Goal: Task Accomplishment & Management: Use online tool/utility

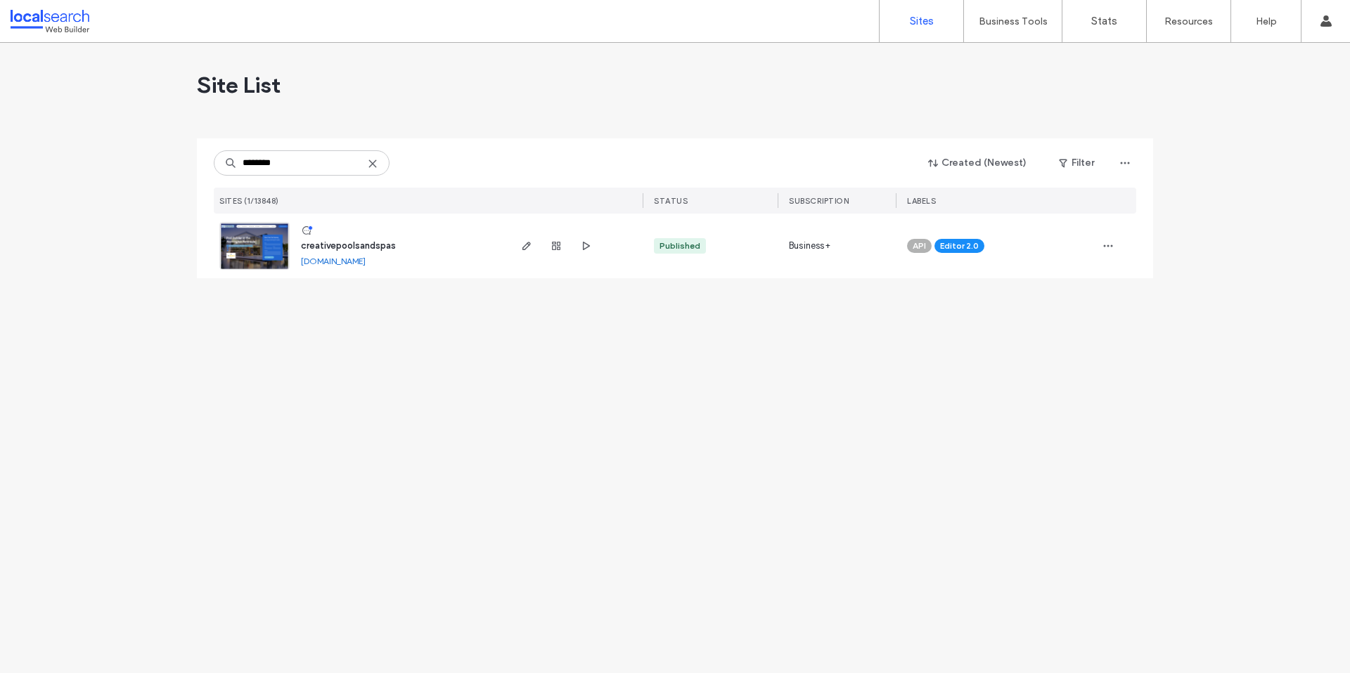
type input "********"
click at [361, 245] on span "creativepoolsandspas" at bounding box center [348, 245] width 95 height 11
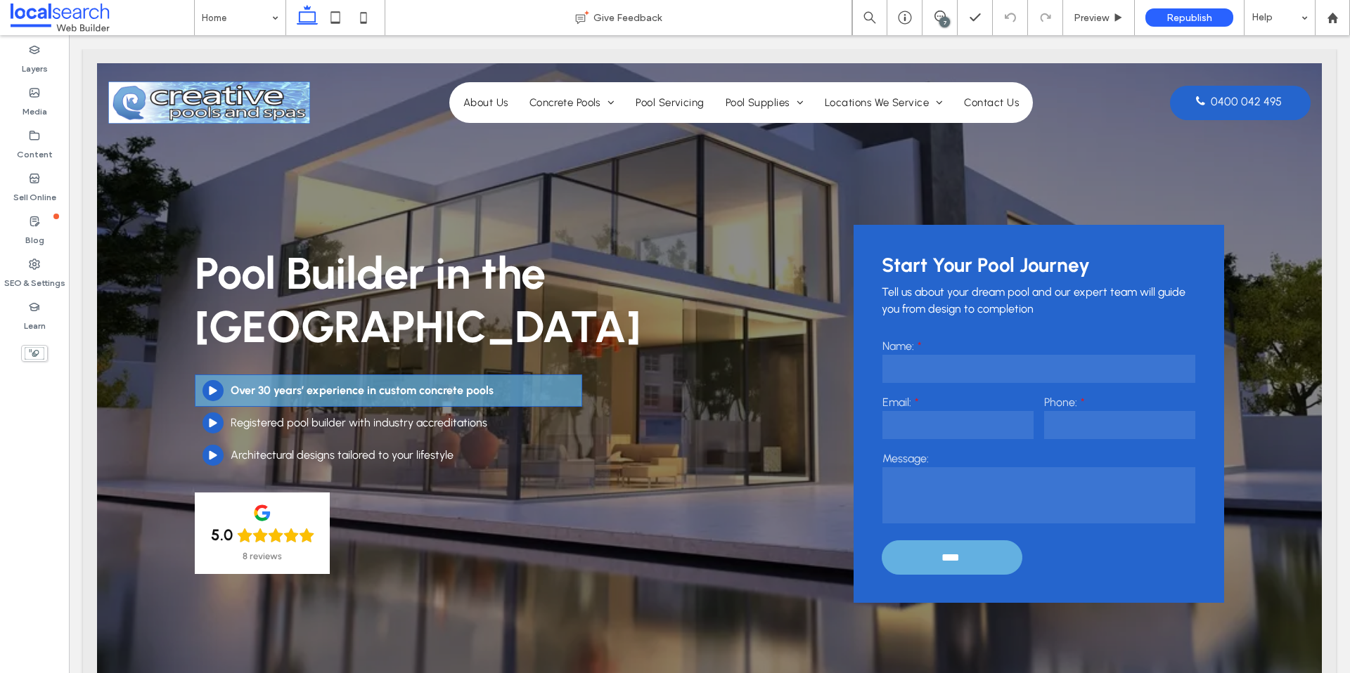
click at [947, 18] on div "7" at bounding box center [944, 22] width 11 height 11
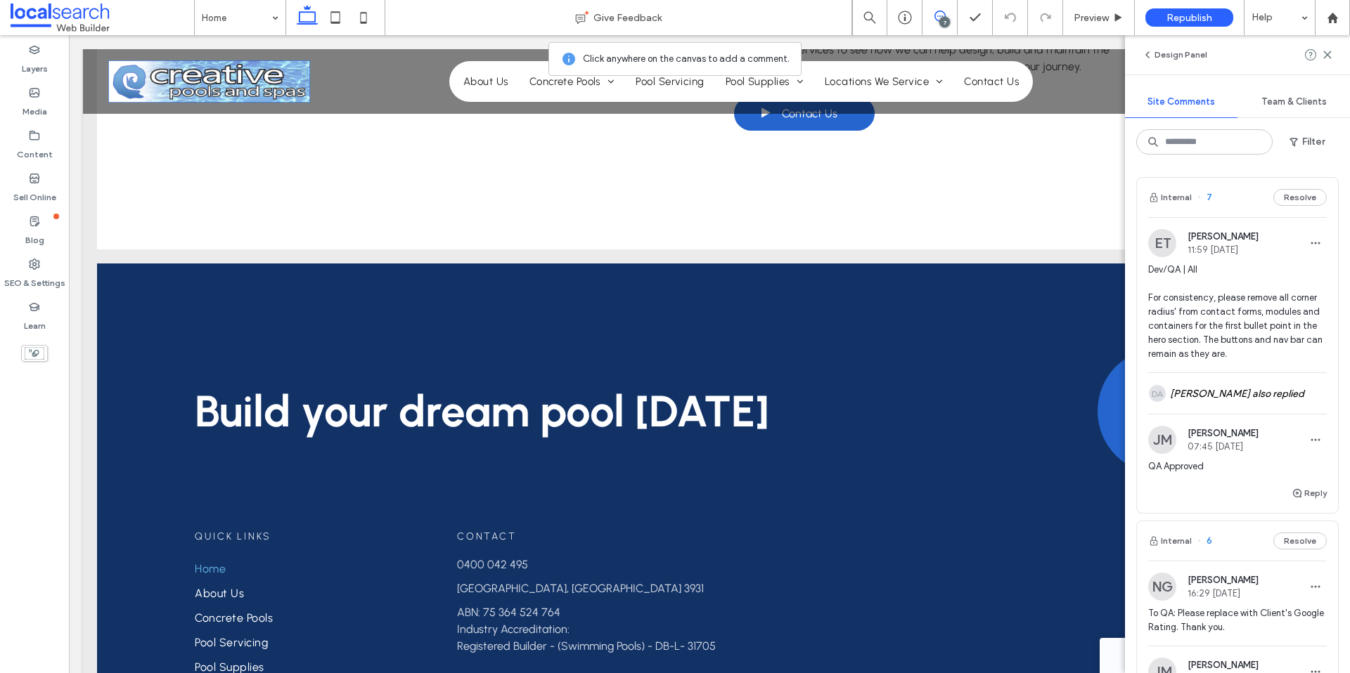
scroll to position [2948, 0]
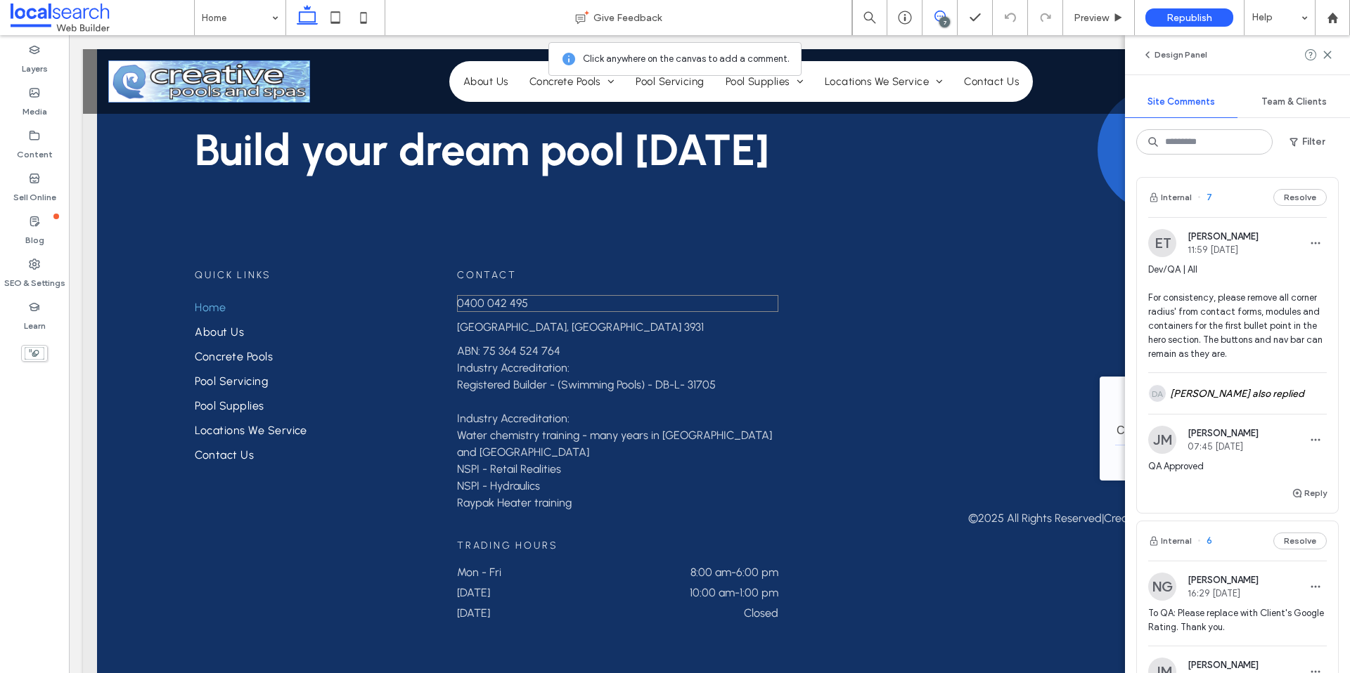
click at [621, 305] on p "0400 042 495" at bounding box center [617, 303] width 321 height 17
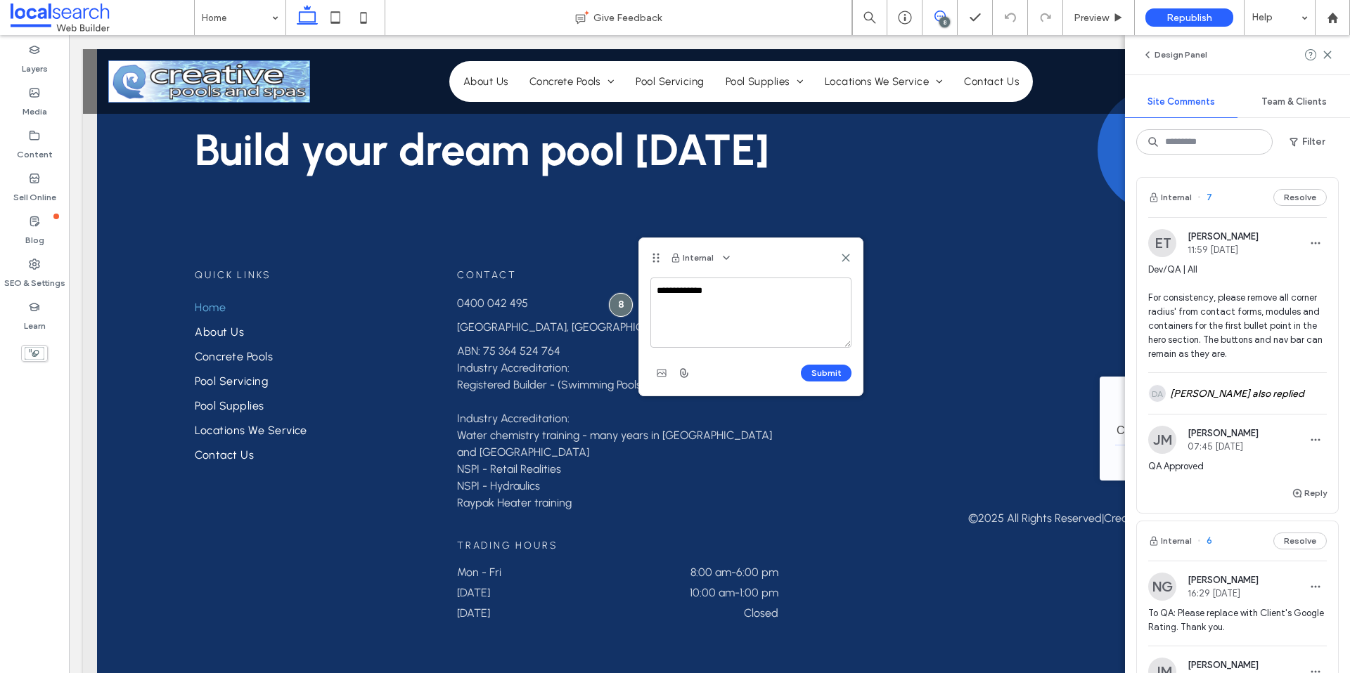
click at [678, 291] on textarea "**********" at bounding box center [750, 313] width 201 height 70
click at [668, 307] on textarea "**********" at bounding box center [750, 313] width 201 height 70
drag, startPoint x: 704, startPoint y: 317, endPoint x: 714, endPoint y: 322, distance: 11.0
click at [706, 318] on textarea "**********" at bounding box center [750, 313] width 201 height 70
click at [729, 333] on textarea "**********" at bounding box center [750, 313] width 201 height 70
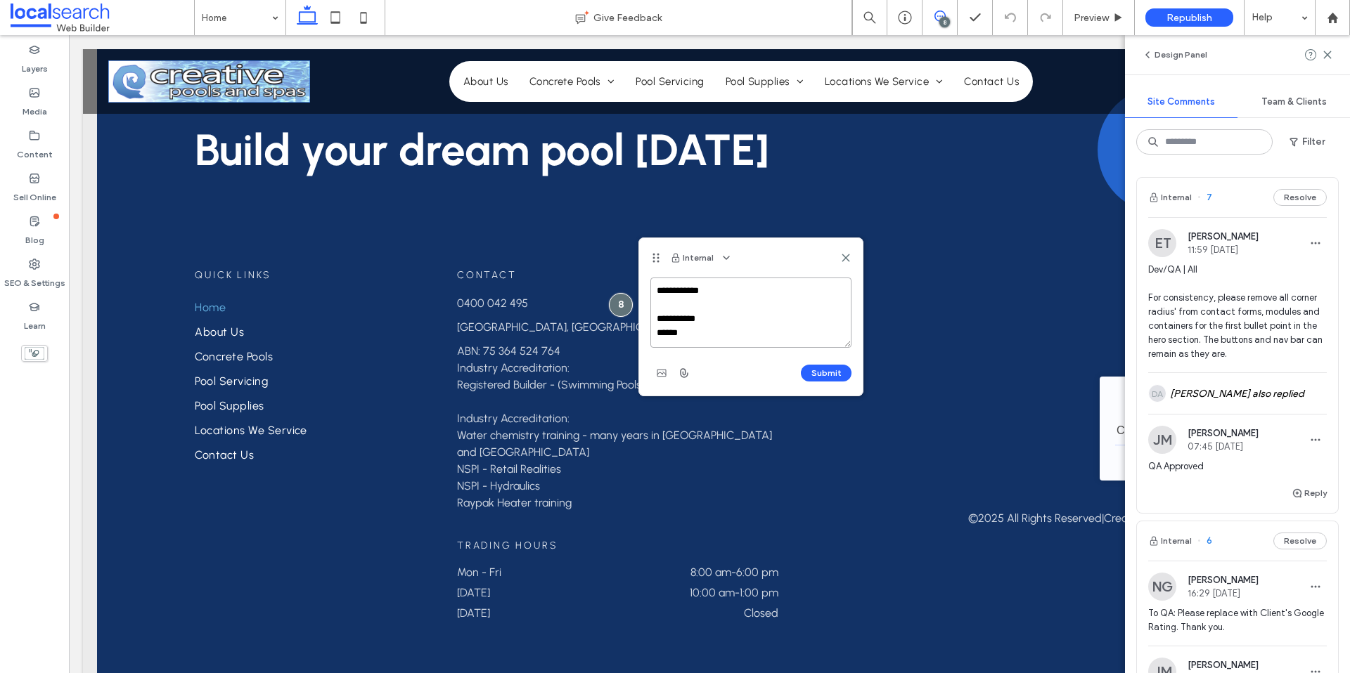
click at [709, 333] on textarea "**********" at bounding box center [750, 313] width 201 height 70
paste textarea "**********"
click at [680, 337] on textarea "**********" at bounding box center [750, 313] width 201 height 70
paste textarea "**********"
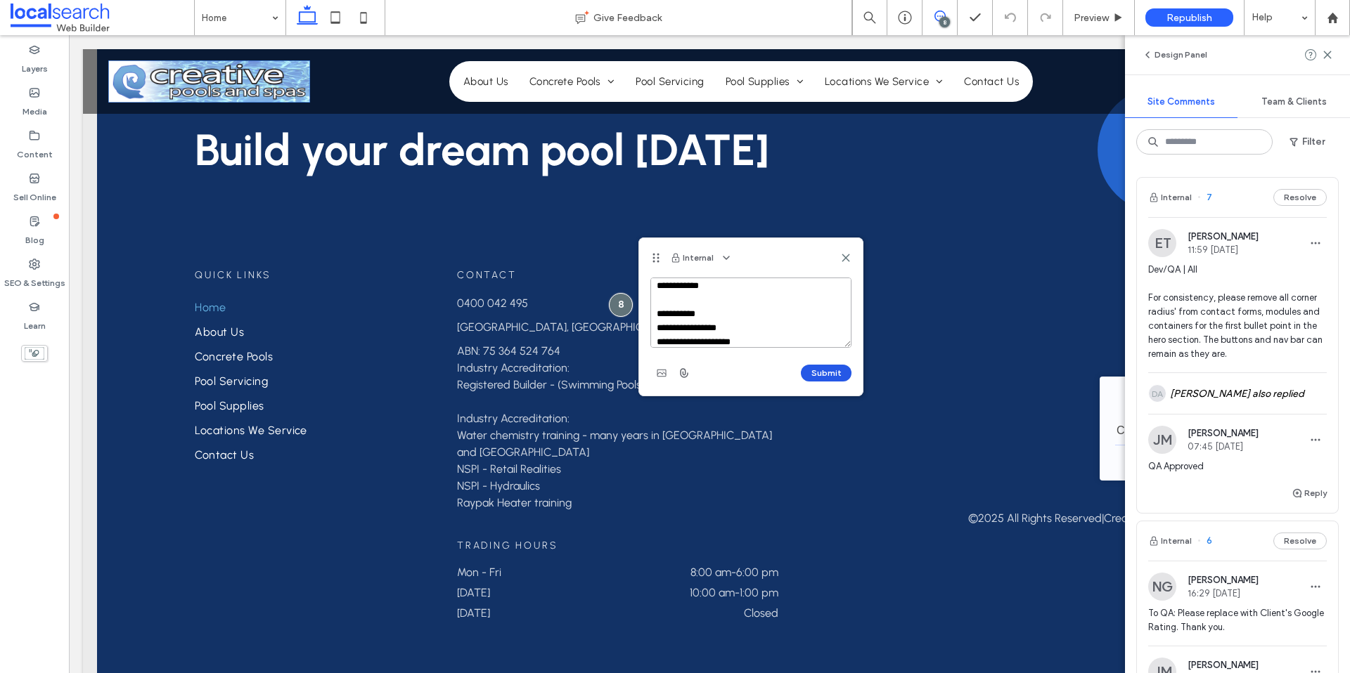
type textarea "**********"
click at [817, 374] on button "Submit" at bounding box center [826, 373] width 51 height 17
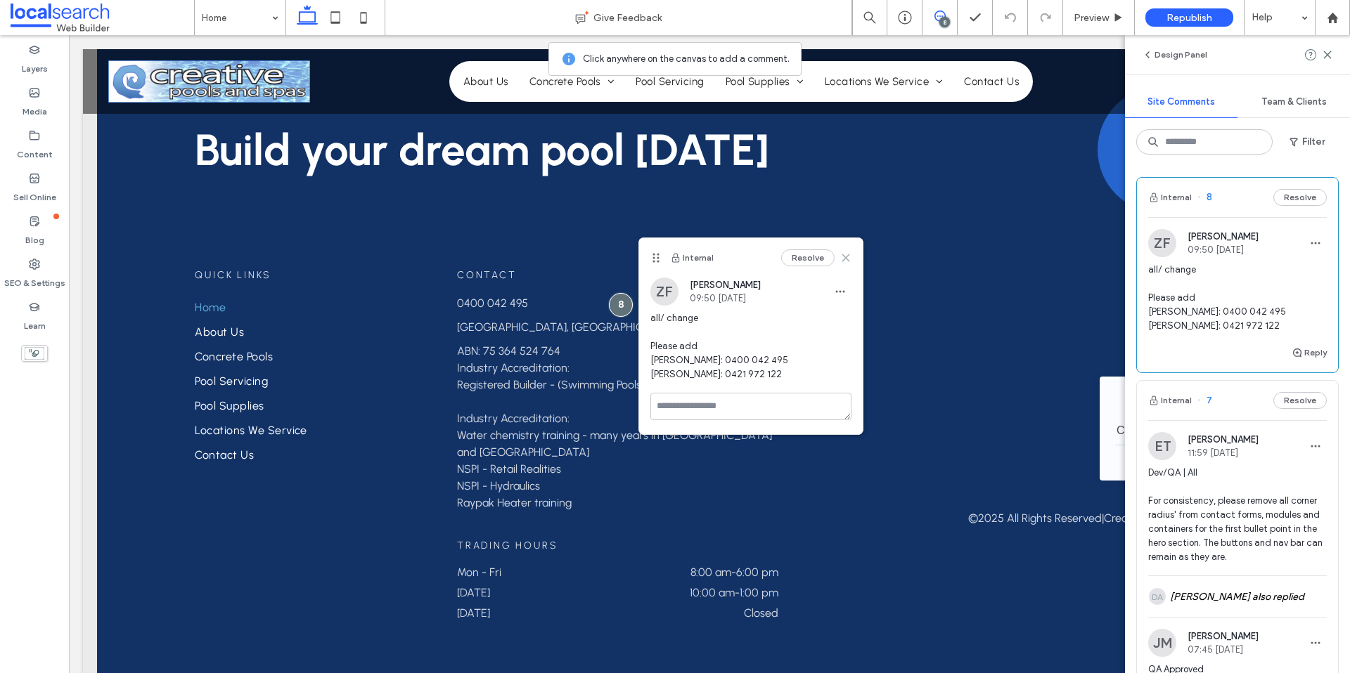
click at [849, 254] on icon at bounding box center [845, 257] width 11 height 11
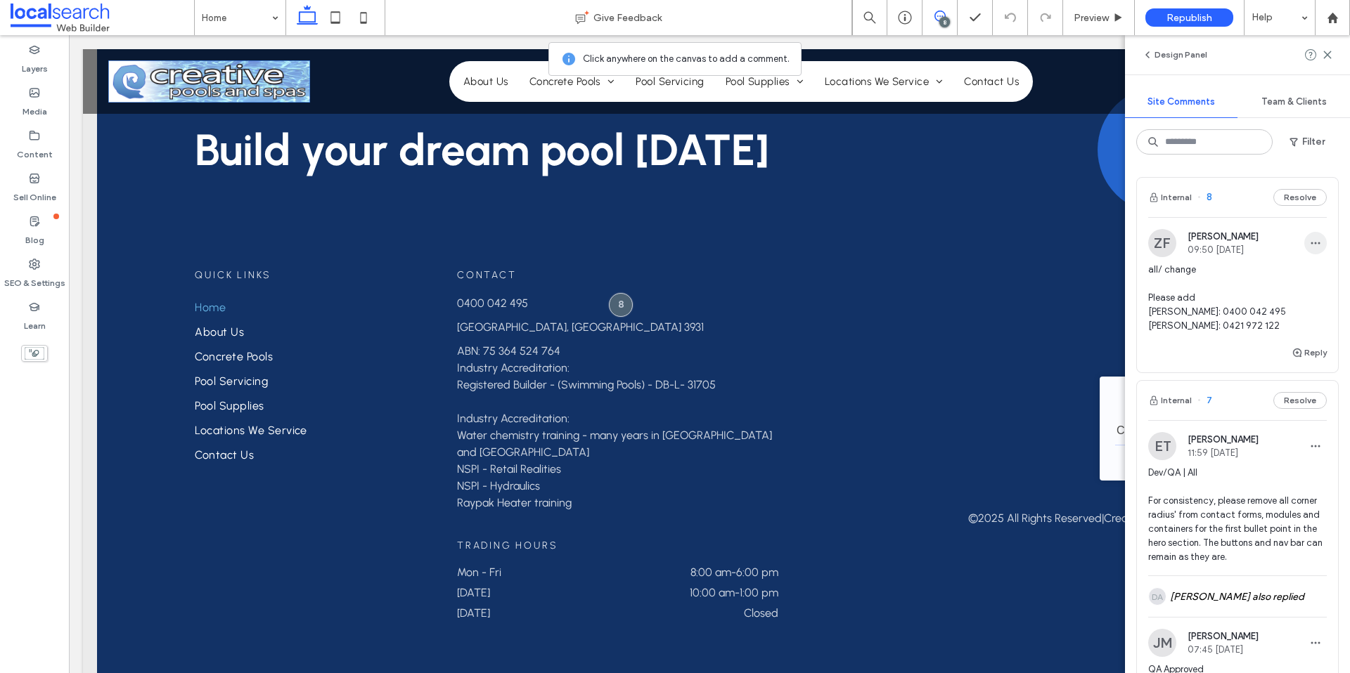
click at [1316, 243] on use "button" at bounding box center [1315, 244] width 9 height 2
click at [1232, 278] on div "Edit" at bounding box center [1263, 279] width 125 height 27
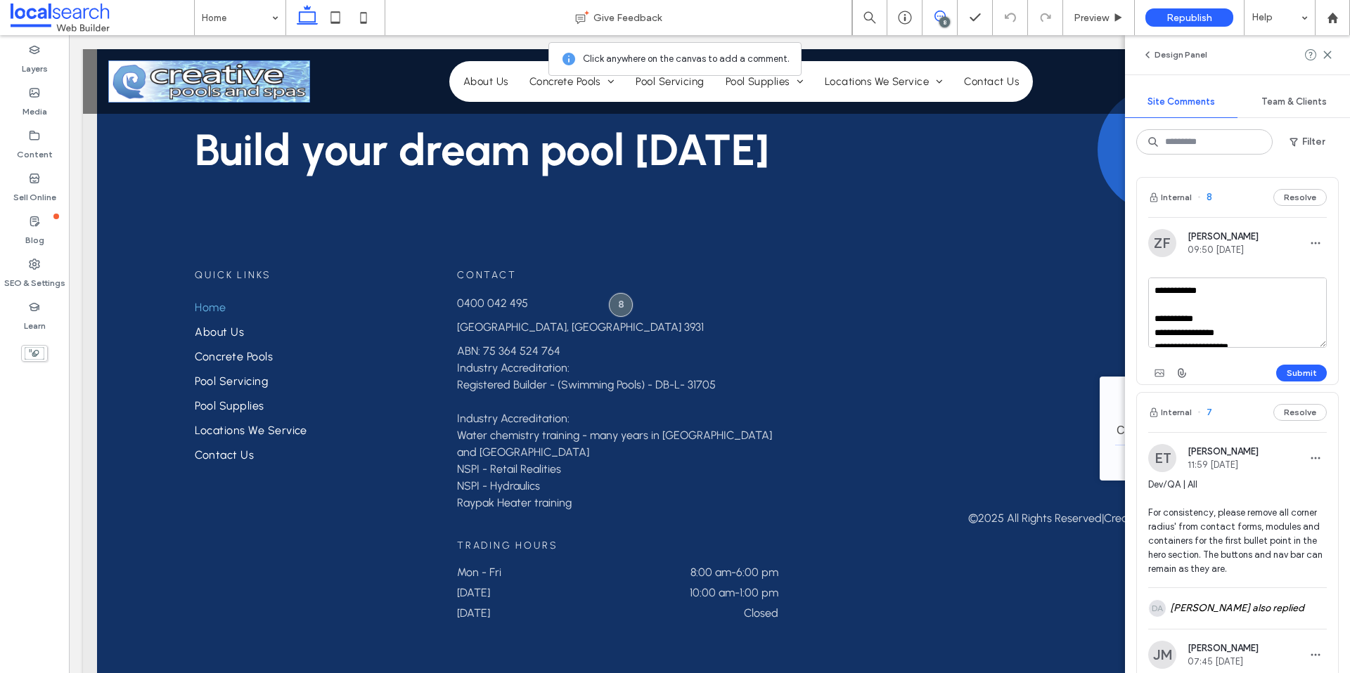
click at [1215, 313] on textarea "**********" at bounding box center [1237, 313] width 179 height 70
type textarea "**********"
click at [1298, 375] on button "Submit" at bounding box center [1301, 373] width 51 height 17
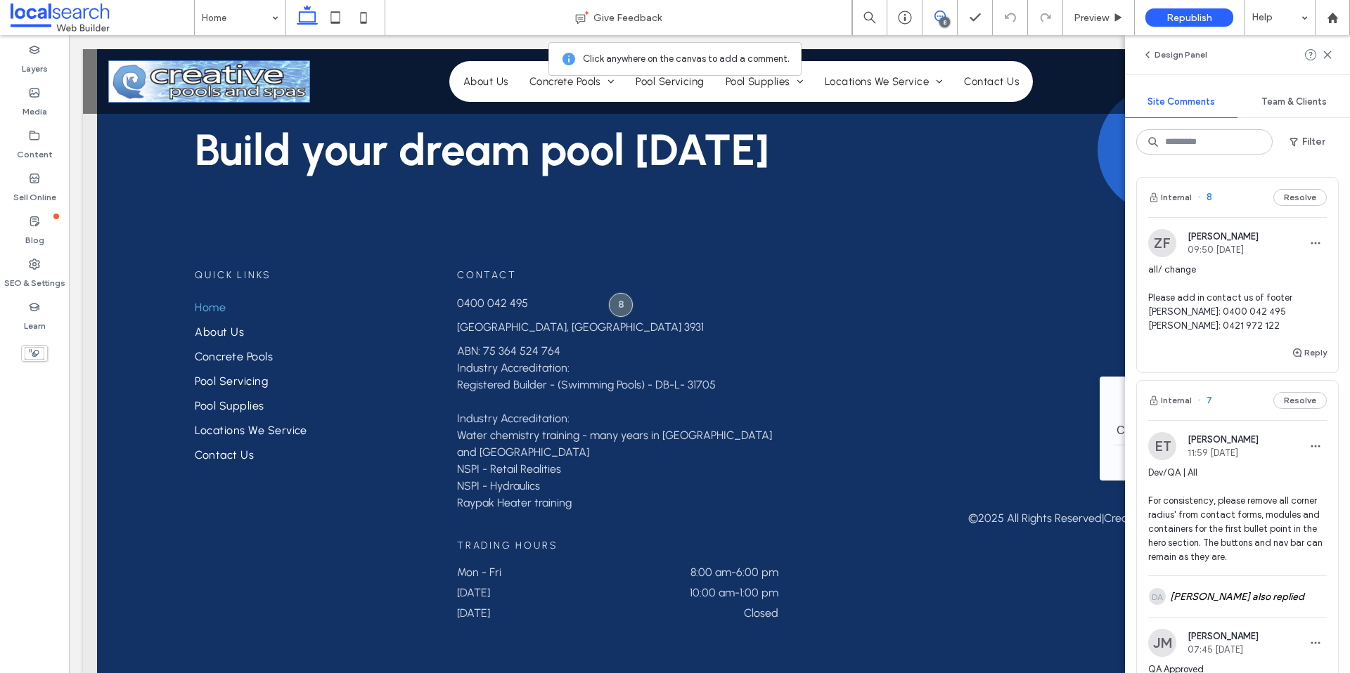
click at [1324, 55] on icon at bounding box center [1327, 54] width 11 height 11
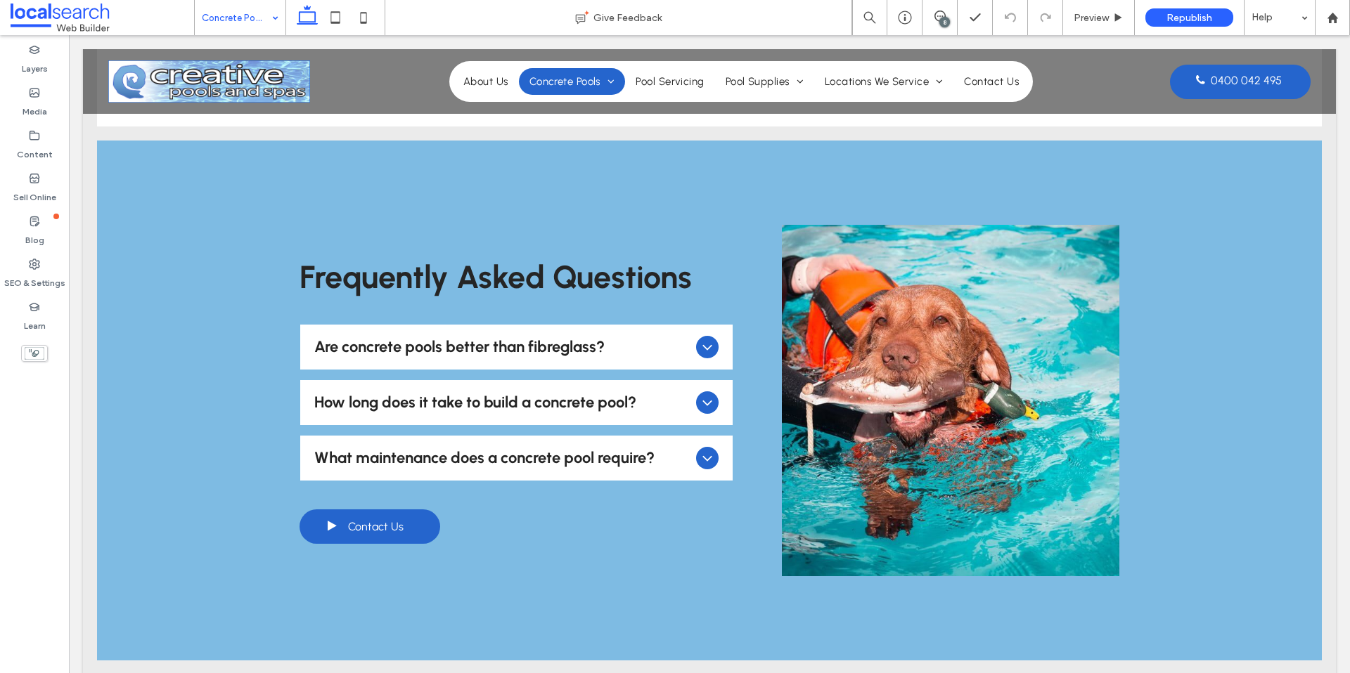
scroll to position [1036, 0]
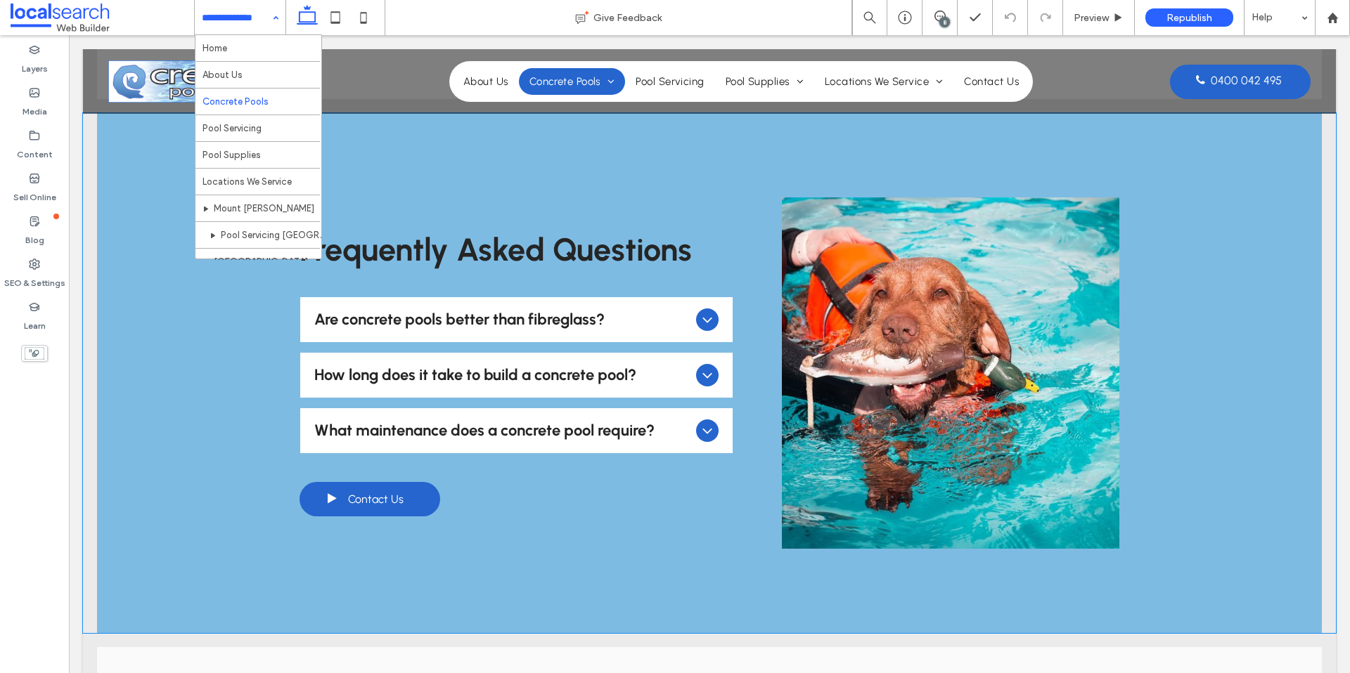
click at [702, 316] on icon at bounding box center [707, 319] width 17 height 17
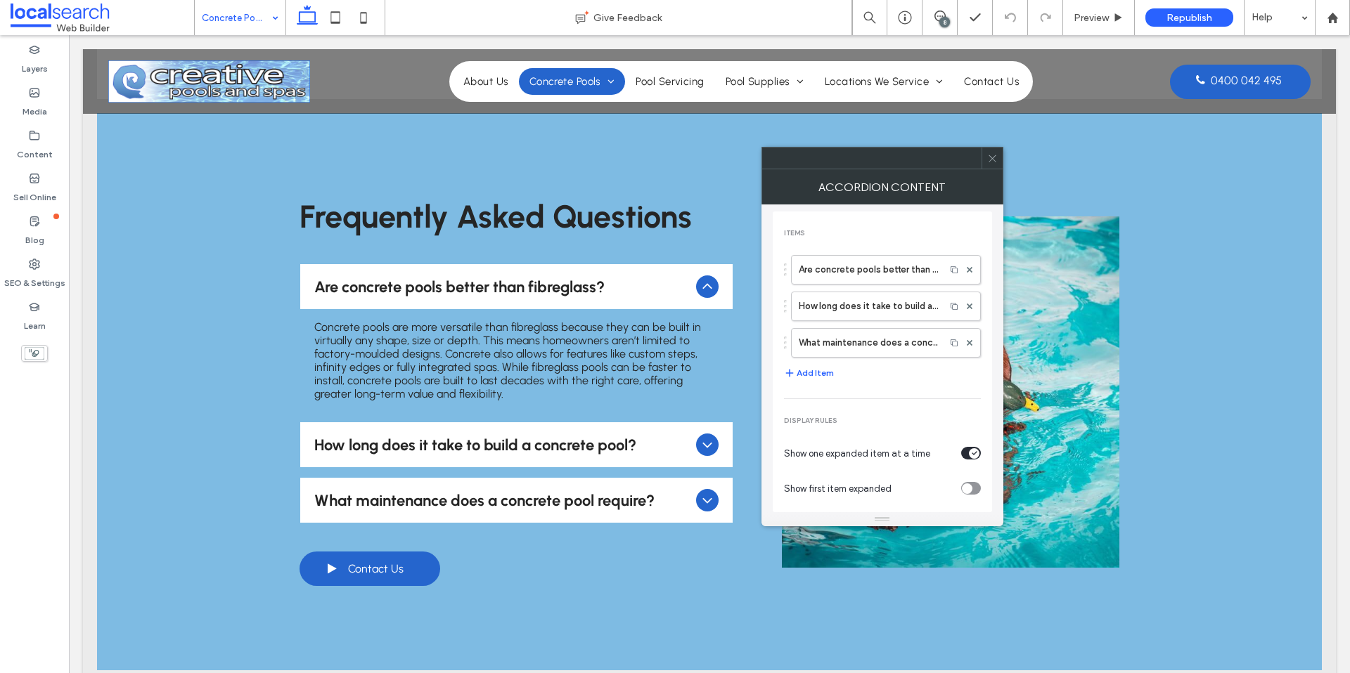
click at [995, 164] on span at bounding box center [992, 158] width 11 height 21
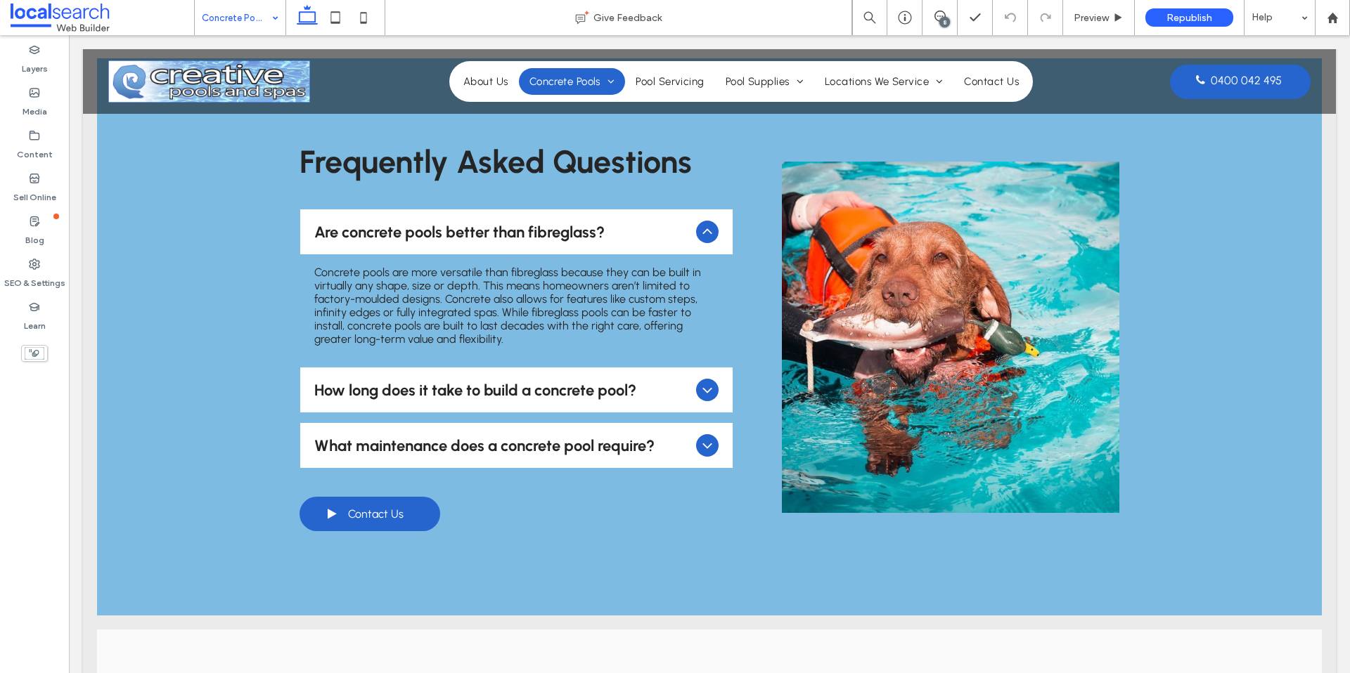
scroll to position [1096, 0]
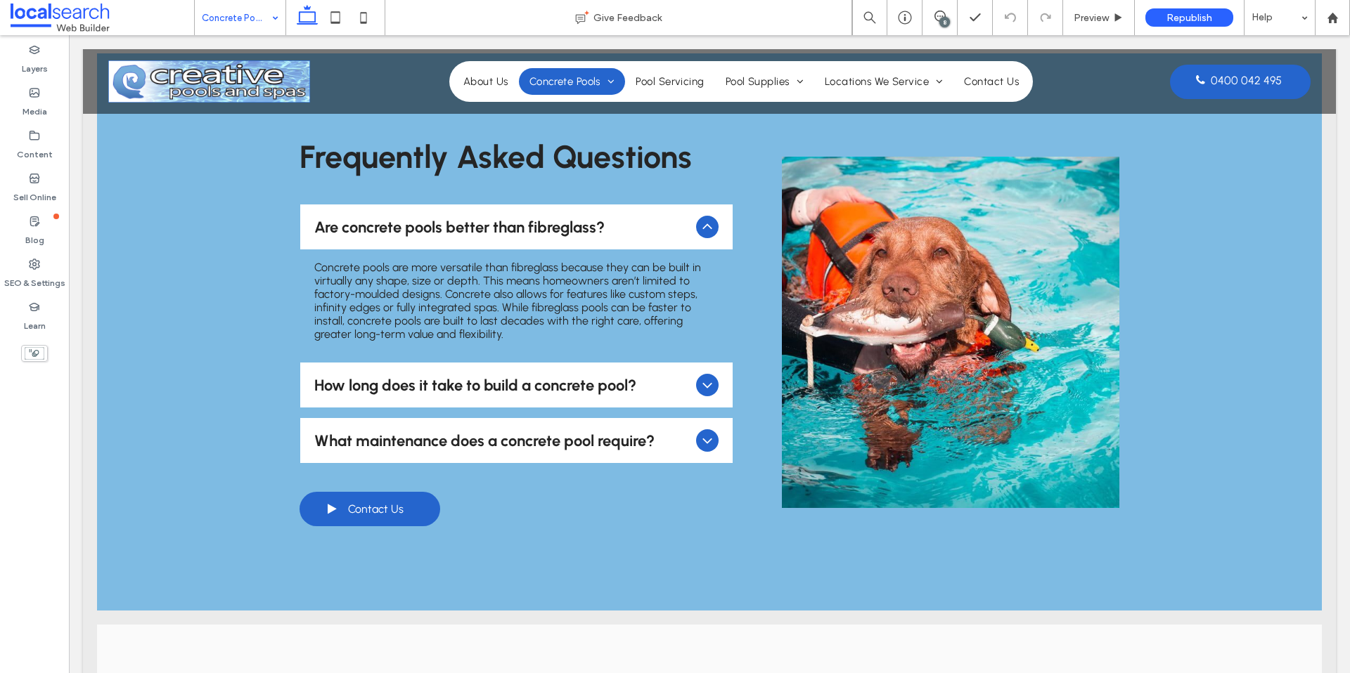
click at [709, 382] on icon at bounding box center [707, 385] width 17 height 17
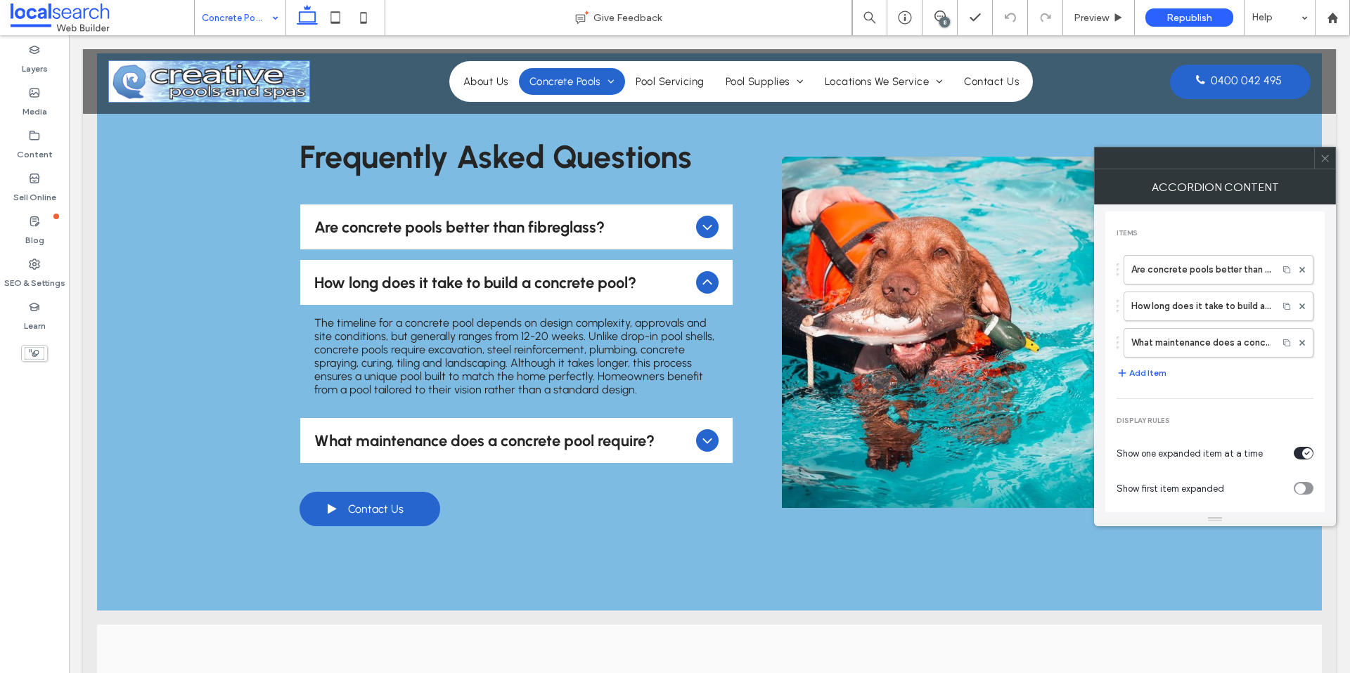
click at [712, 232] on icon at bounding box center [707, 227] width 17 height 17
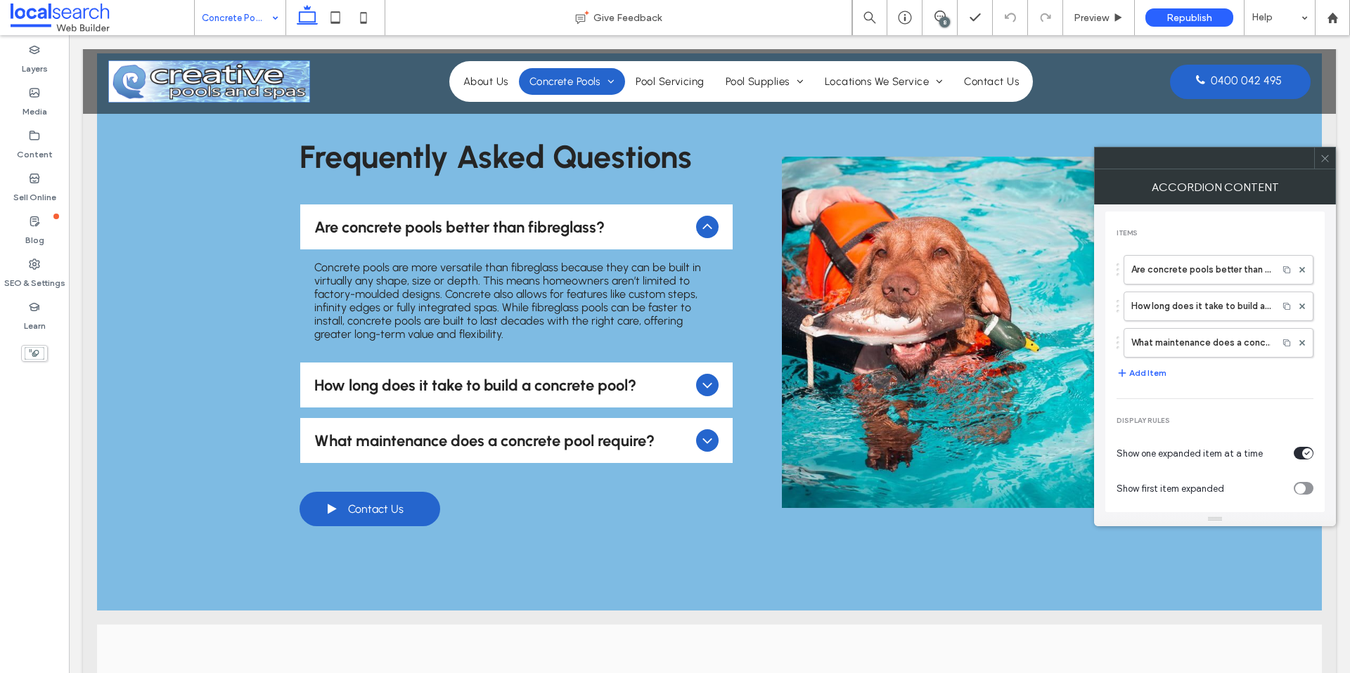
click at [710, 387] on icon at bounding box center [707, 385] width 17 height 17
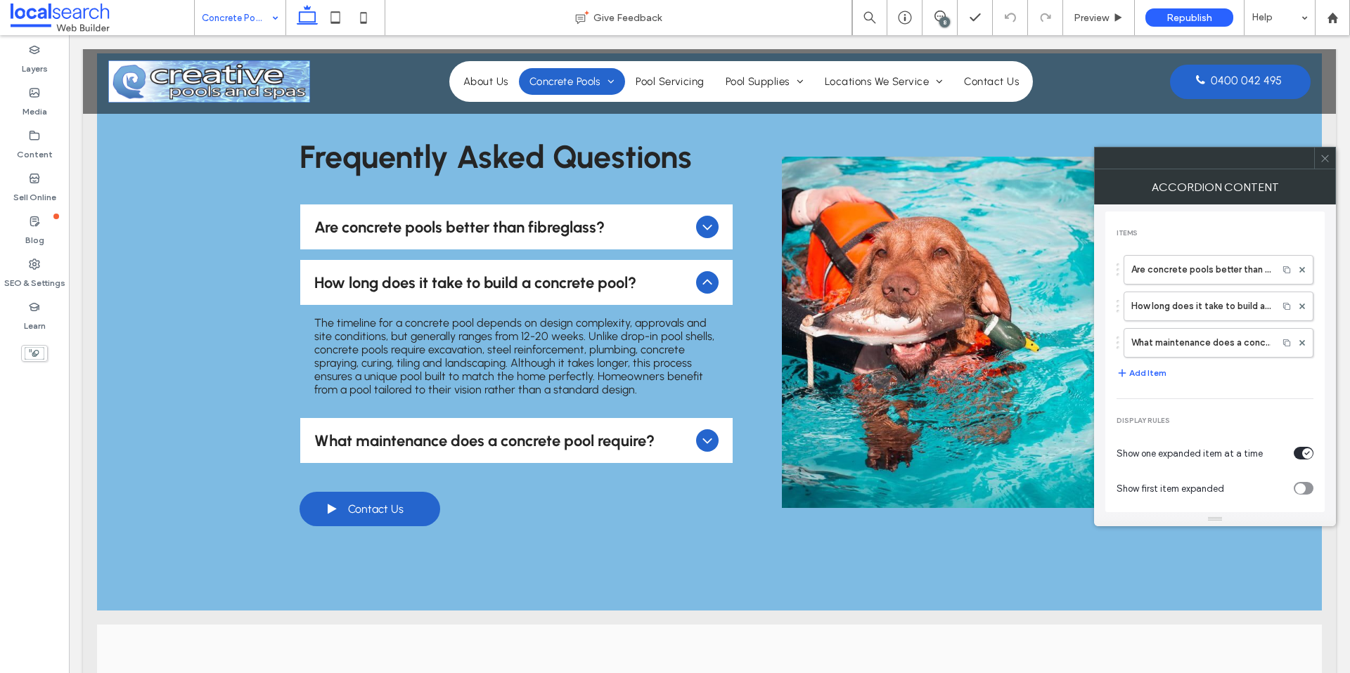
click at [700, 438] on icon at bounding box center [707, 440] width 17 height 17
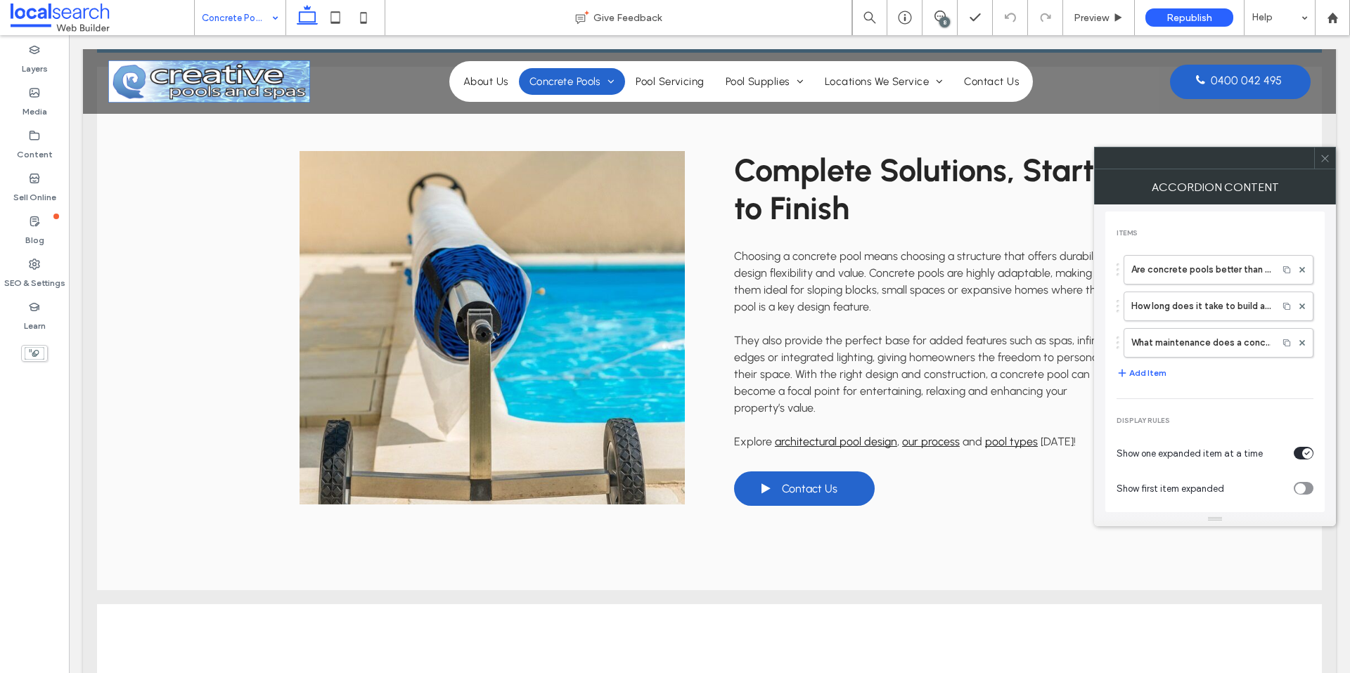
scroll to position [1691, 0]
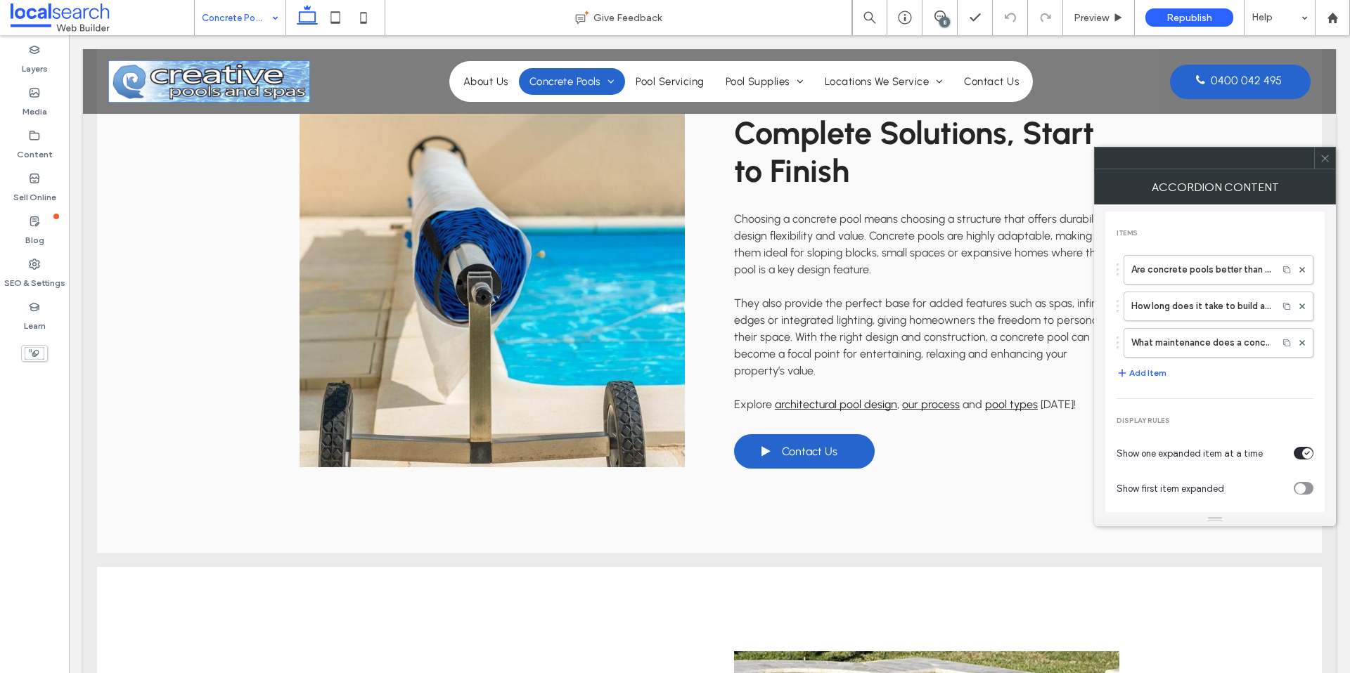
click at [1327, 160] on icon at bounding box center [1325, 158] width 11 height 11
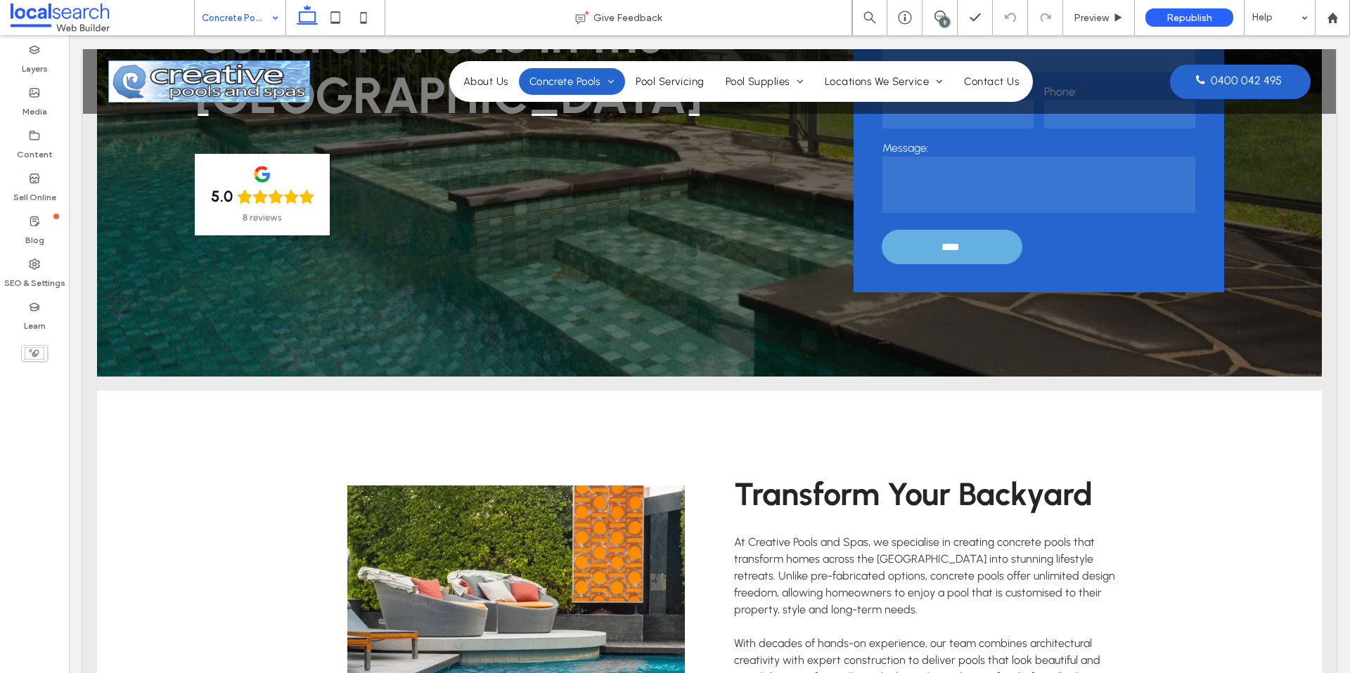
scroll to position [0, 0]
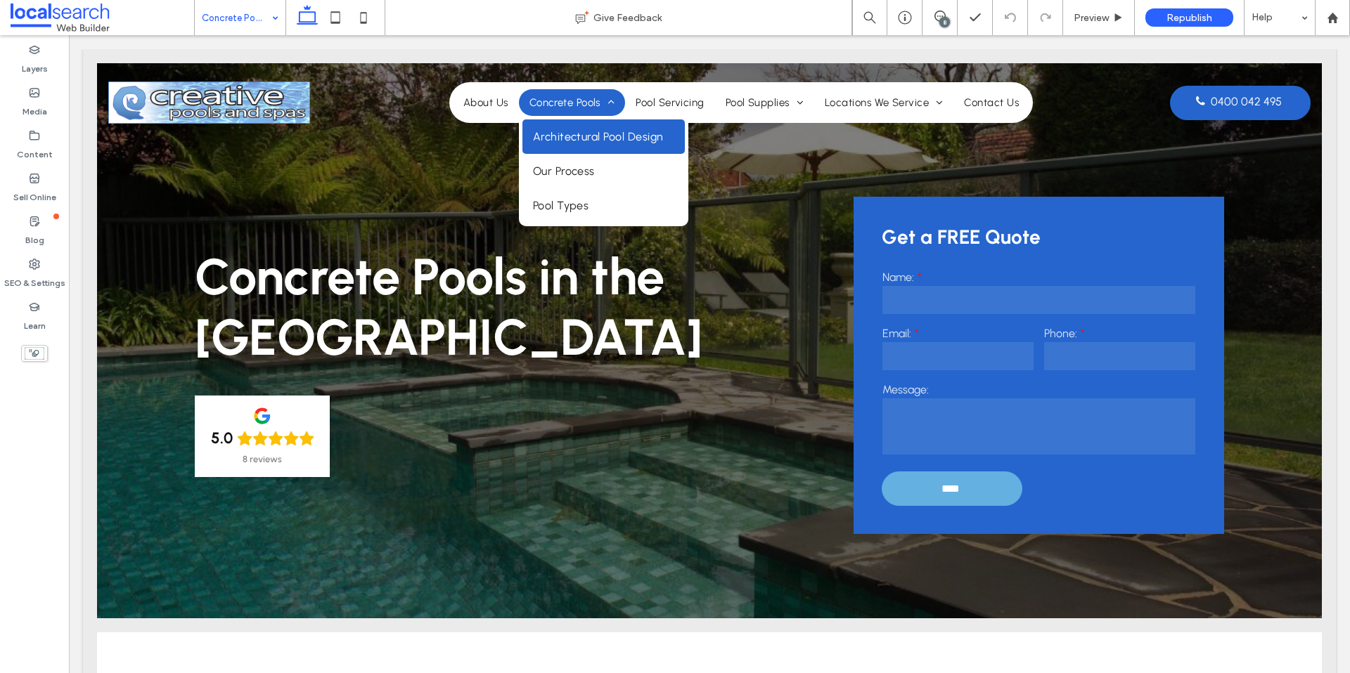
click at [571, 142] on span "Architectural Pool Design" at bounding box center [598, 136] width 131 height 13
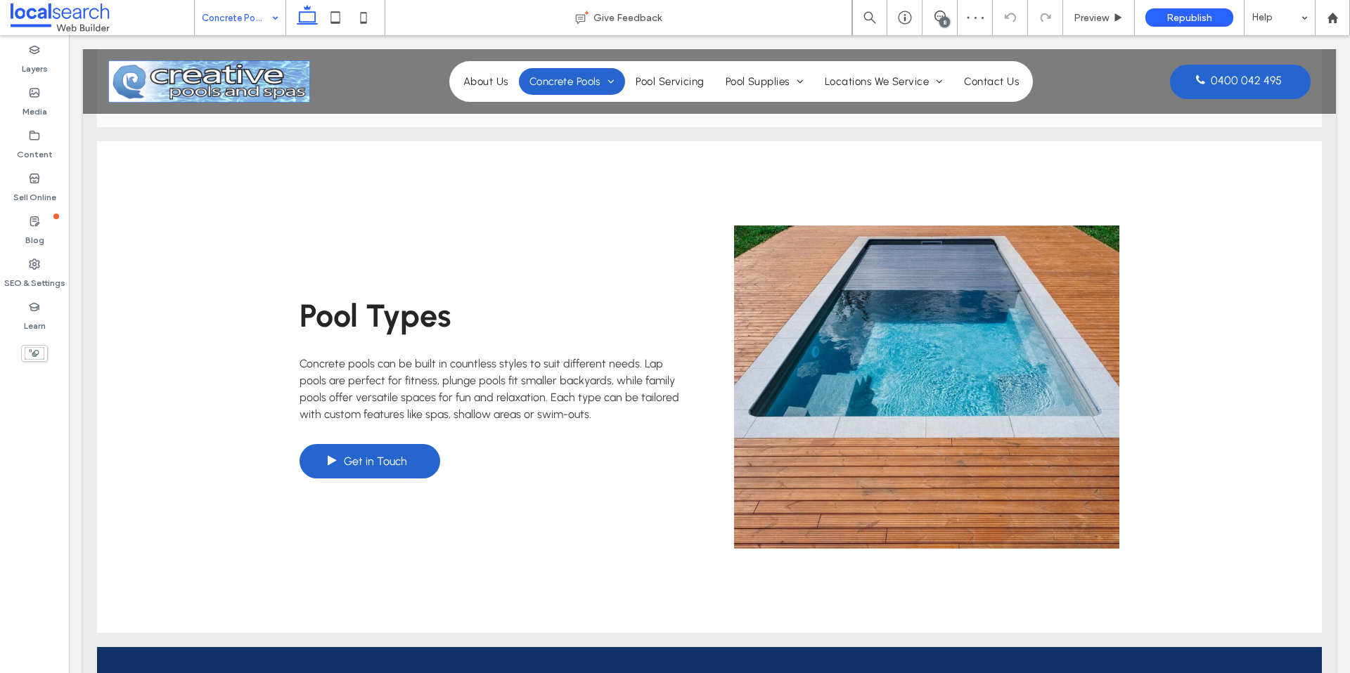
scroll to position [3123, 0]
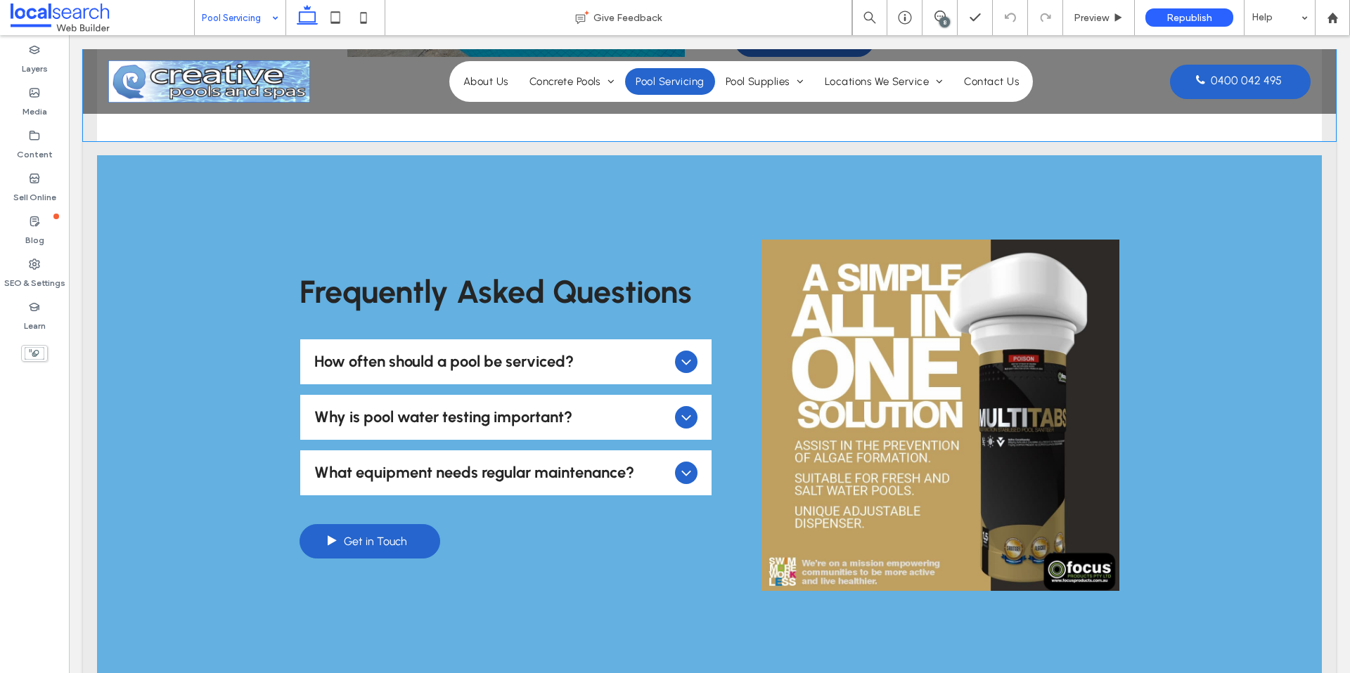
scroll to position [1085, 0]
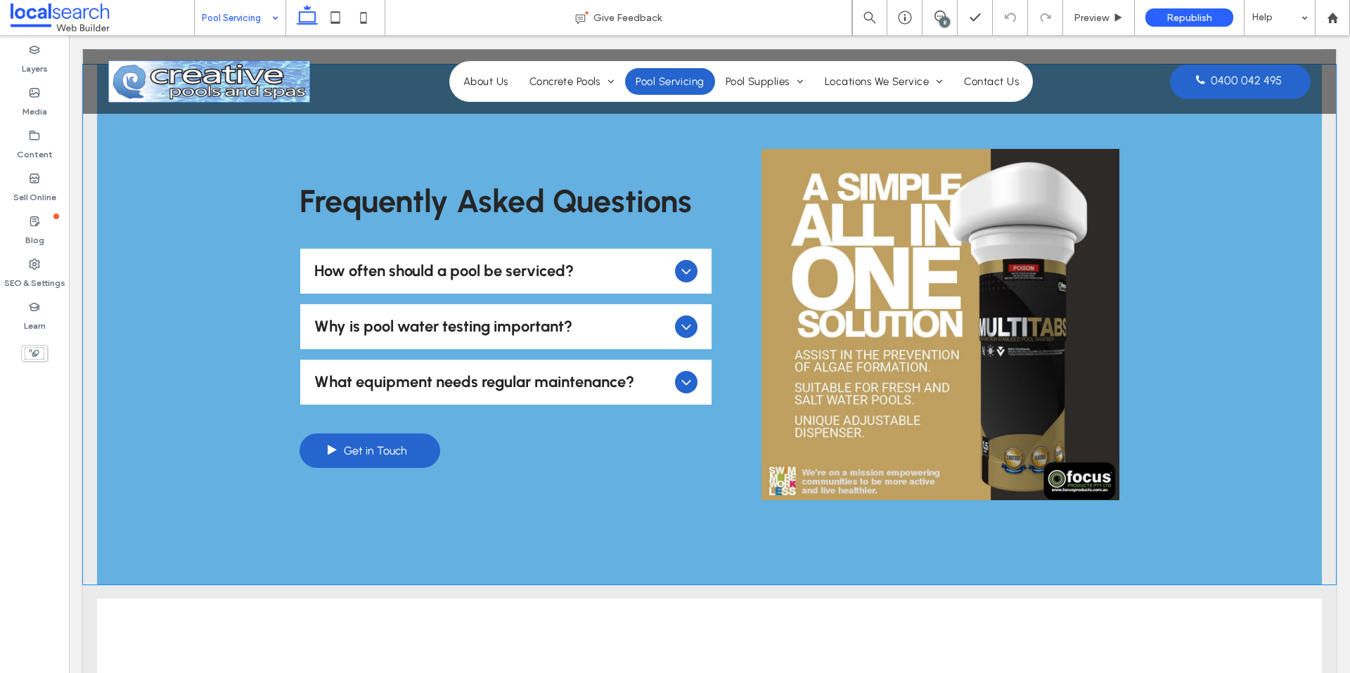
click at [686, 282] on div at bounding box center [686, 271] width 22 height 22
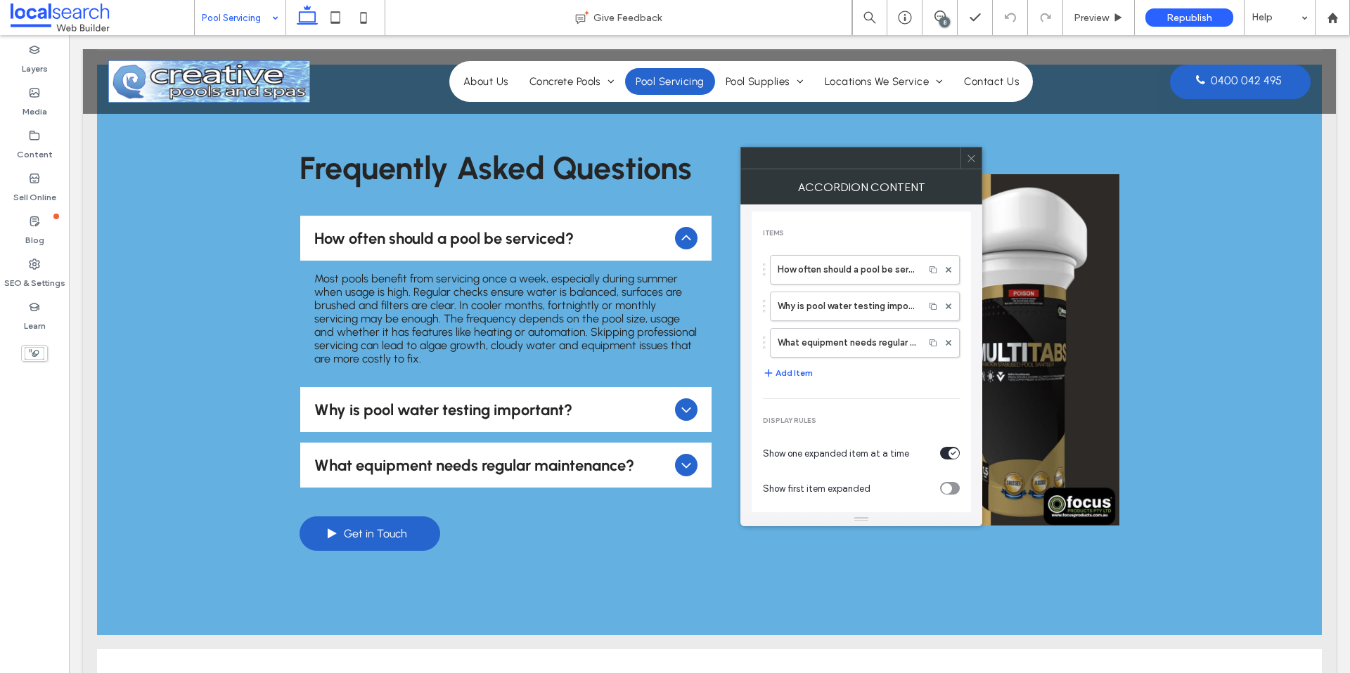
click at [972, 156] on icon at bounding box center [971, 158] width 11 height 11
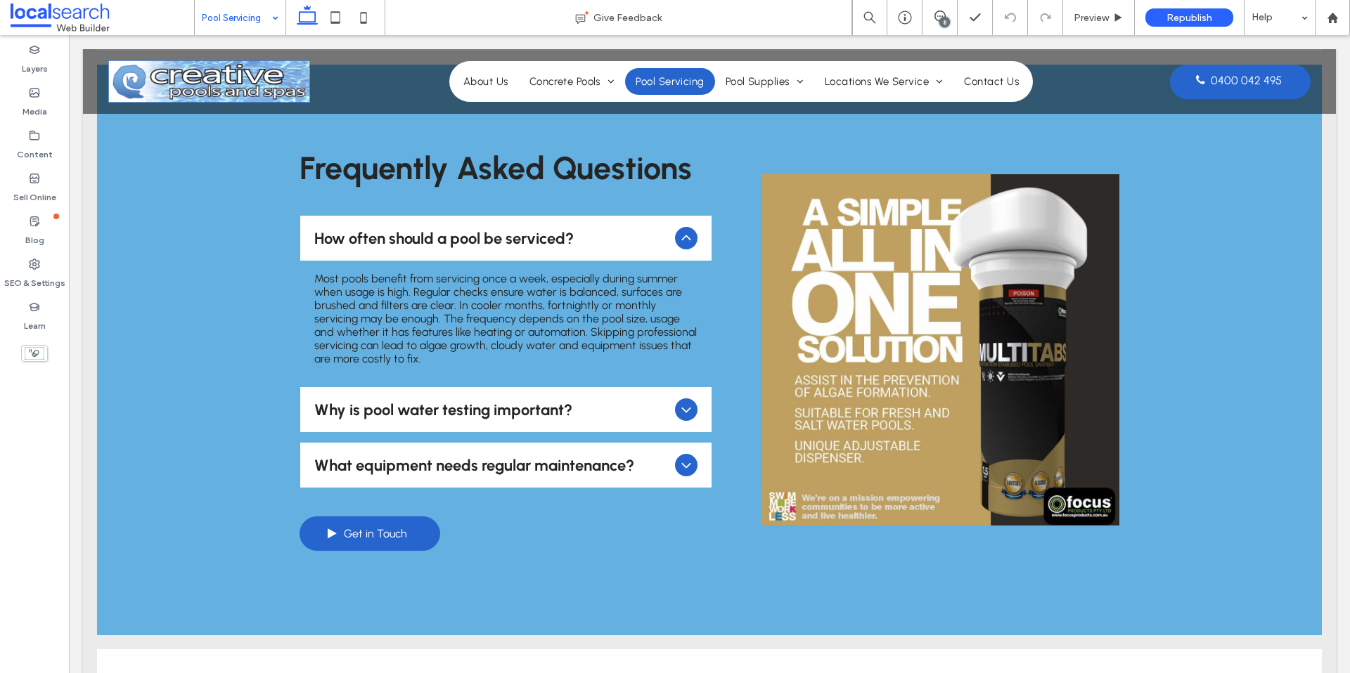
scroll to position [1102, 0]
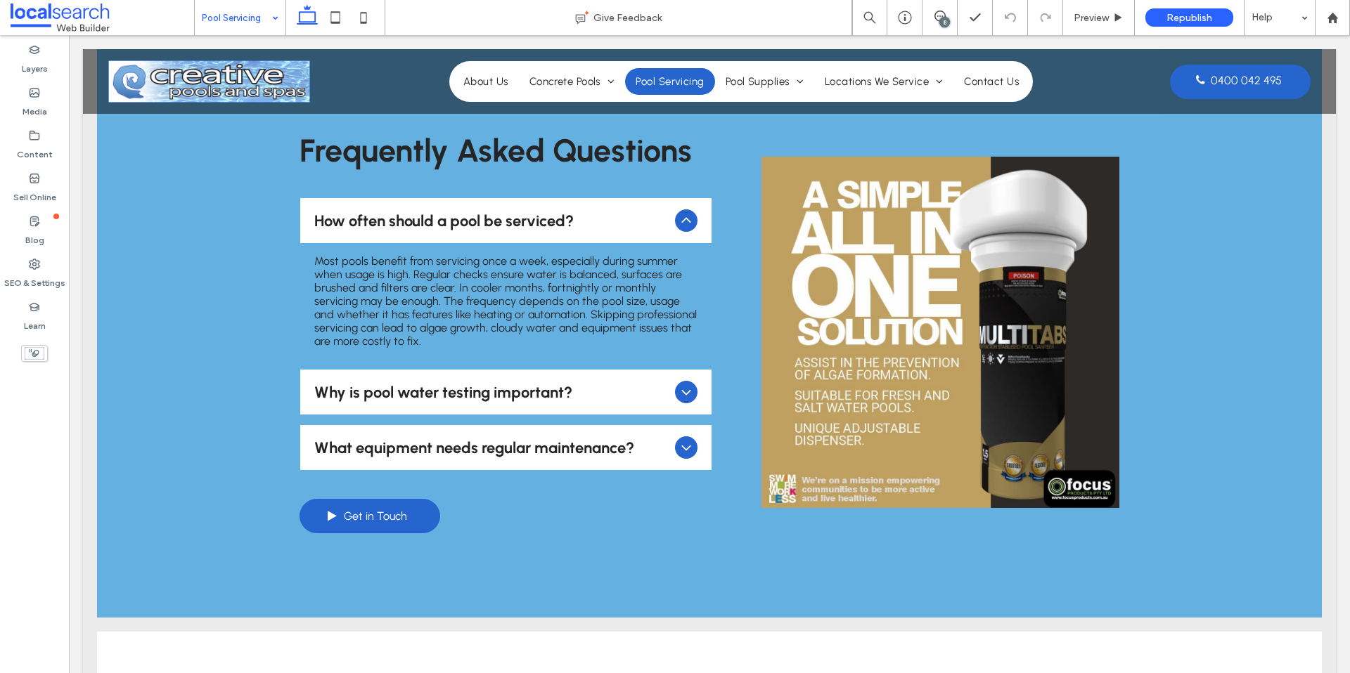
click at [685, 389] on icon at bounding box center [686, 392] width 17 height 17
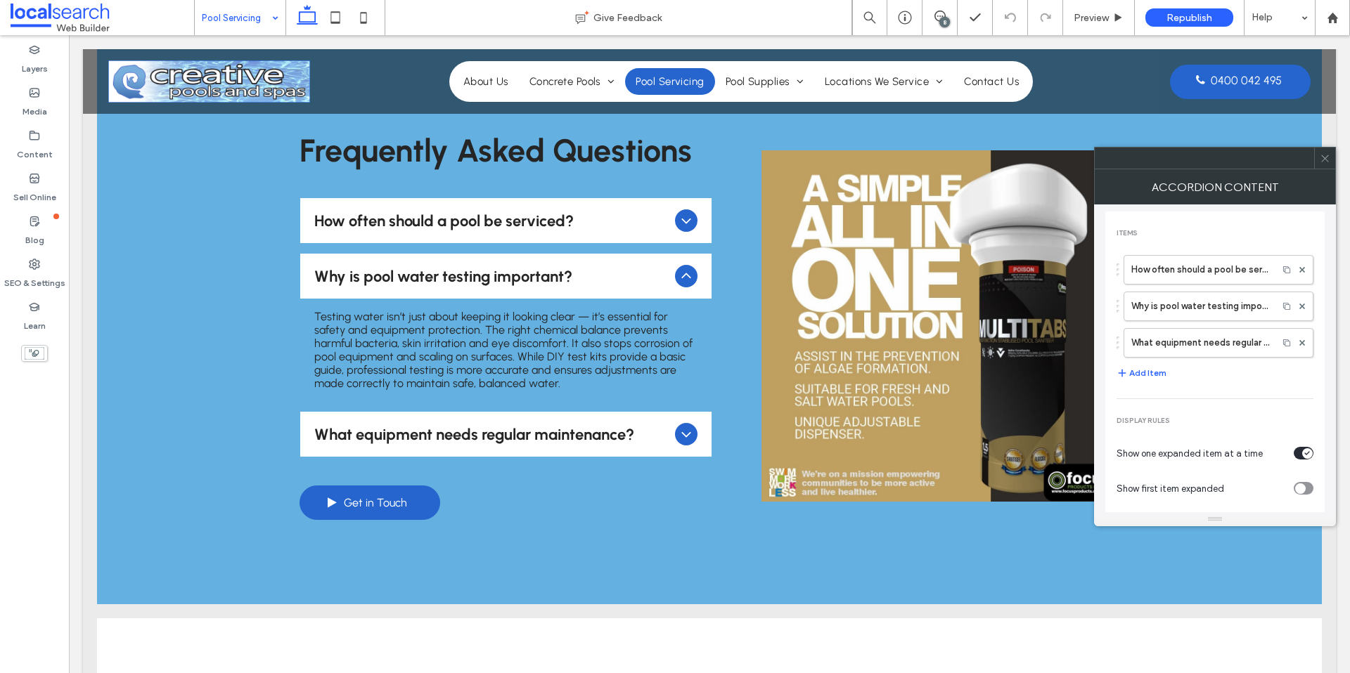
scroll to position [1102, 0]
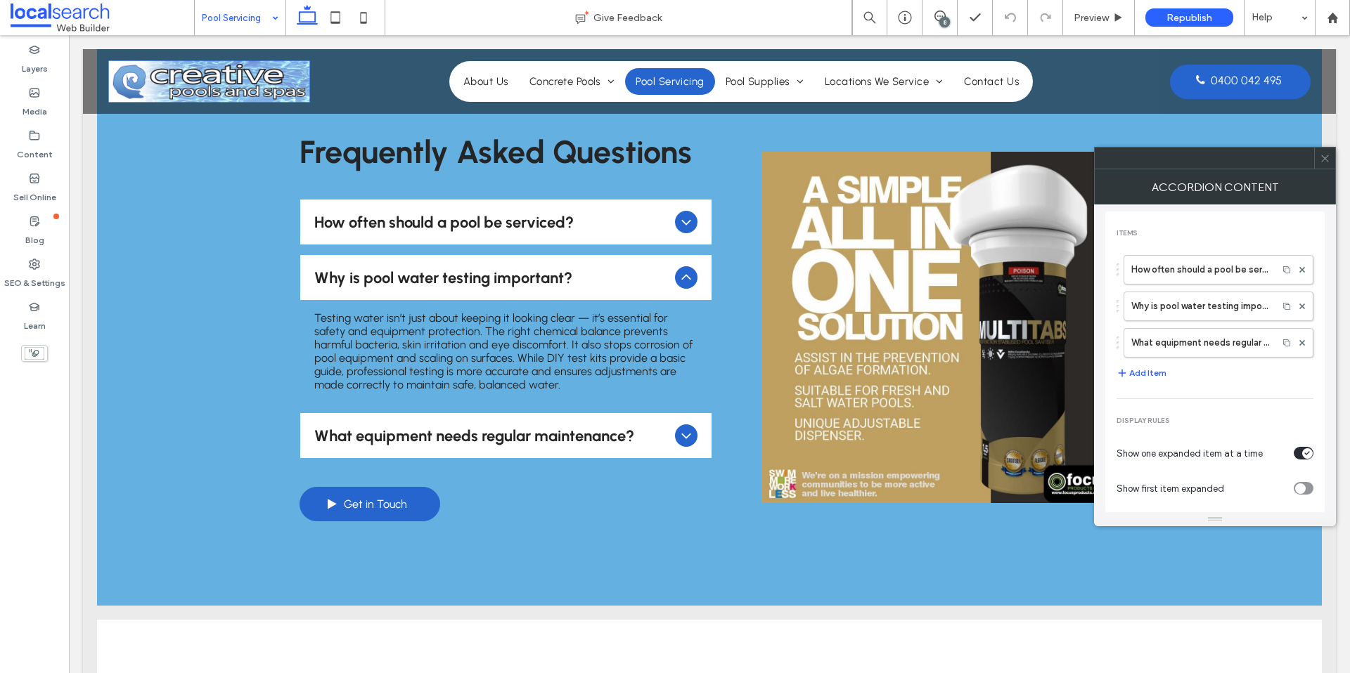
click at [678, 428] on icon at bounding box center [686, 435] width 17 height 17
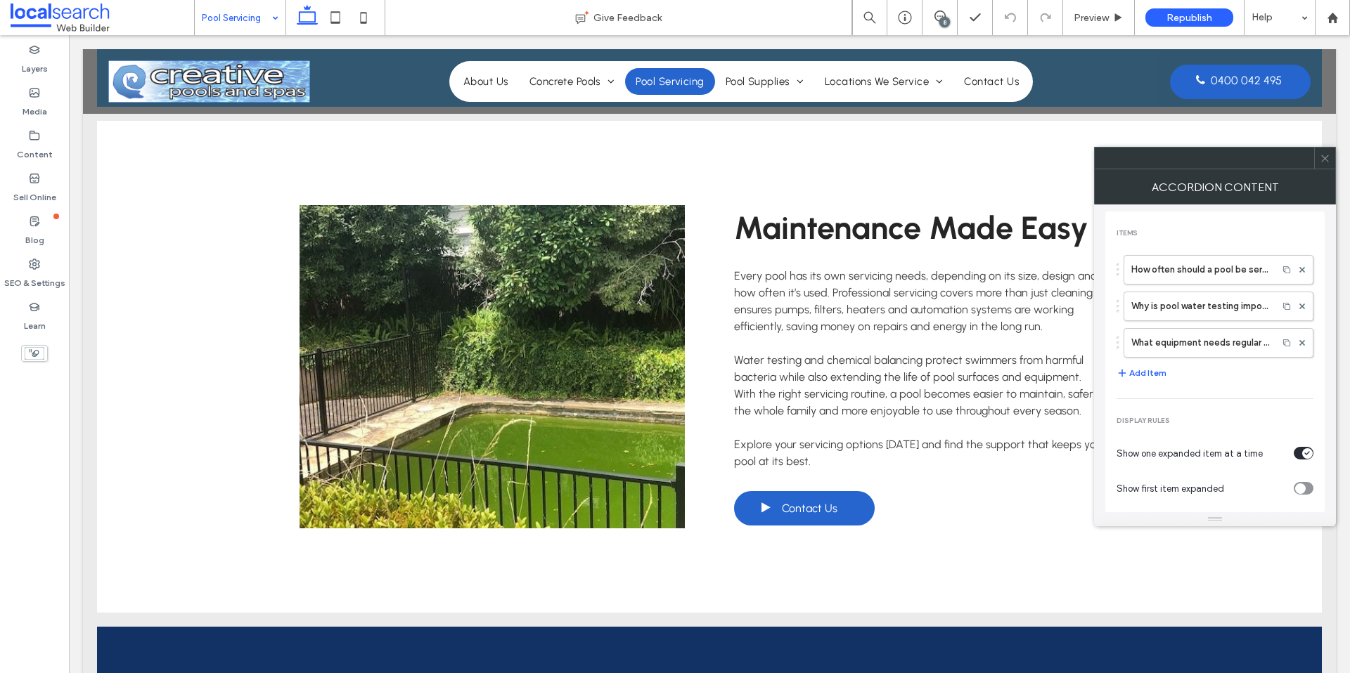
scroll to position [1614, 0]
click at [1324, 157] on use at bounding box center [1324, 158] width 7 height 7
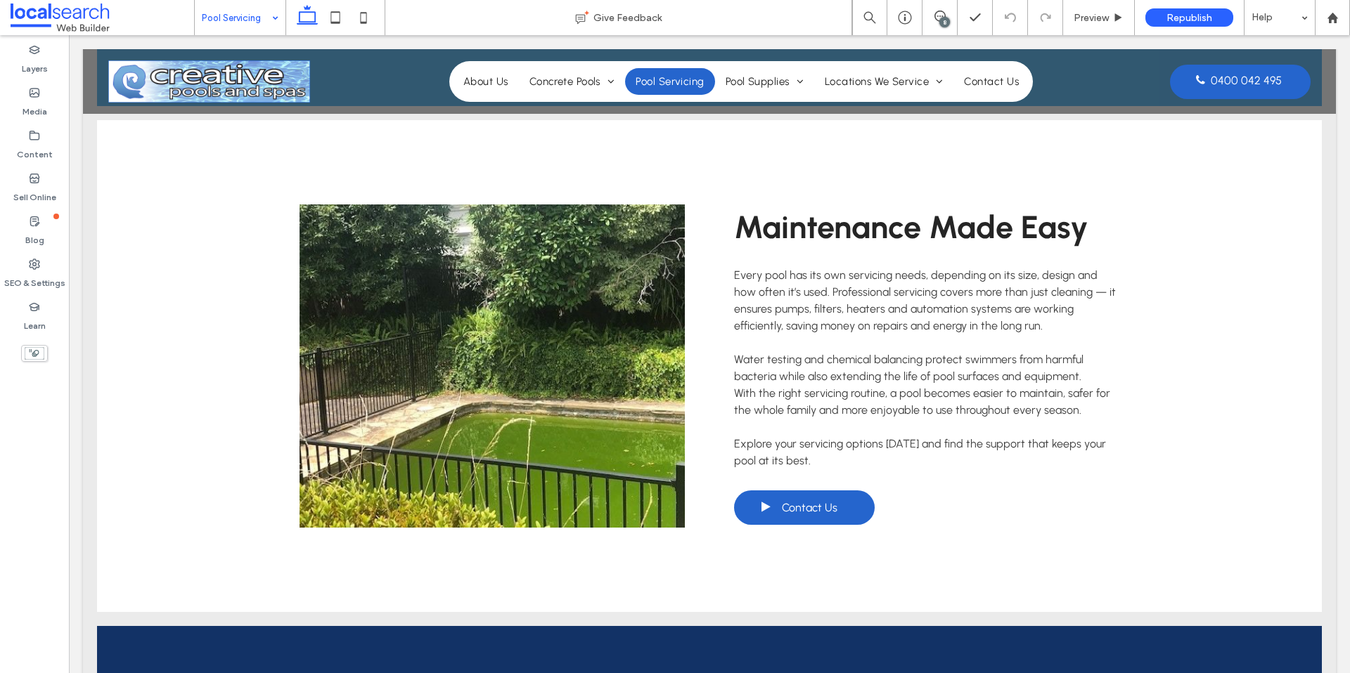
click at [531, 299] on link at bounding box center [491, 366] width 385 height 323
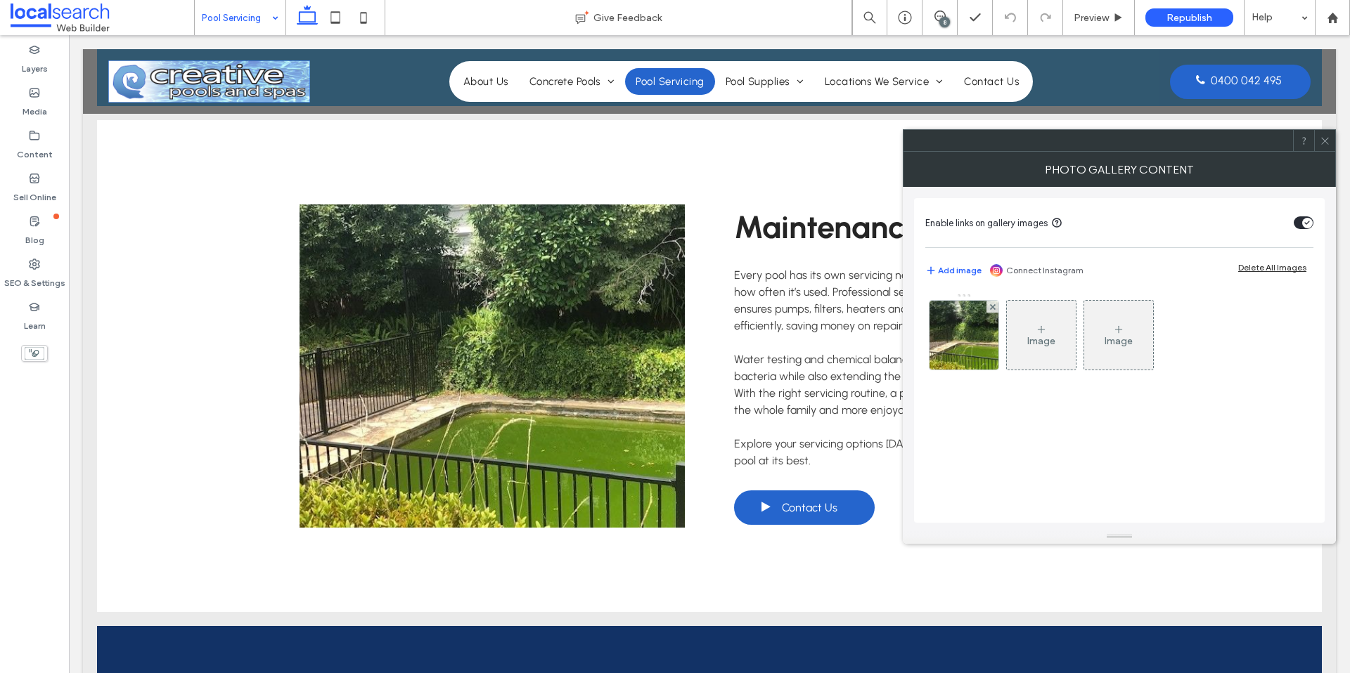
click at [1324, 138] on icon at bounding box center [1325, 141] width 11 height 11
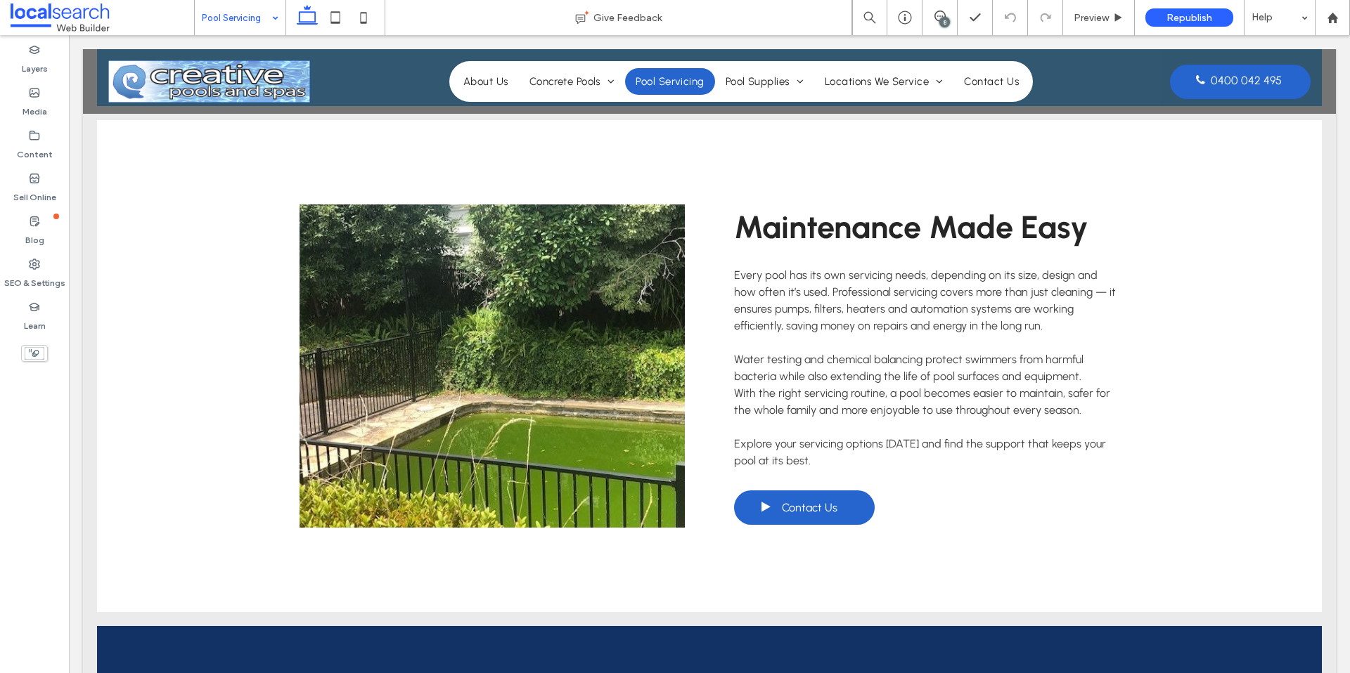
click at [795, 325] on span "Every pool has its own servicing needs, depending on its size, design and how o…" at bounding box center [925, 301] width 382 height 64
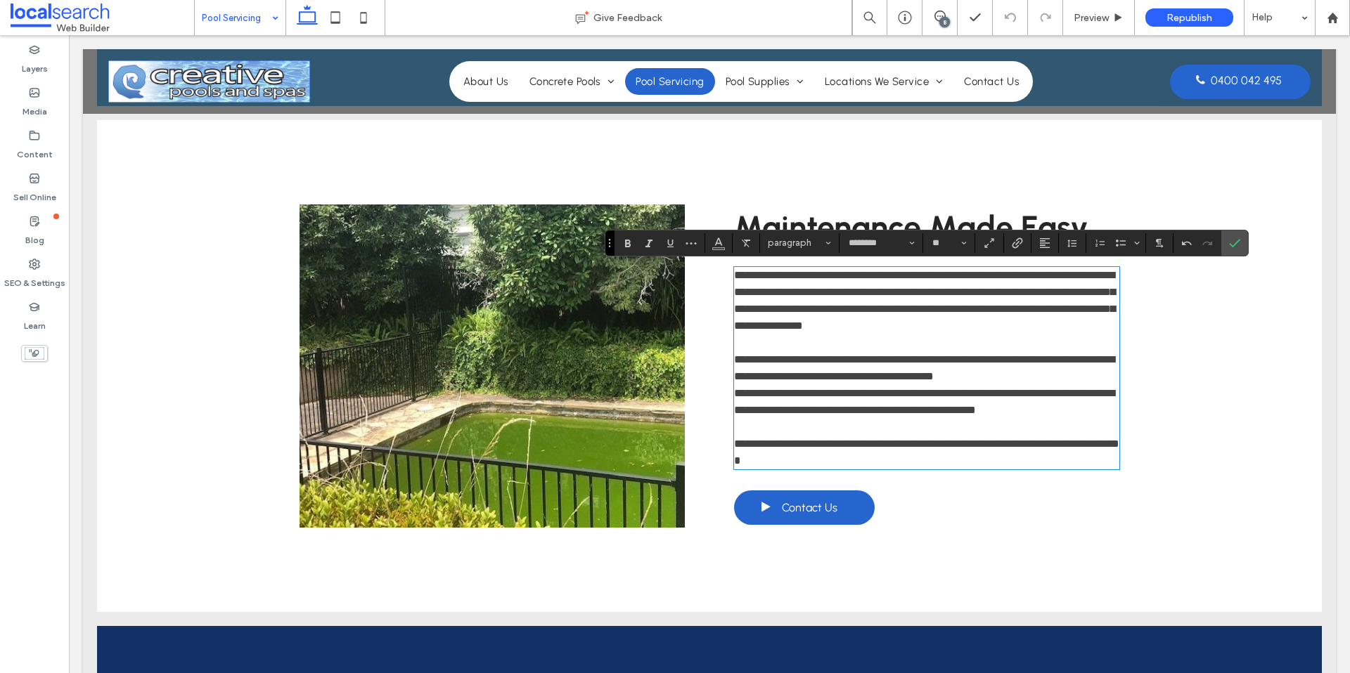
click at [709, 333] on div "**********" at bounding box center [710, 366] width 844 height 492
click at [1182, 339] on div "**********" at bounding box center [709, 366] width 1225 height 492
click at [1238, 243] on icon "Confirm" at bounding box center [1234, 243] width 11 height 11
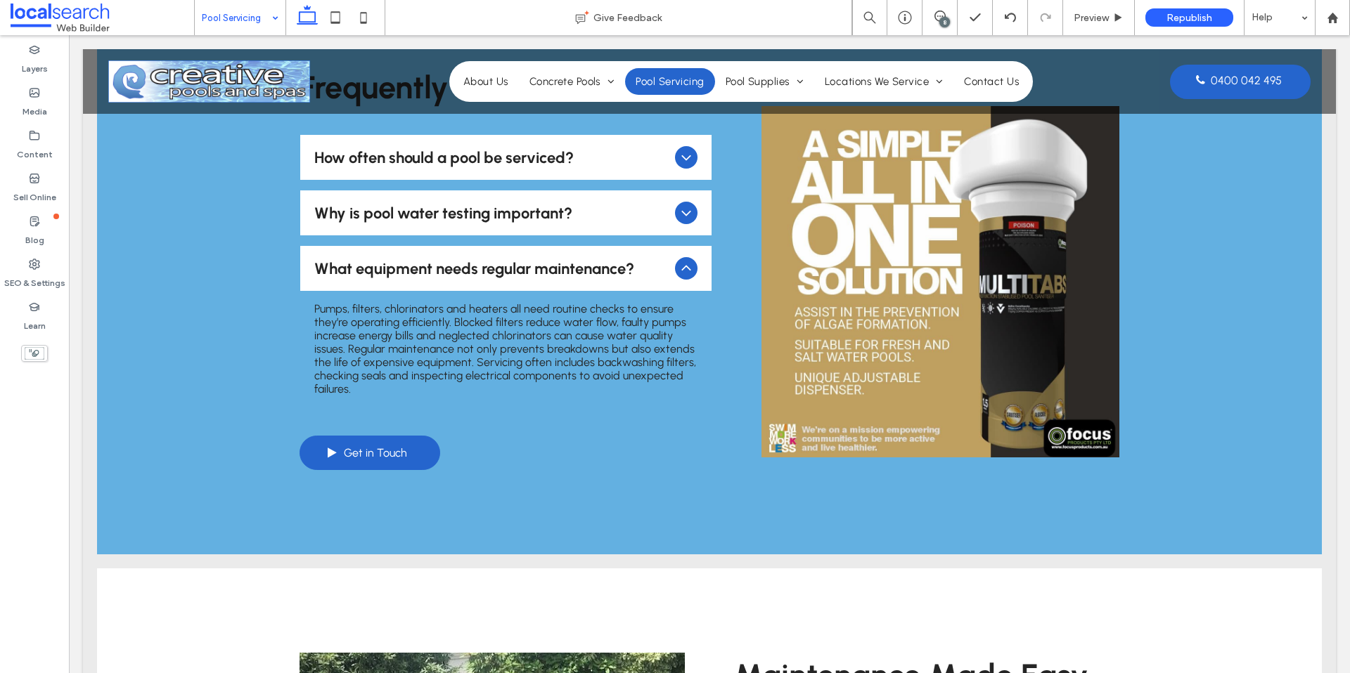
scroll to position [0, 0]
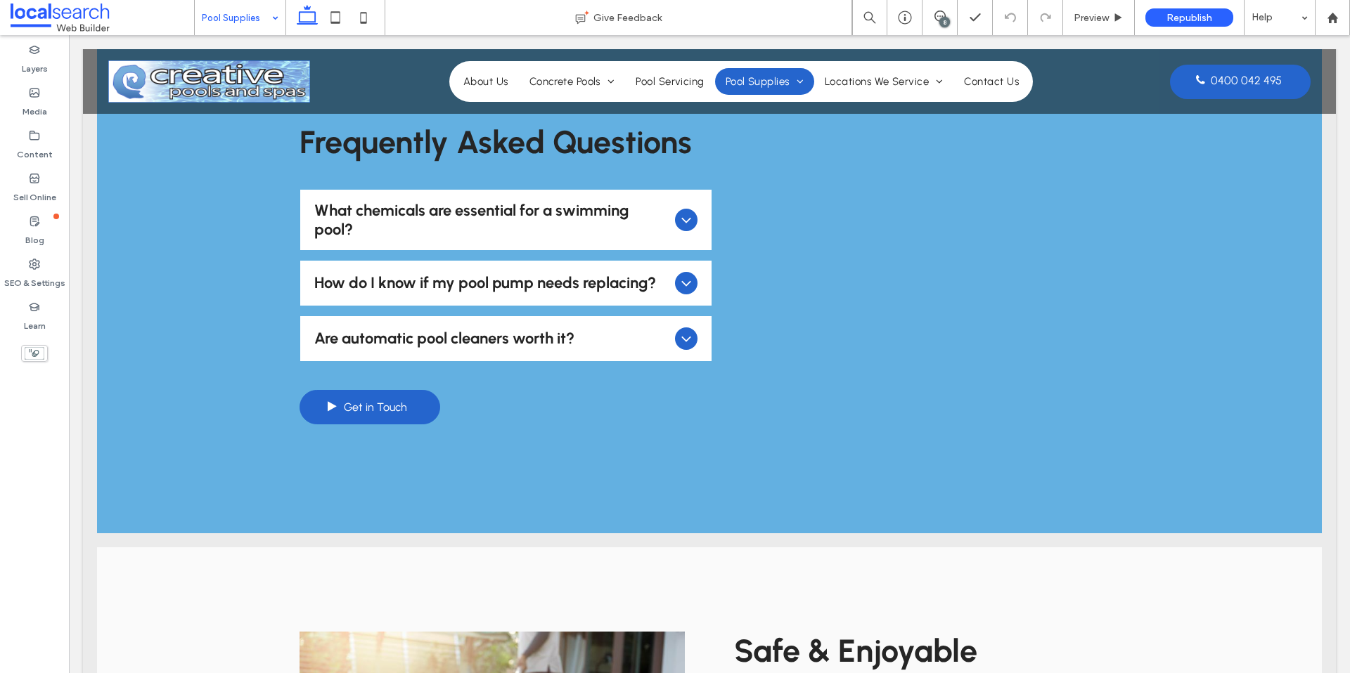
scroll to position [1162, 0]
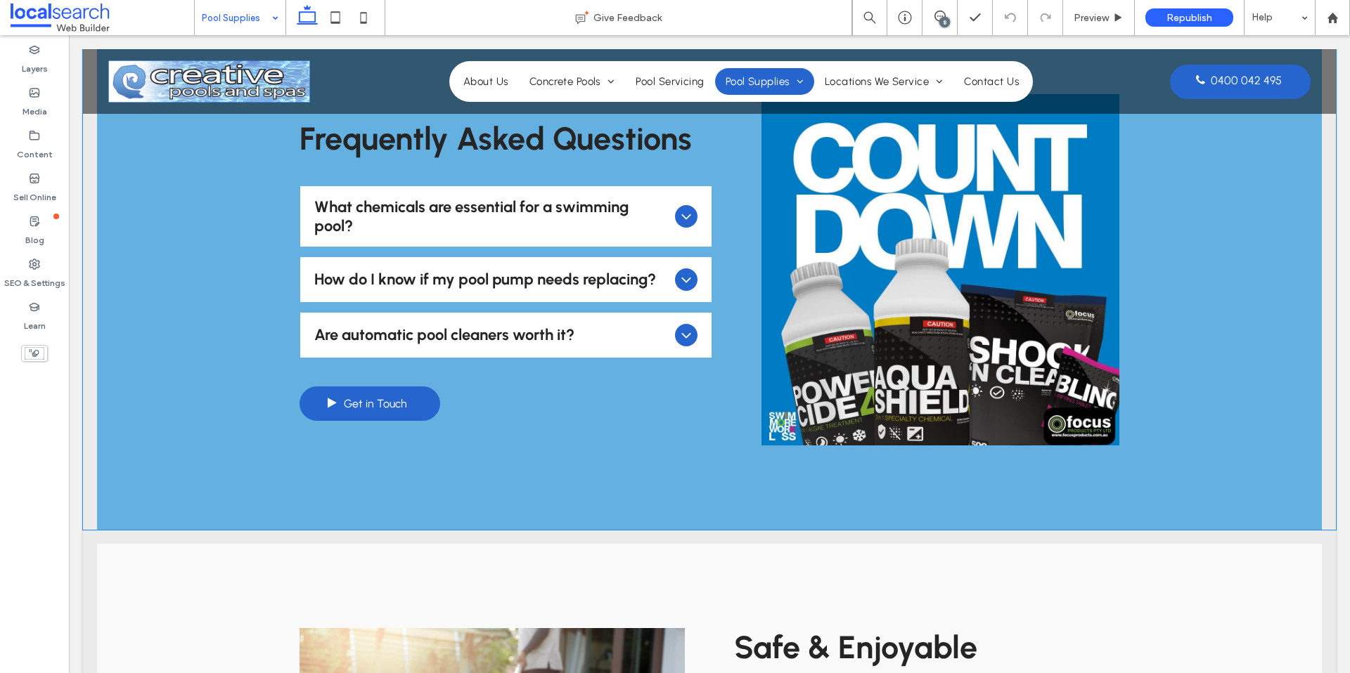
click at [691, 218] on icon at bounding box center [686, 216] width 17 height 17
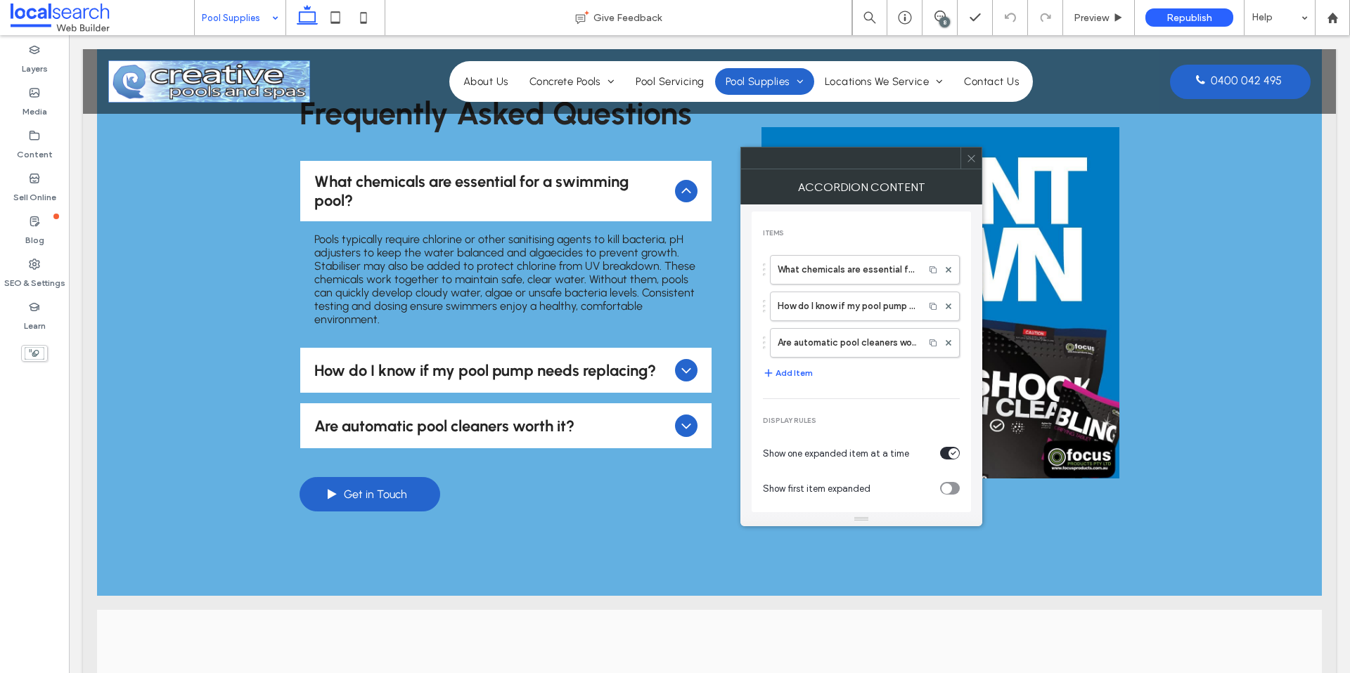
click at [972, 160] on icon at bounding box center [971, 158] width 11 height 11
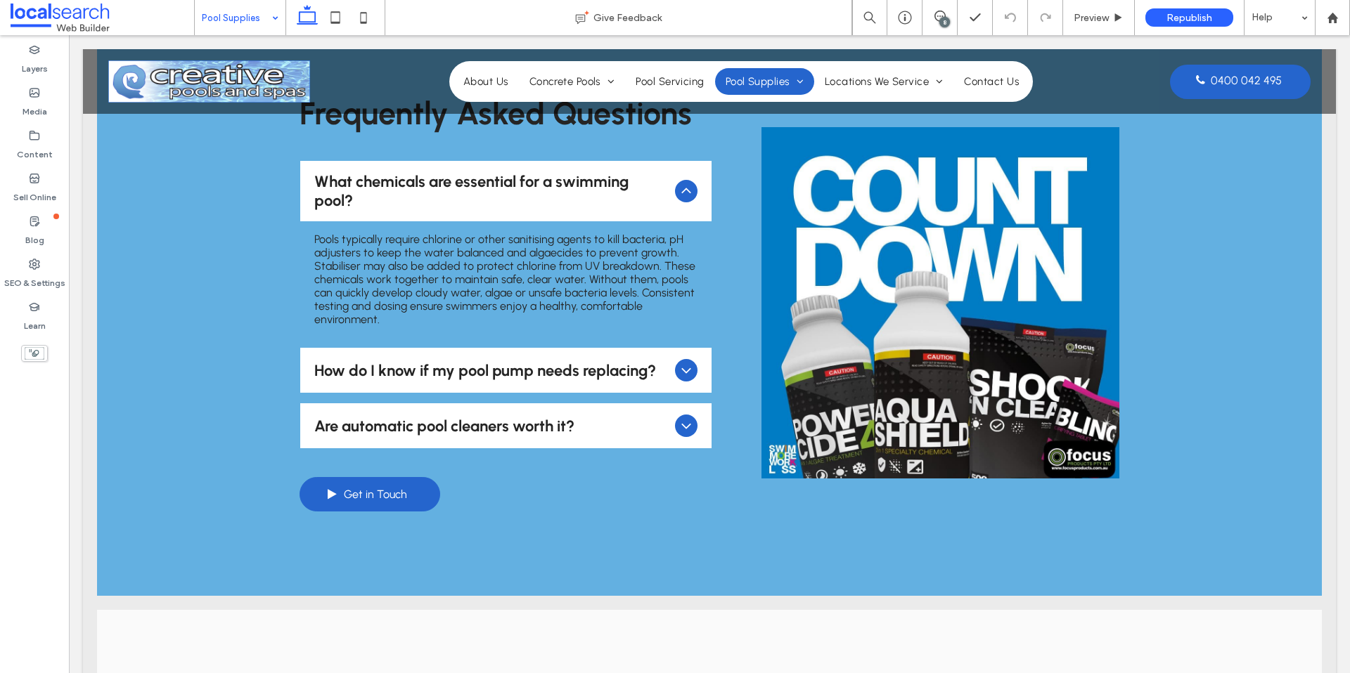
click at [685, 370] on icon at bounding box center [686, 370] width 17 height 17
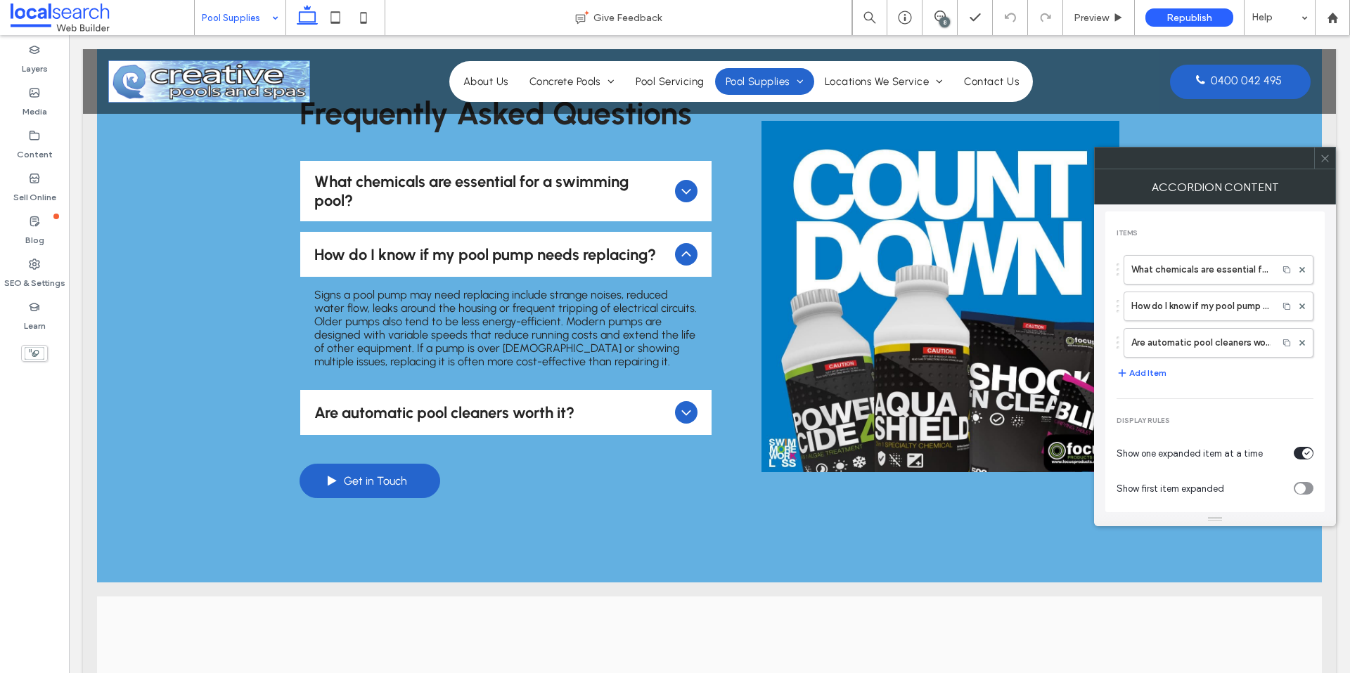
click at [1324, 159] on use at bounding box center [1324, 158] width 7 height 7
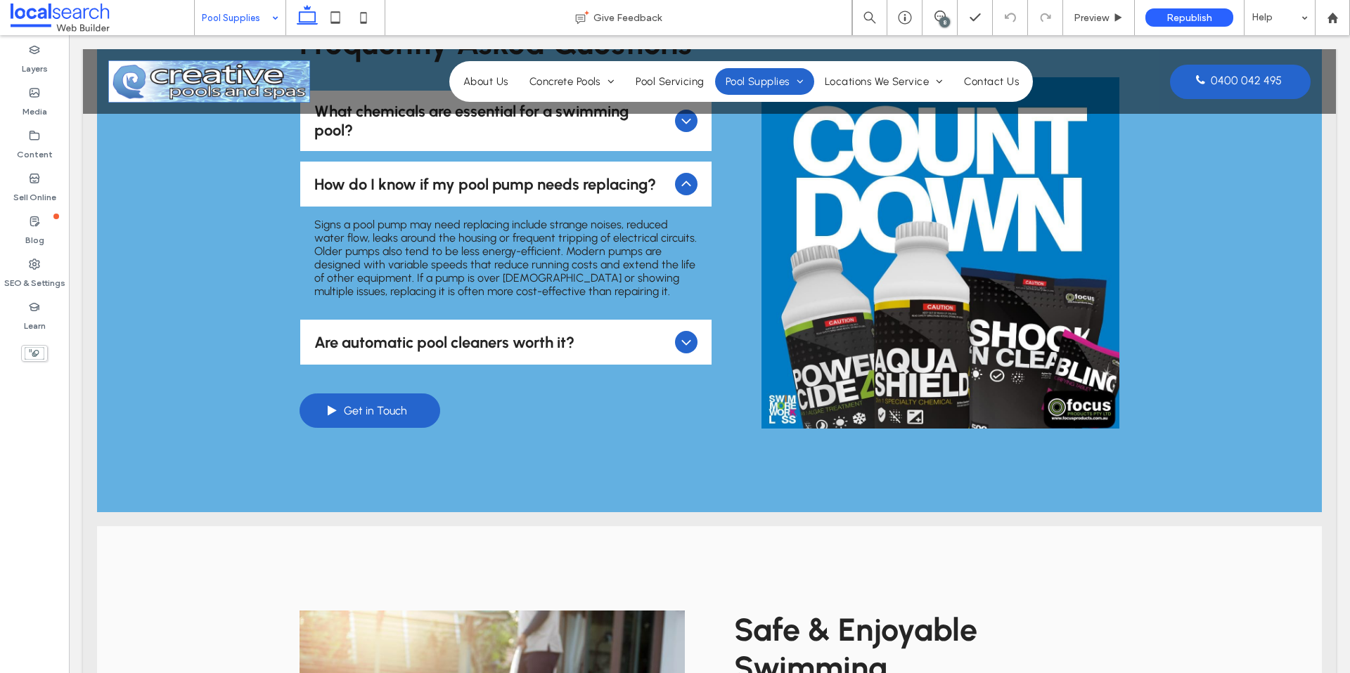
scroll to position [1232, 0]
click at [673, 334] on div "Are automatic pool cleaners worth it?" at bounding box center [505, 343] width 411 height 45
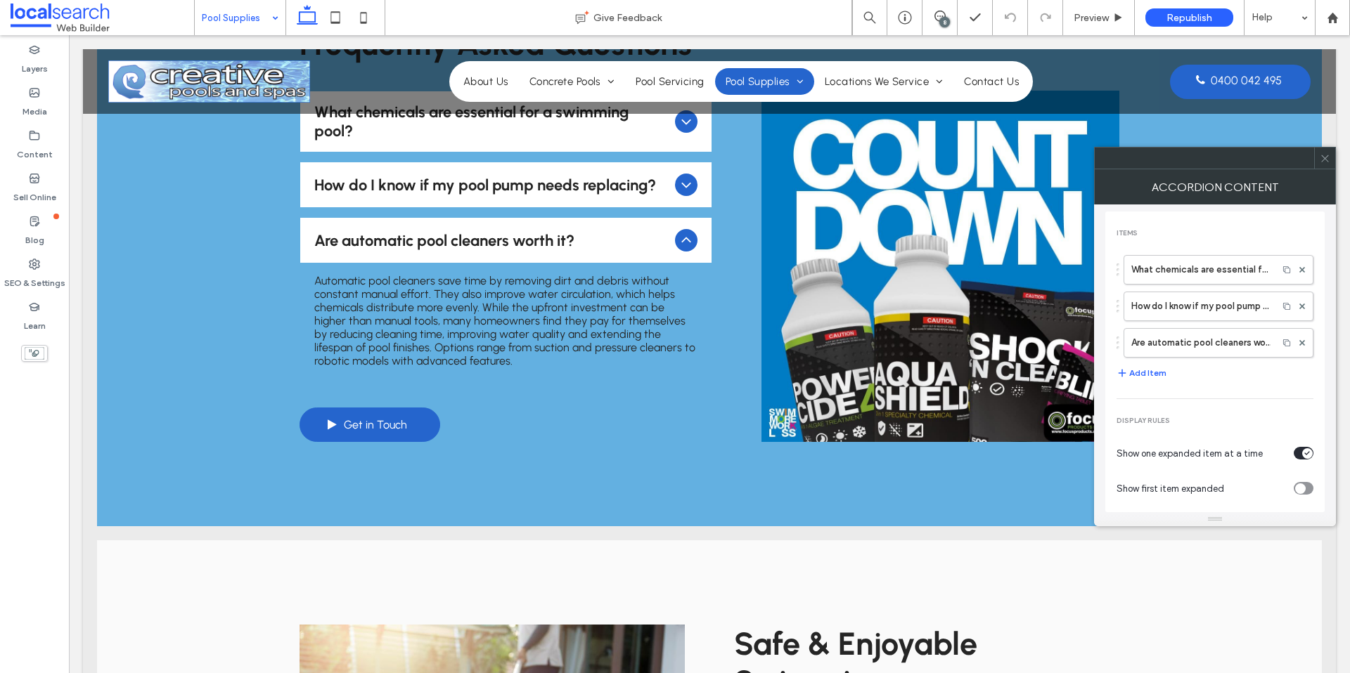
drag, startPoint x: 1332, startPoint y: 158, endPoint x: 1320, endPoint y: 162, distance: 12.5
click at [1331, 158] on div at bounding box center [1324, 158] width 21 height 21
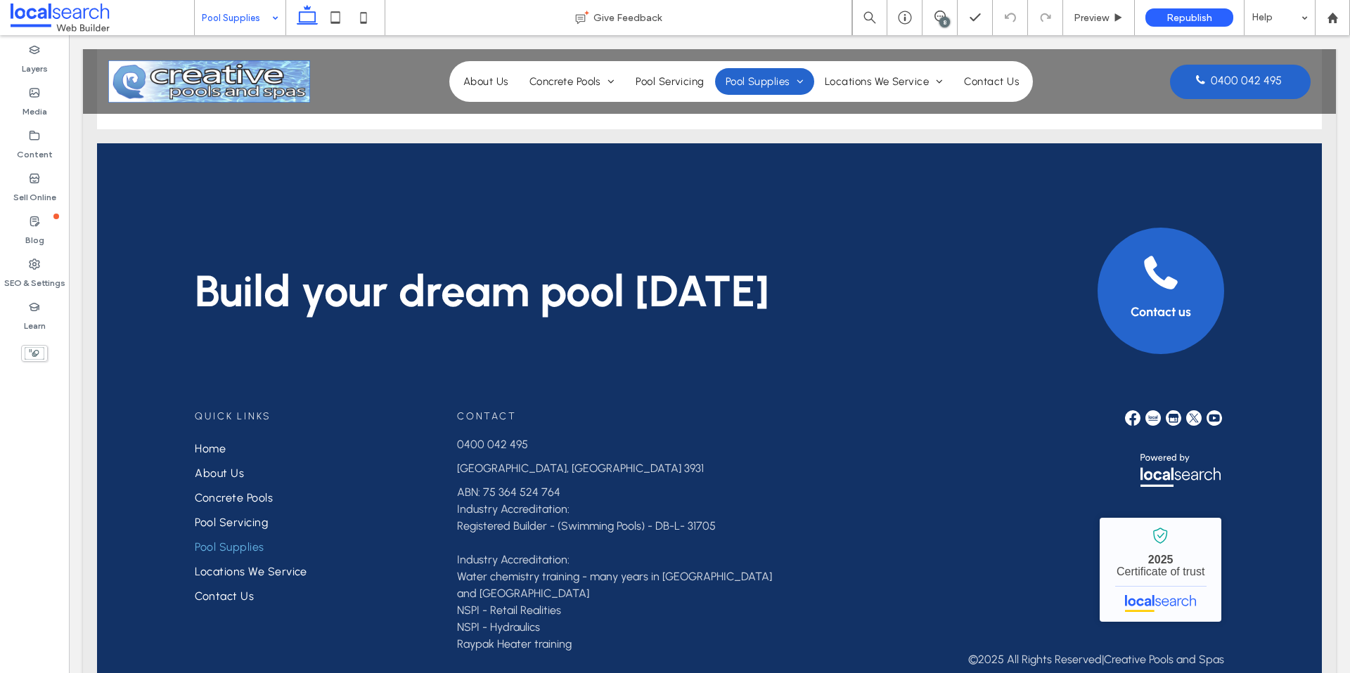
scroll to position [3826, 0]
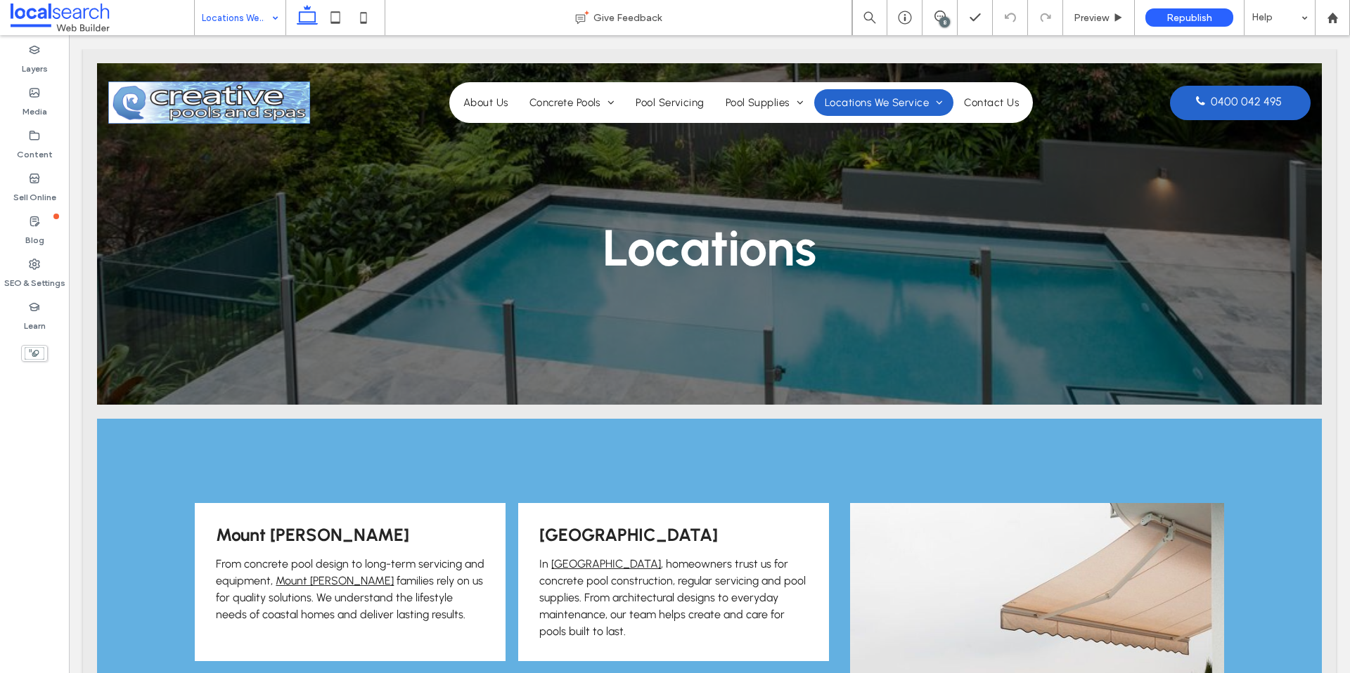
click at [257, 8] on input at bounding box center [237, 17] width 70 height 35
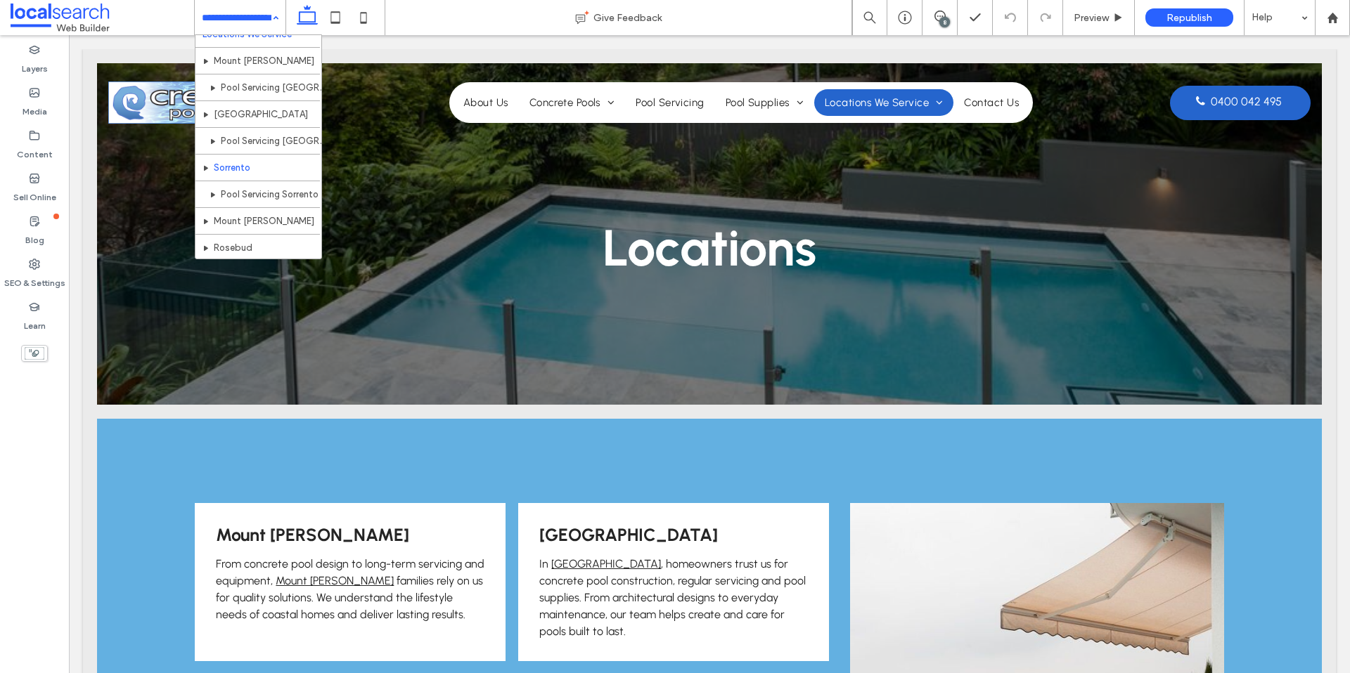
scroll to position [147, 0]
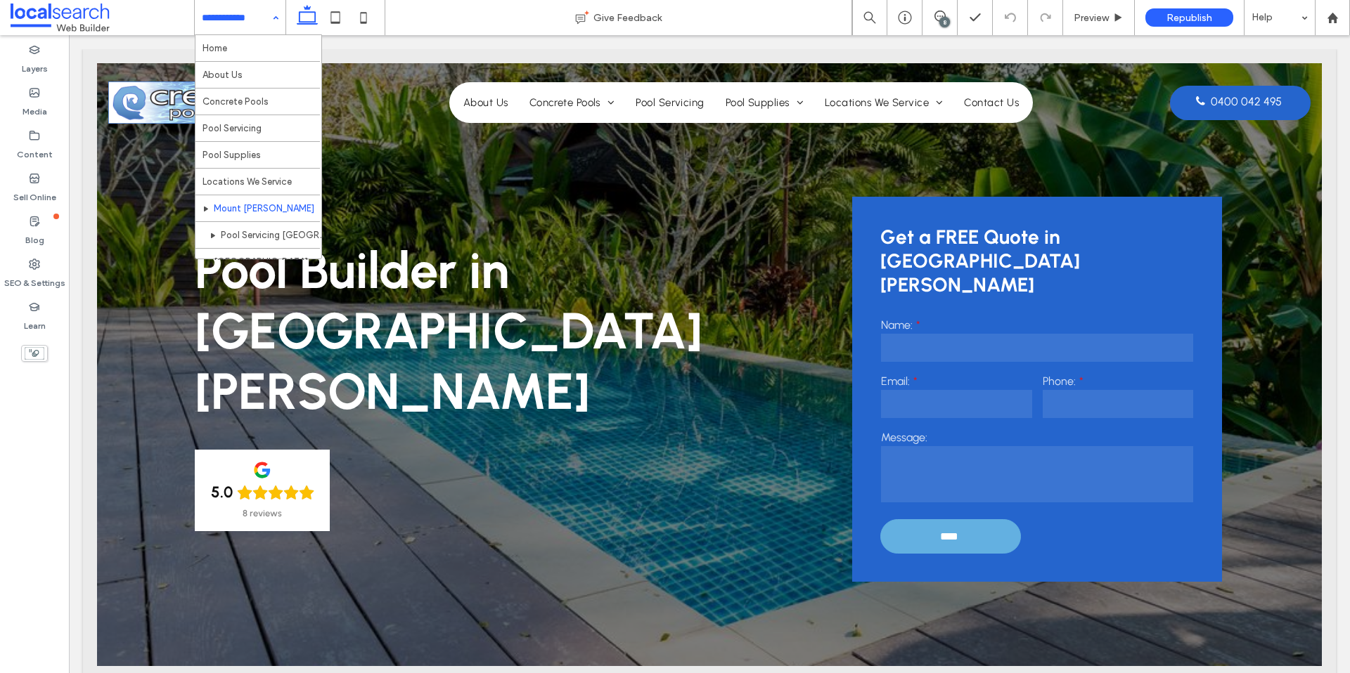
drag, startPoint x: 219, startPoint y: 10, endPoint x: 225, endPoint y: 22, distance: 13.2
click at [219, 10] on input at bounding box center [237, 17] width 70 height 35
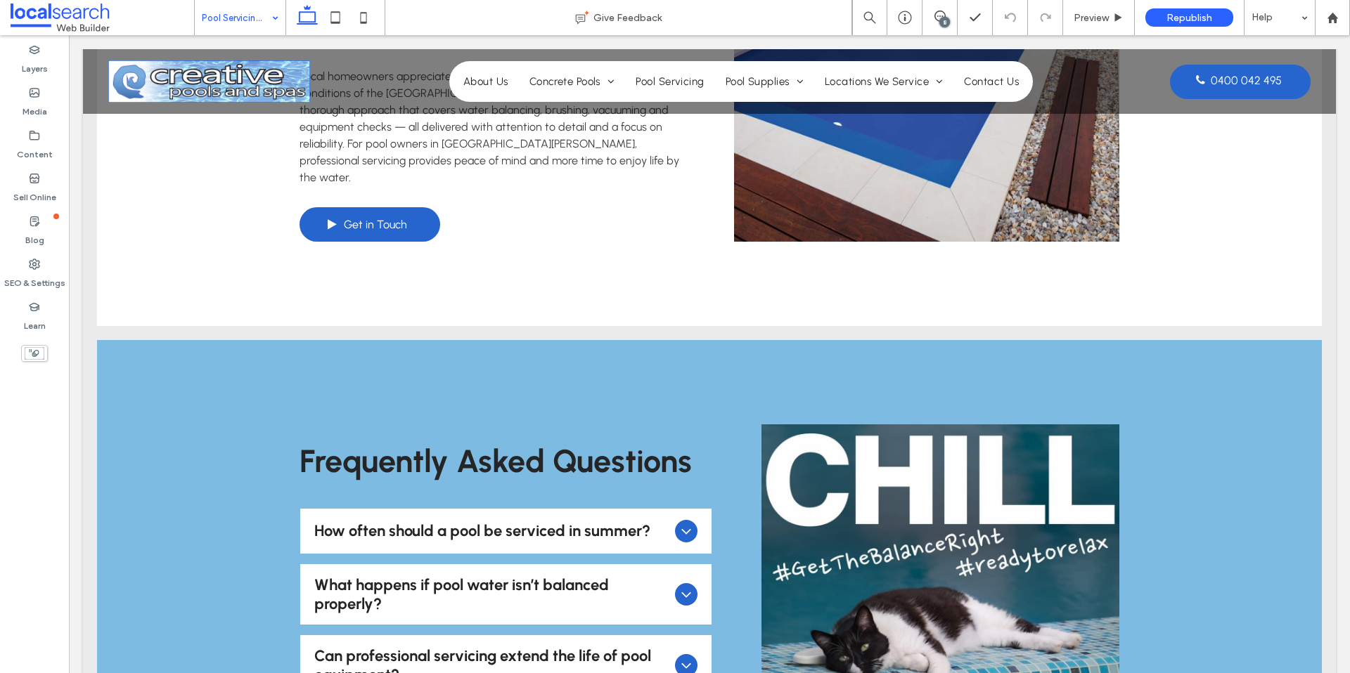
scroll to position [2032, 0]
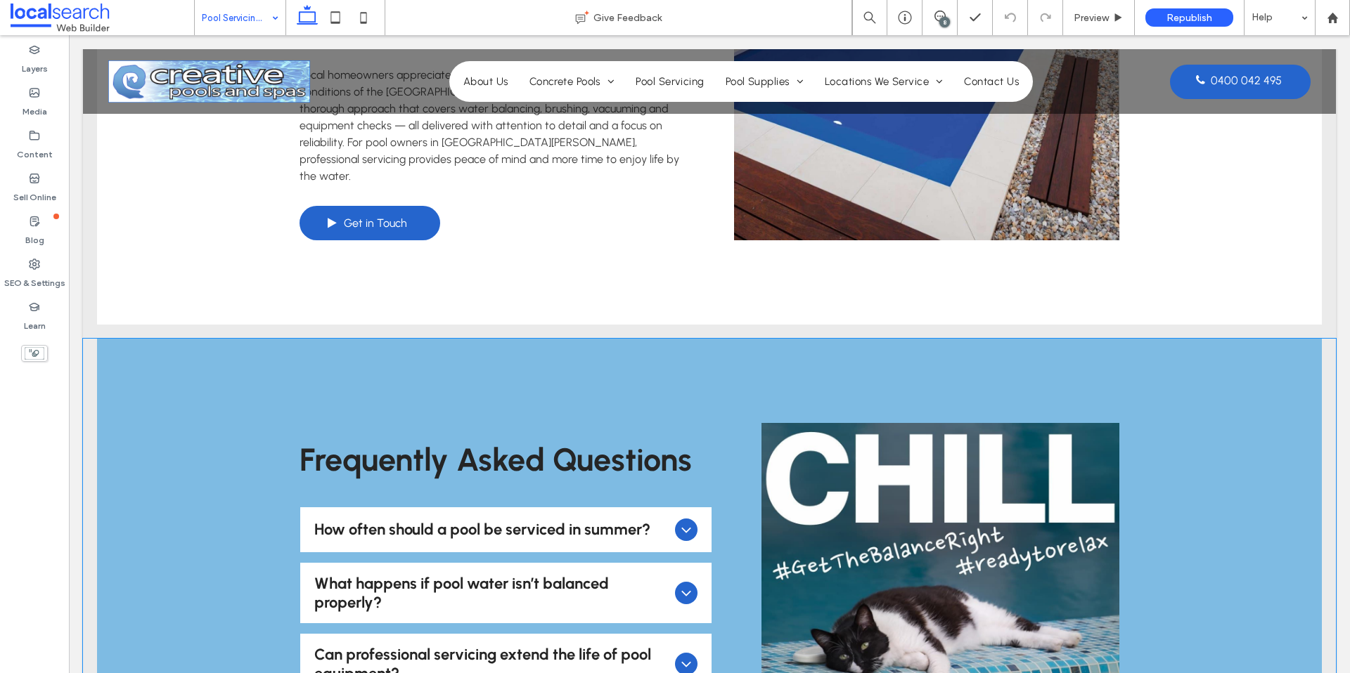
click at [692, 522] on icon at bounding box center [686, 530] width 17 height 17
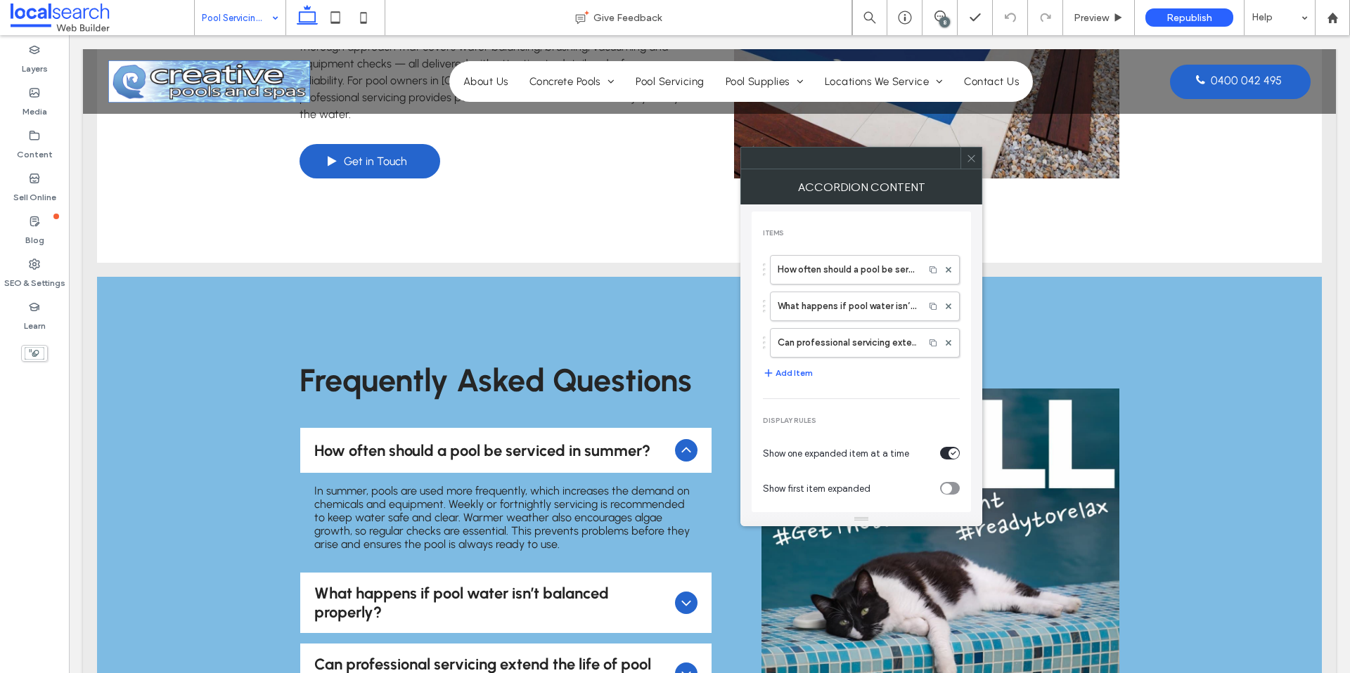
scroll to position [2141, 0]
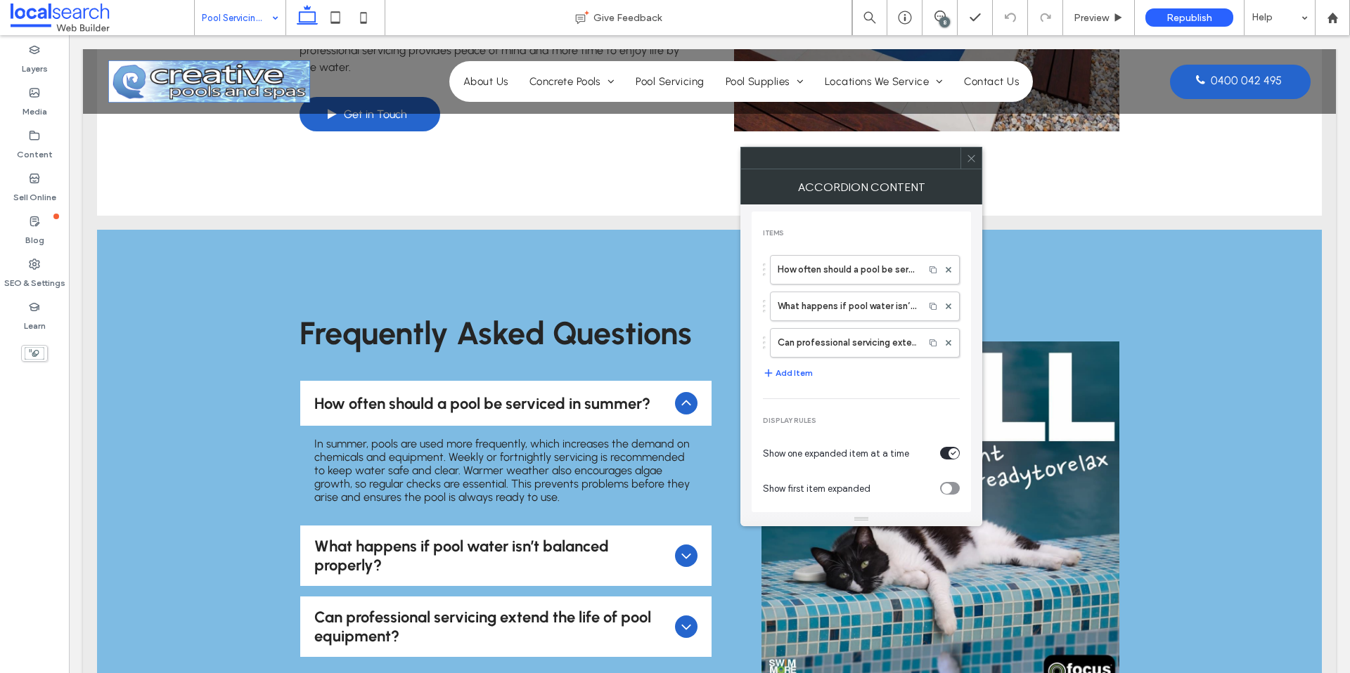
click at [969, 160] on use at bounding box center [970, 158] width 7 height 7
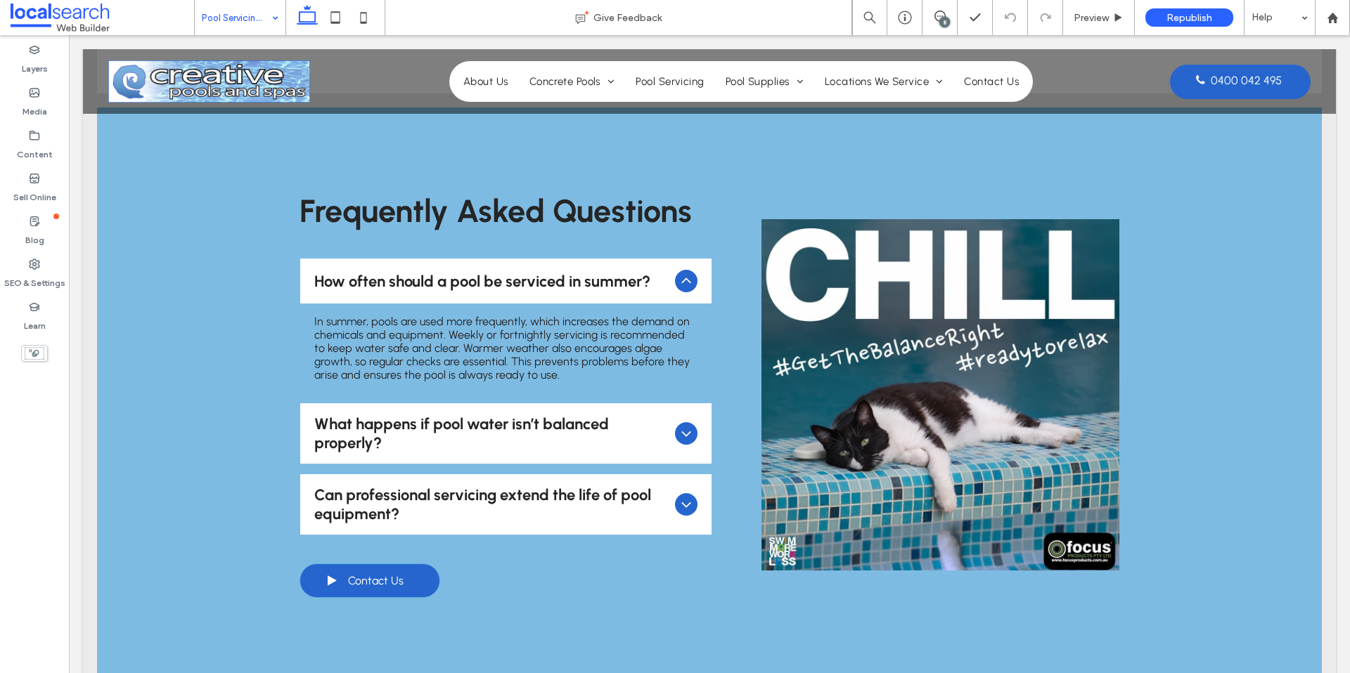
scroll to position [2264, 0]
click at [678, 425] on icon at bounding box center [686, 433] width 17 height 17
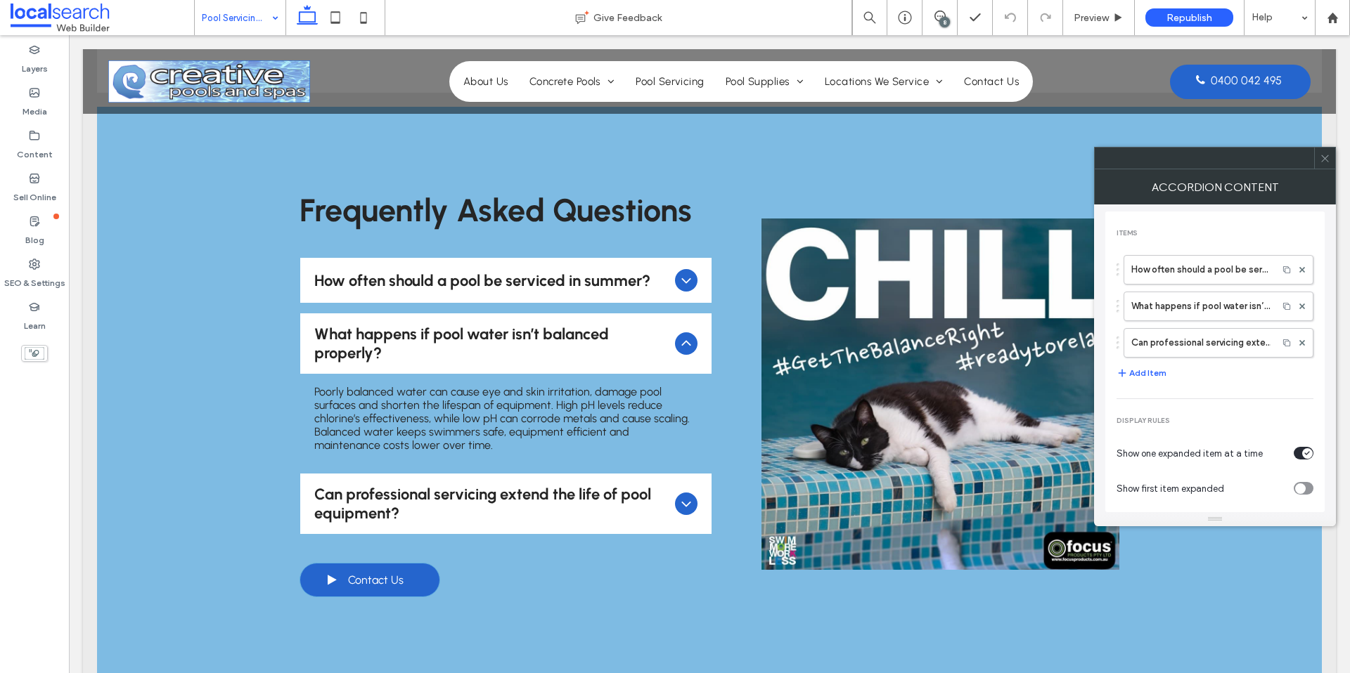
click at [1329, 162] on icon at bounding box center [1325, 158] width 11 height 11
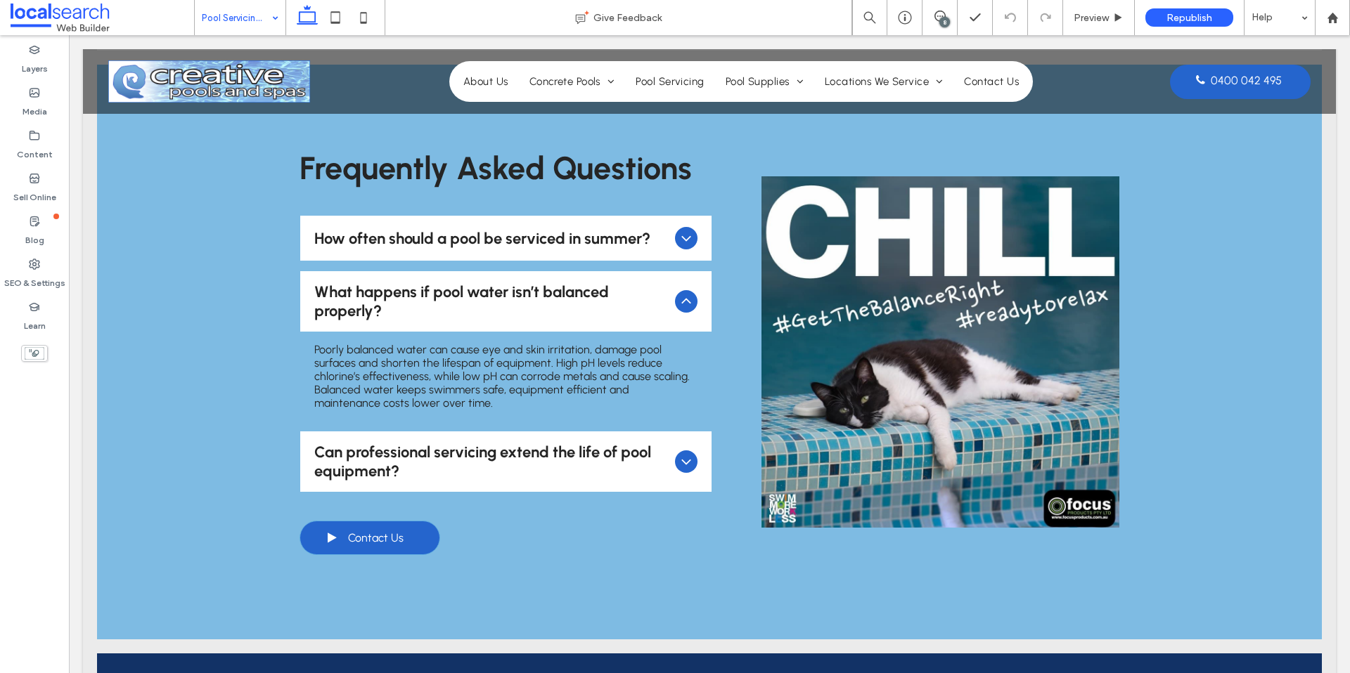
scroll to position [2304, 0]
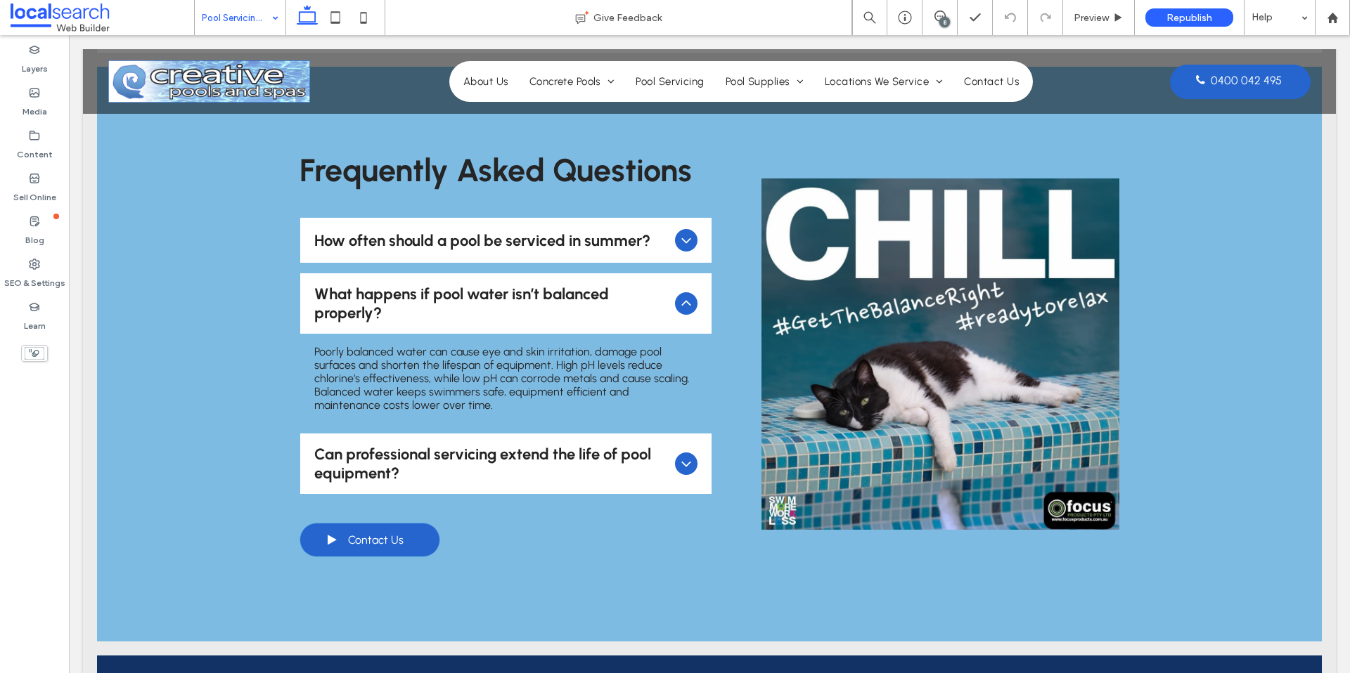
drag, startPoint x: 680, startPoint y: 367, endPoint x: 671, endPoint y: 366, distance: 8.5
click at [680, 456] on icon at bounding box center [686, 464] width 17 height 17
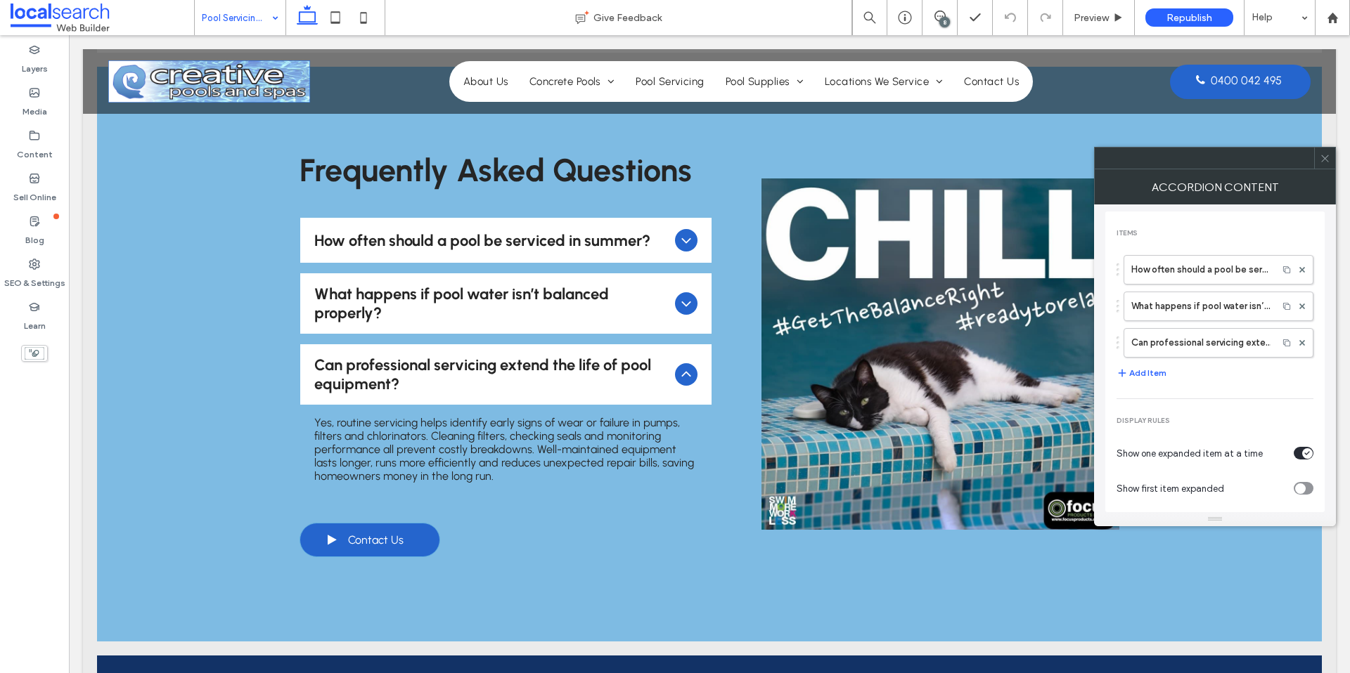
click at [1329, 158] on icon at bounding box center [1325, 158] width 11 height 11
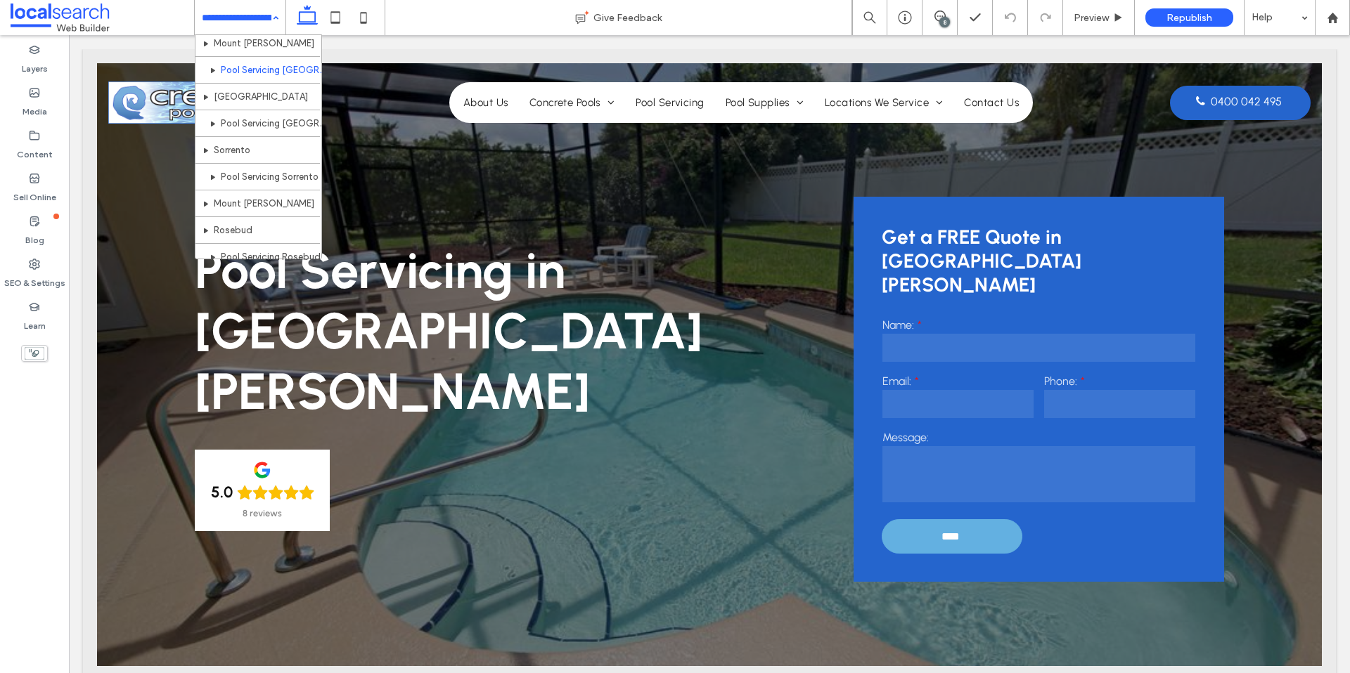
scroll to position [167, 0]
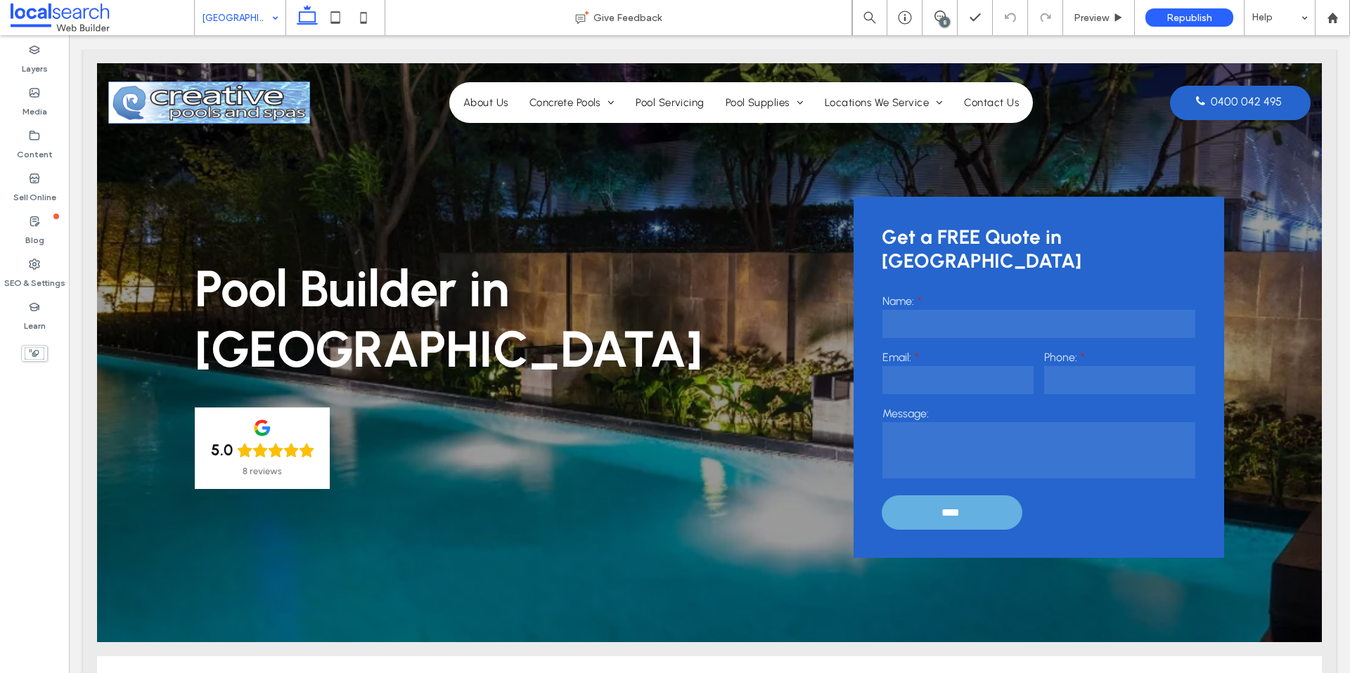
click at [240, 20] on input at bounding box center [237, 17] width 70 height 35
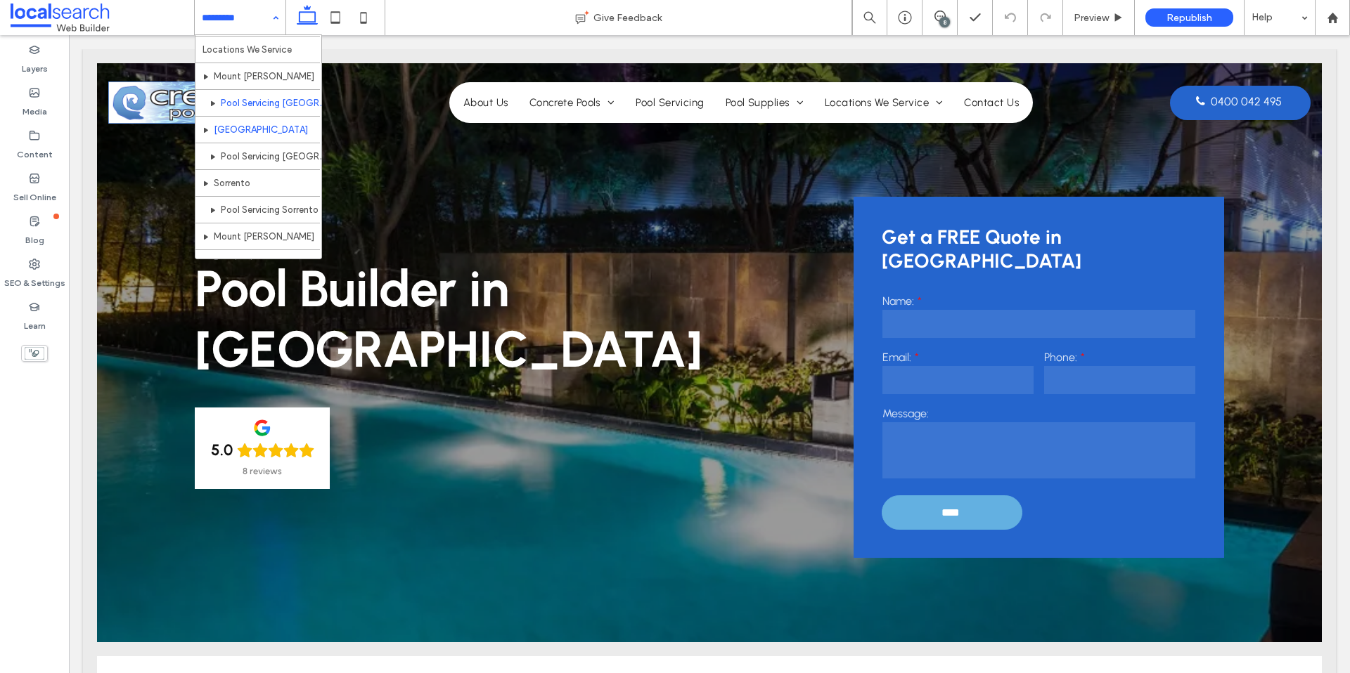
scroll to position [202, 0]
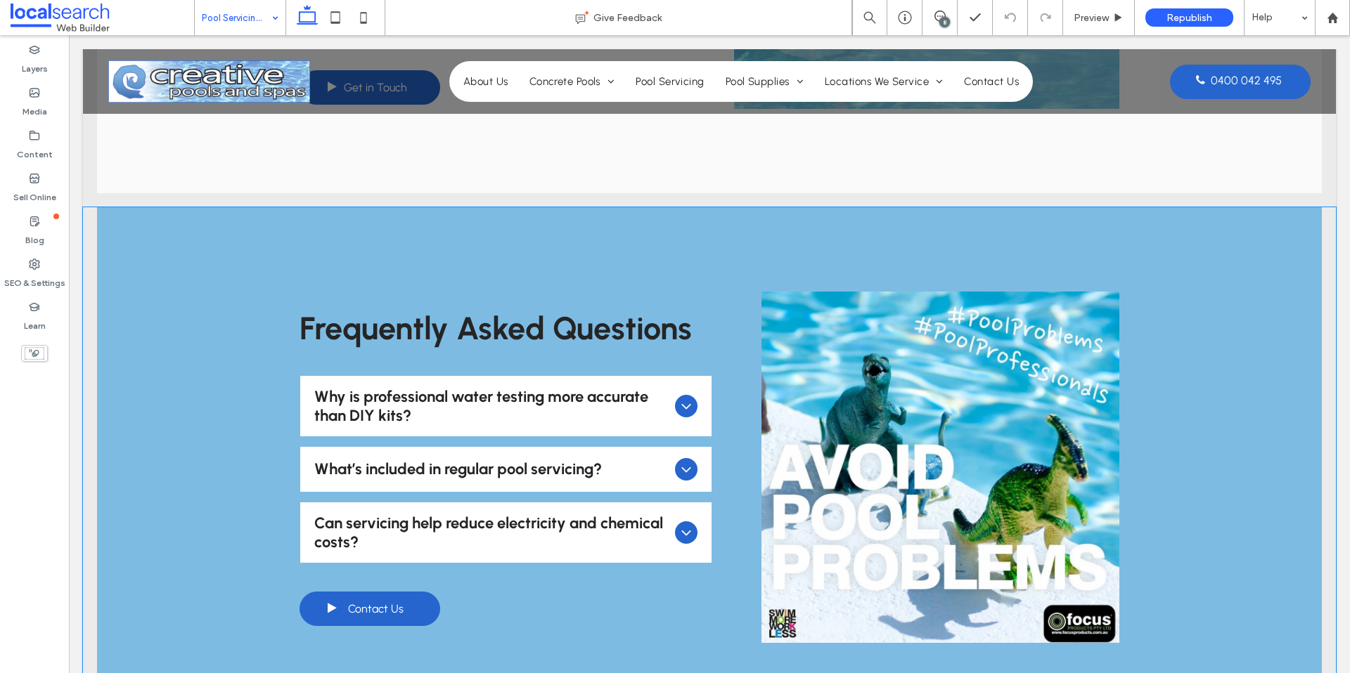
scroll to position [2113, 0]
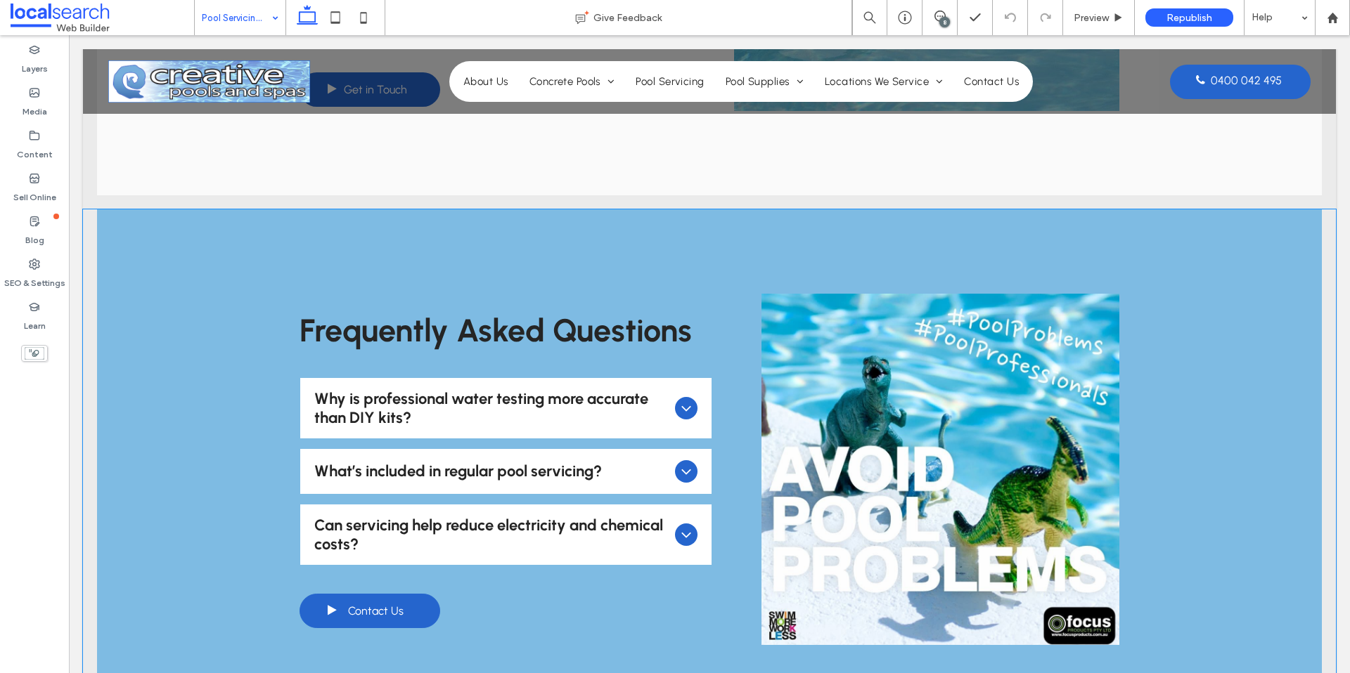
click at [697, 397] on div at bounding box center [686, 408] width 22 height 22
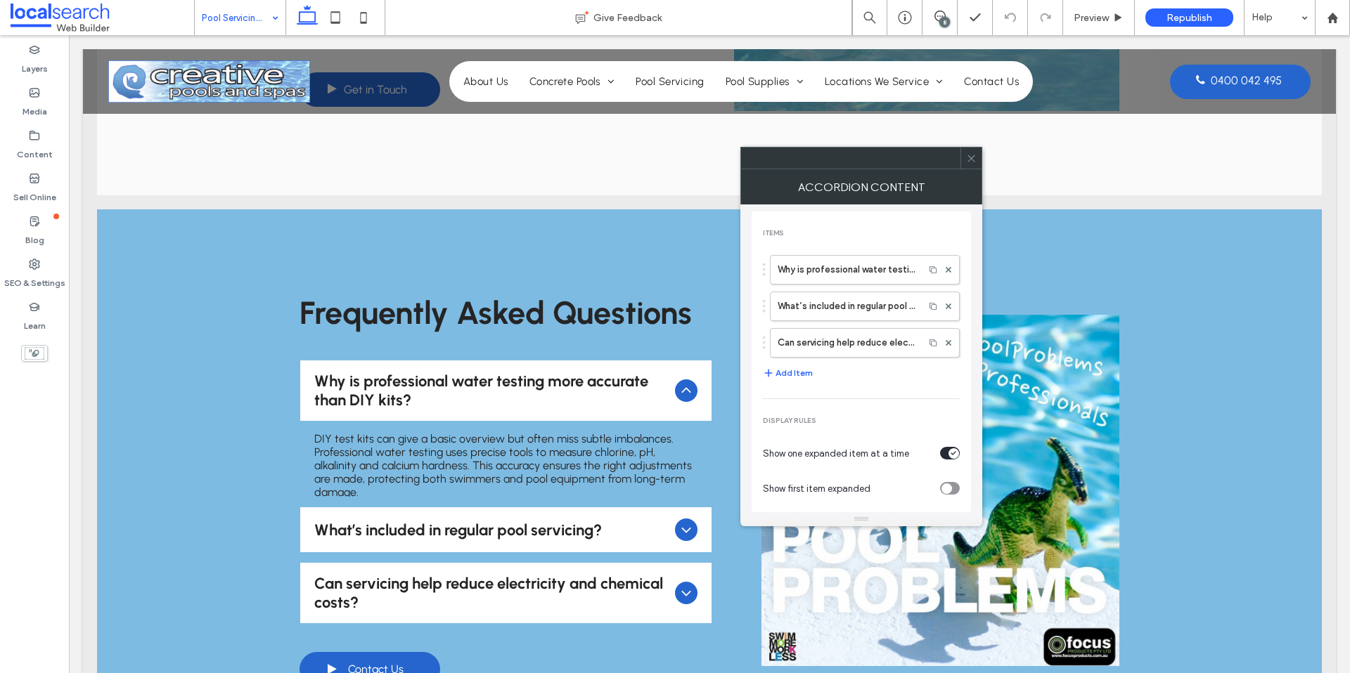
click at [974, 162] on icon at bounding box center [971, 158] width 11 height 11
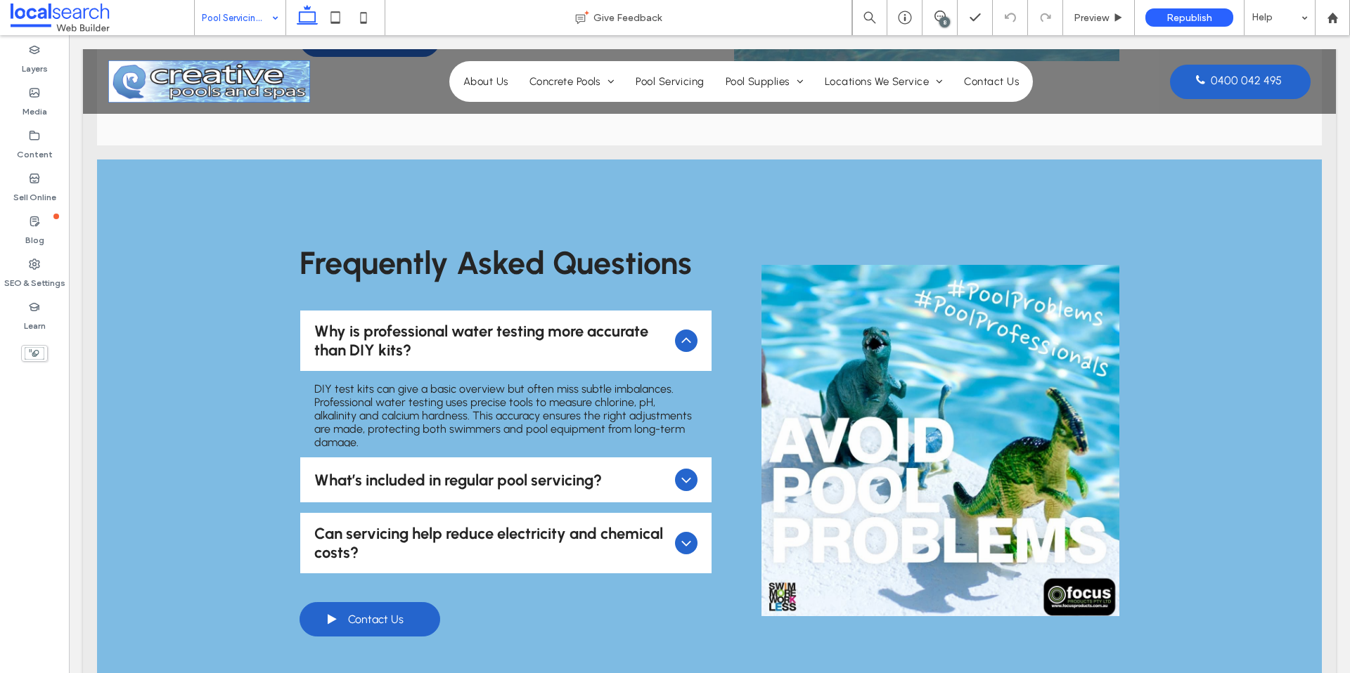
scroll to position [2165, 0]
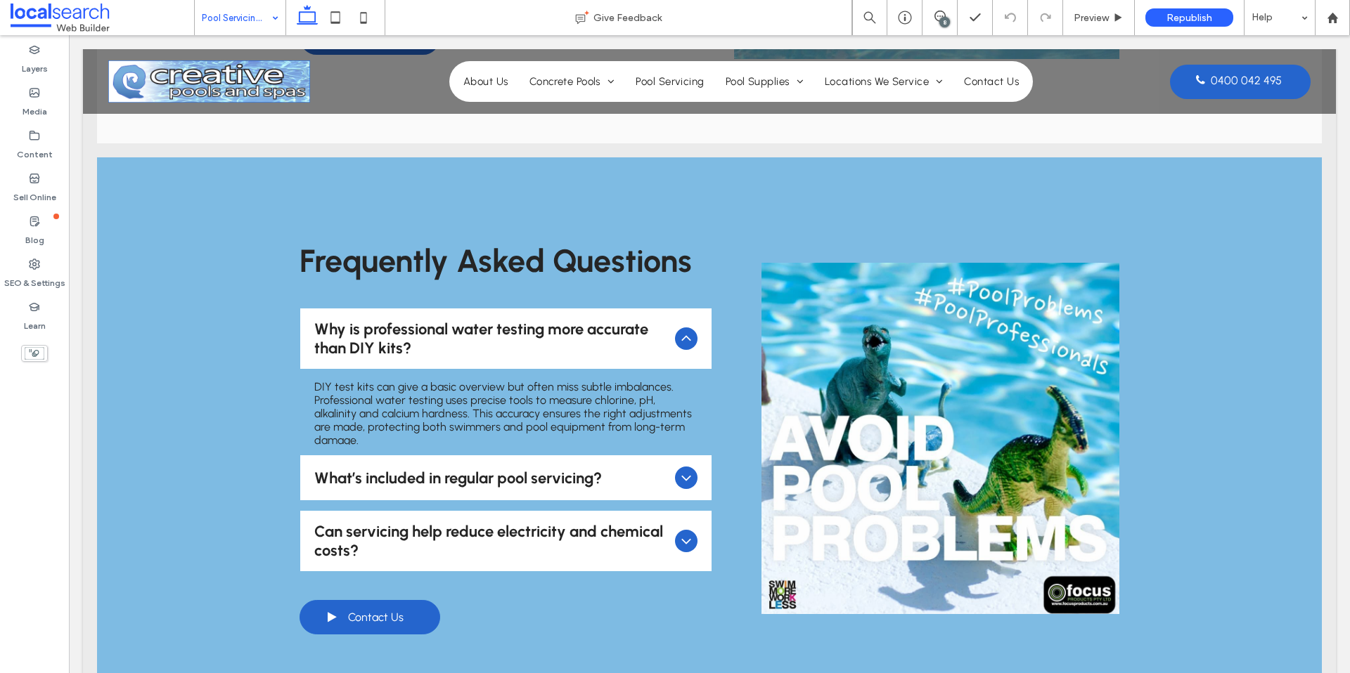
click at [684, 470] on icon at bounding box center [686, 478] width 17 height 17
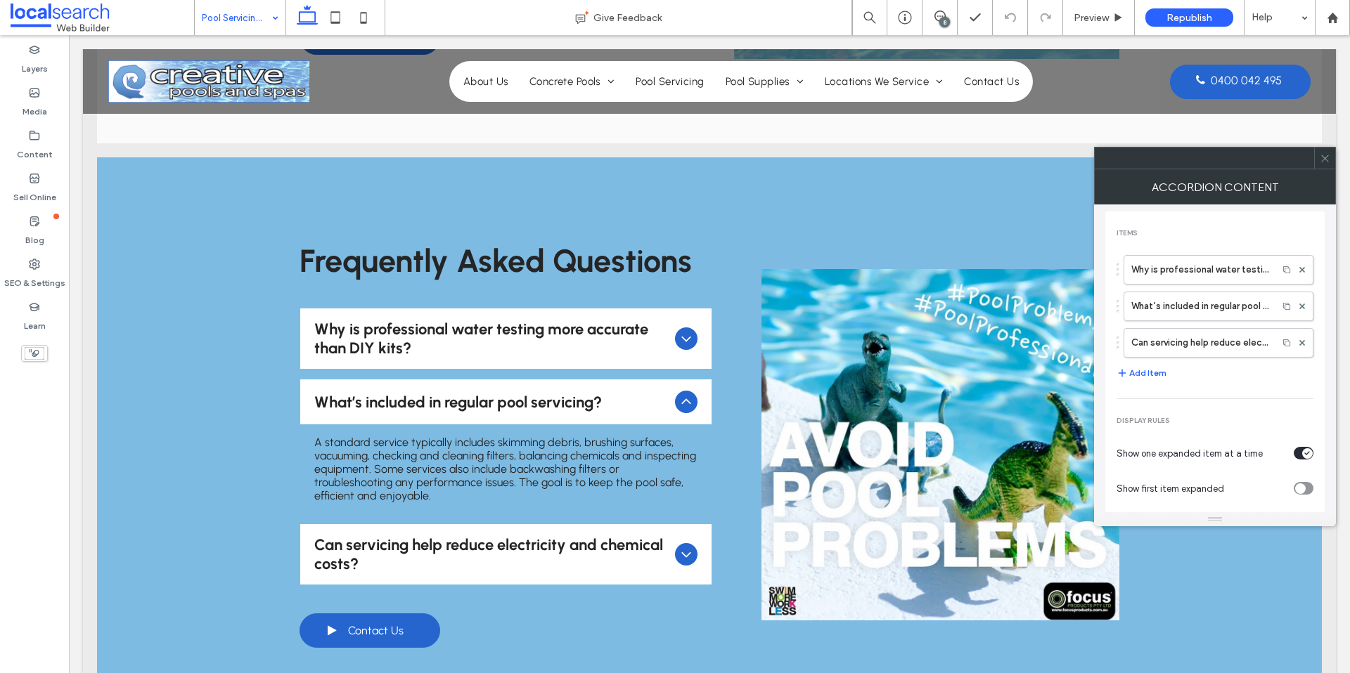
click at [1324, 151] on span at bounding box center [1325, 158] width 11 height 21
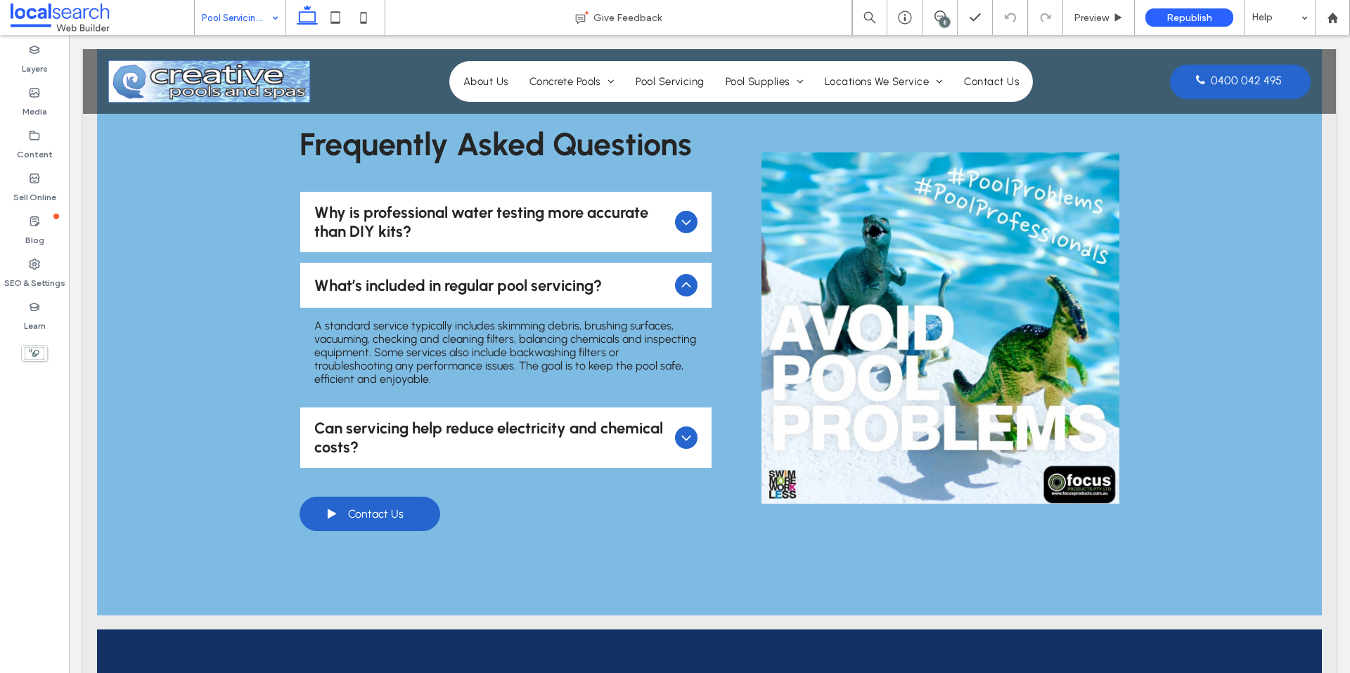
scroll to position [2278, 0]
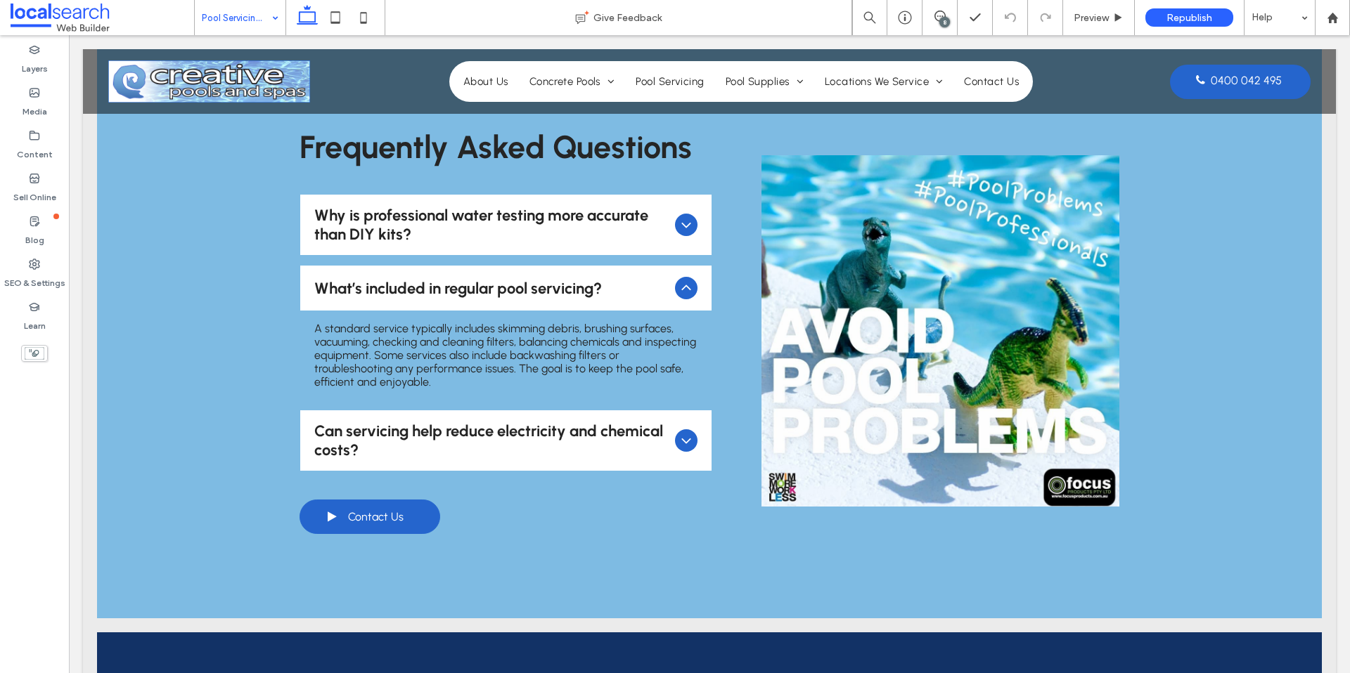
click at [690, 432] on icon at bounding box center [686, 440] width 17 height 17
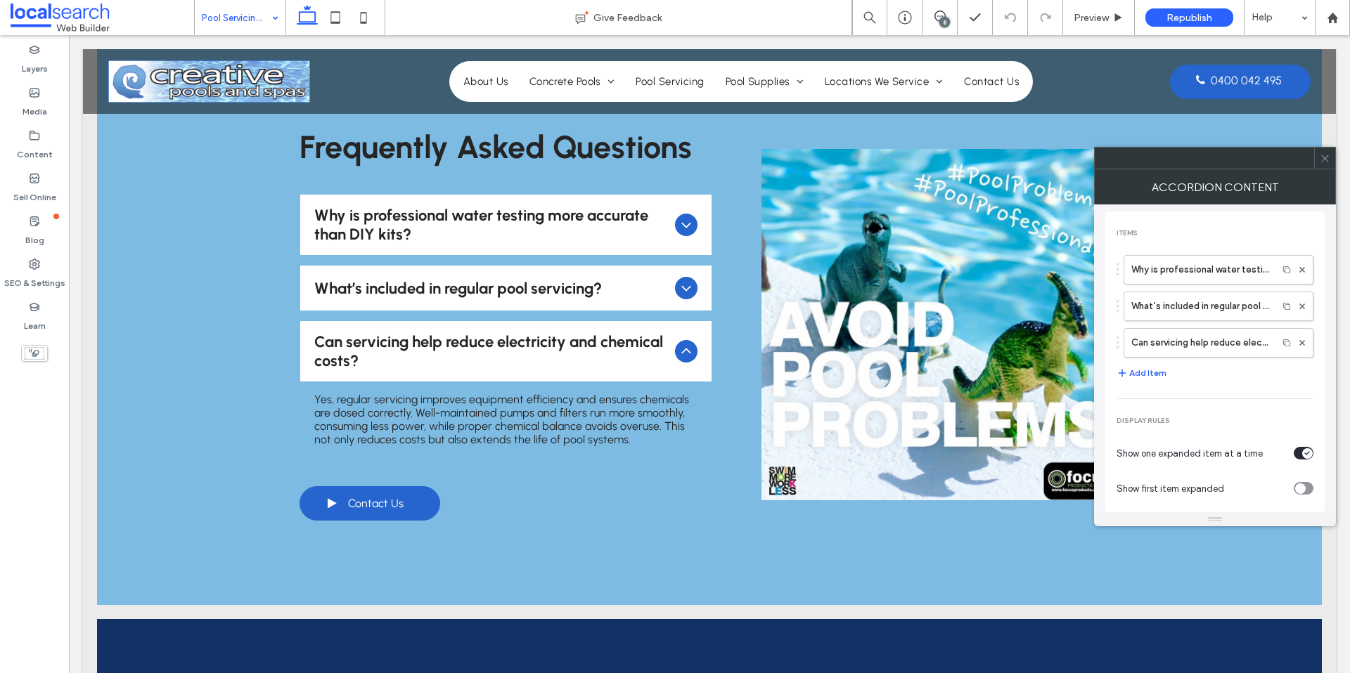
click at [1322, 163] on span at bounding box center [1325, 158] width 11 height 21
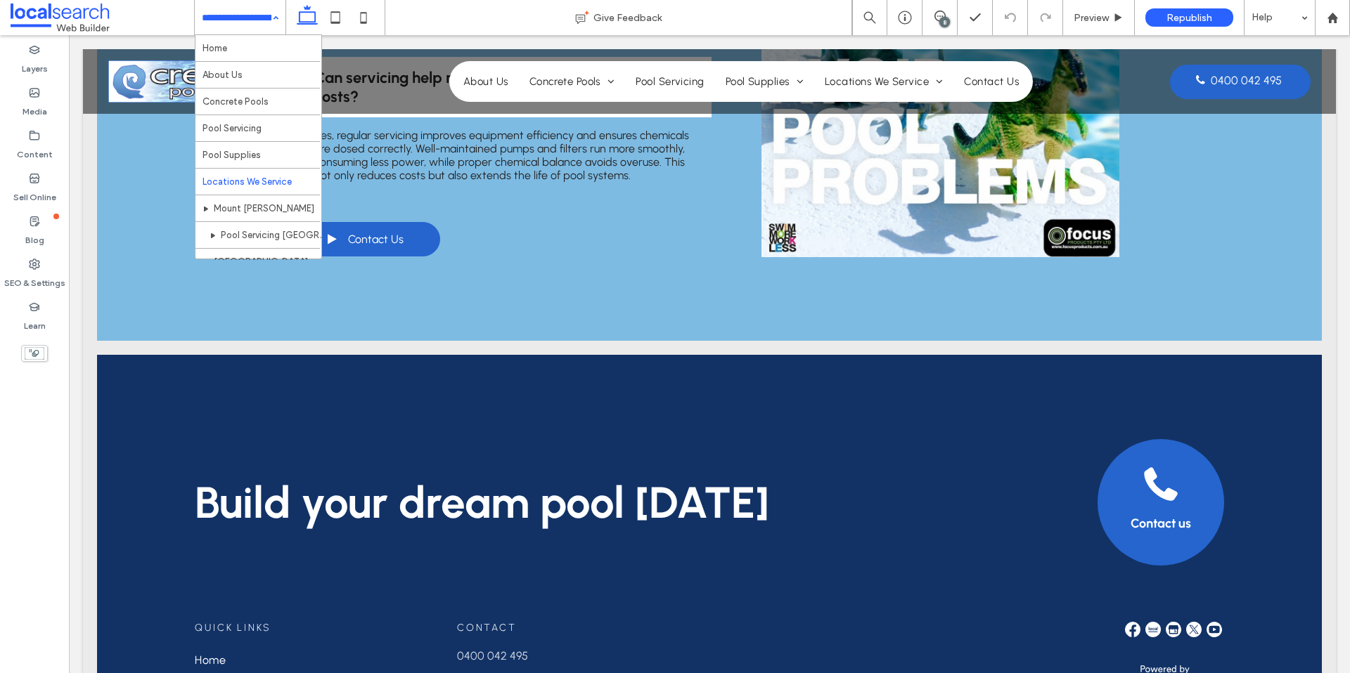
scroll to position [202, 0]
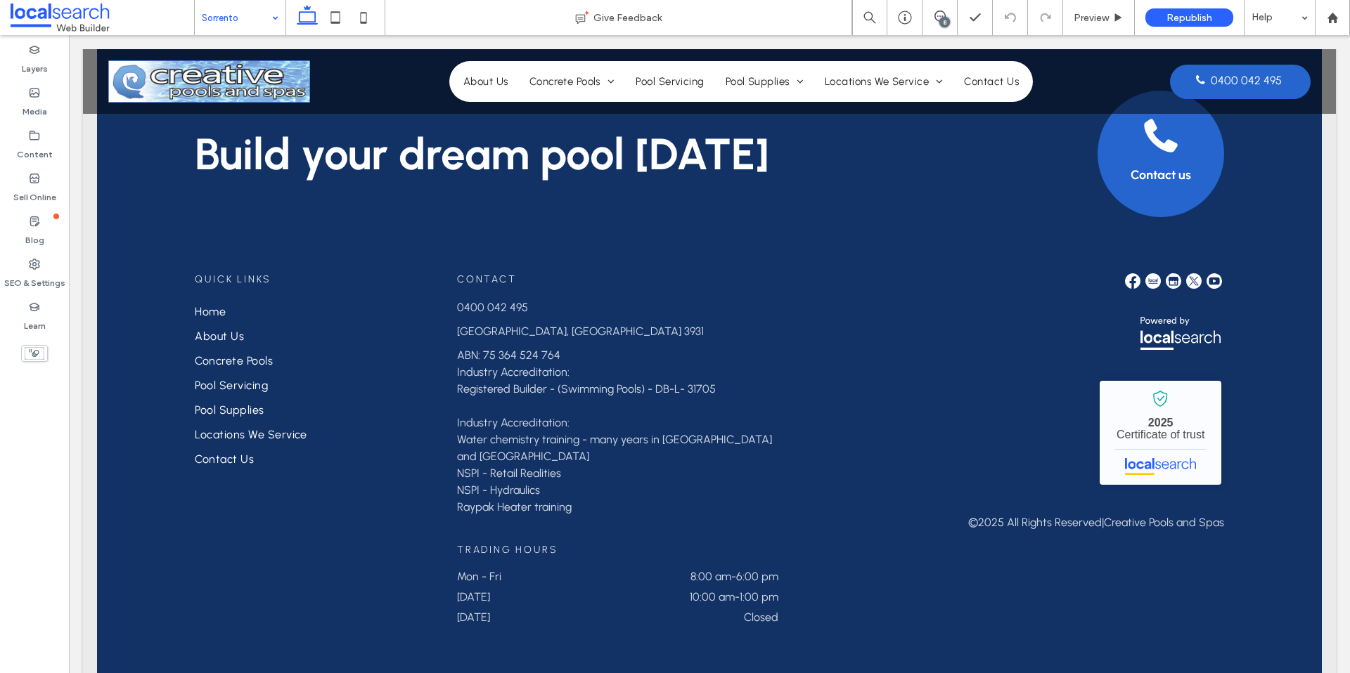
scroll to position [3251, 0]
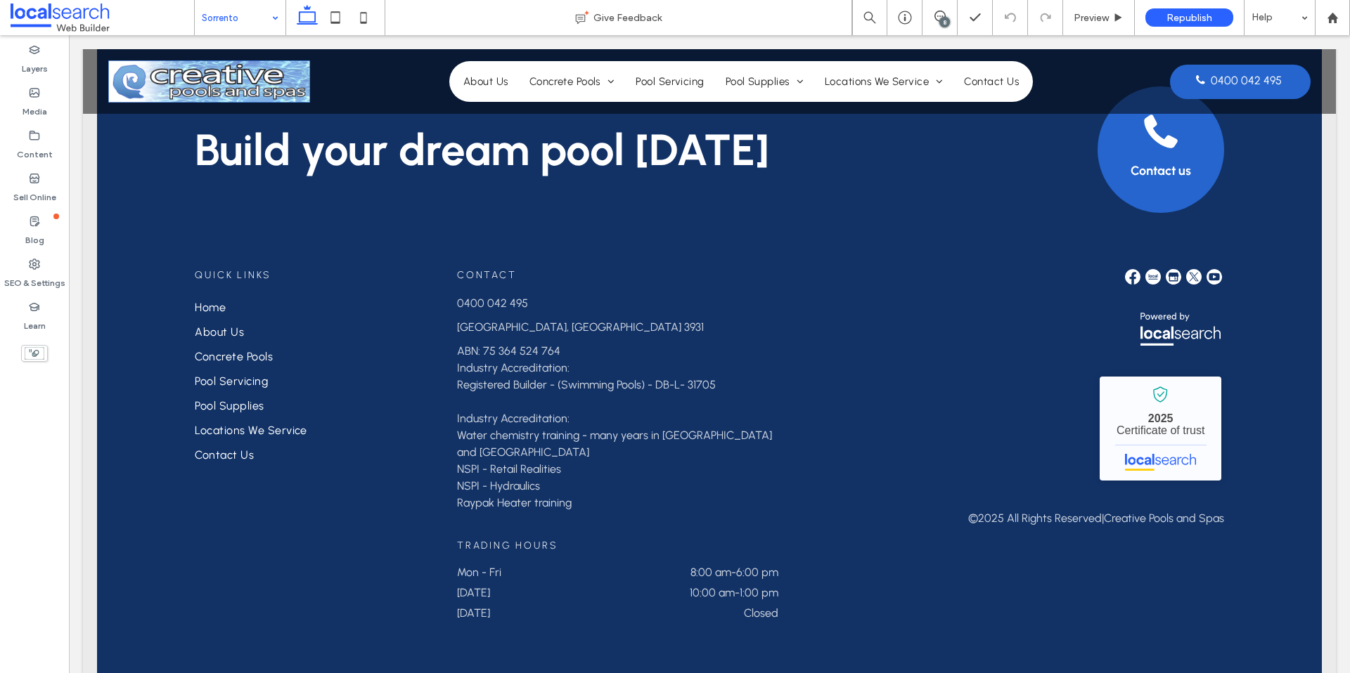
click at [243, 23] on input at bounding box center [237, 17] width 70 height 35
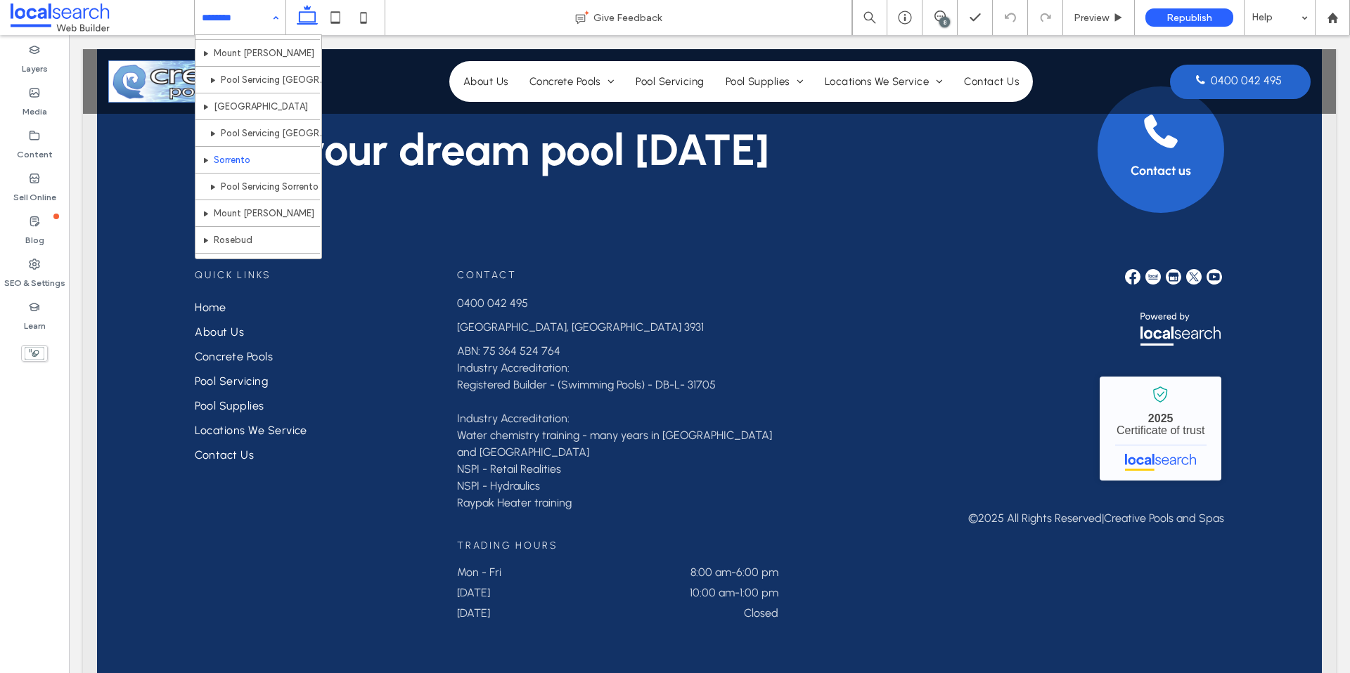
scroll to position [202, 0]
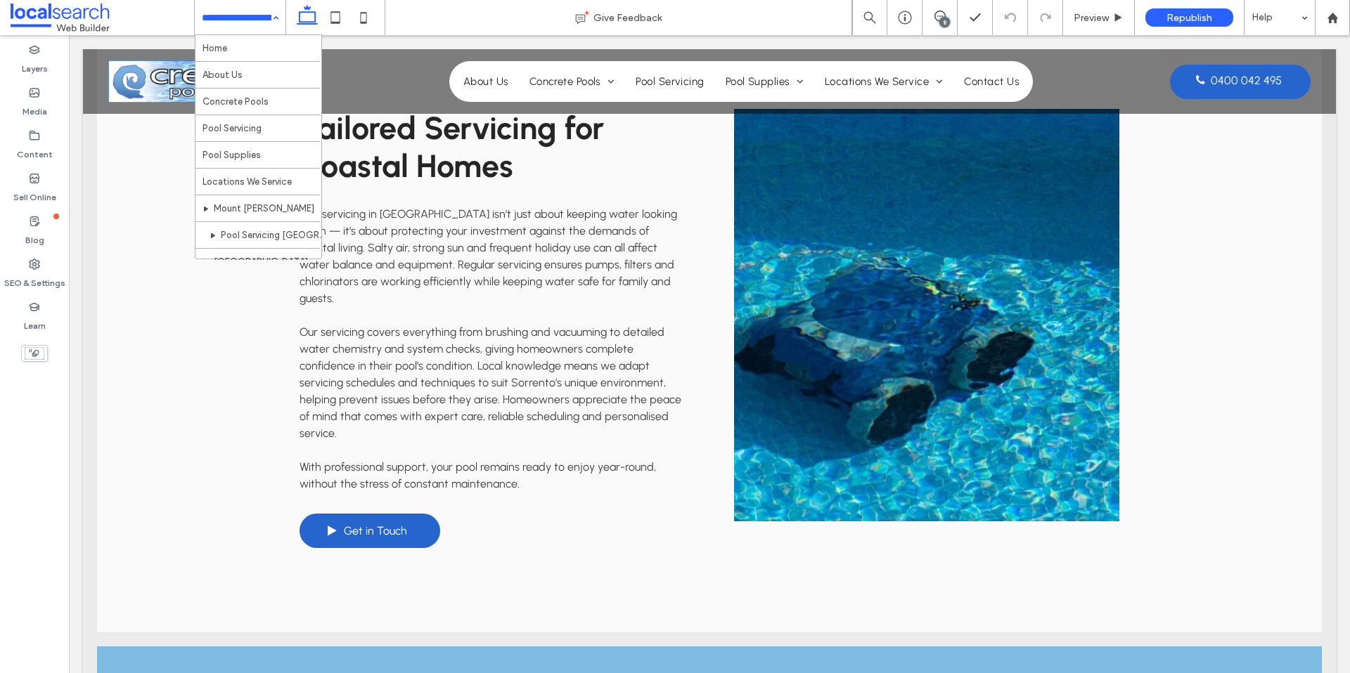
scroll to position [1696, 0]
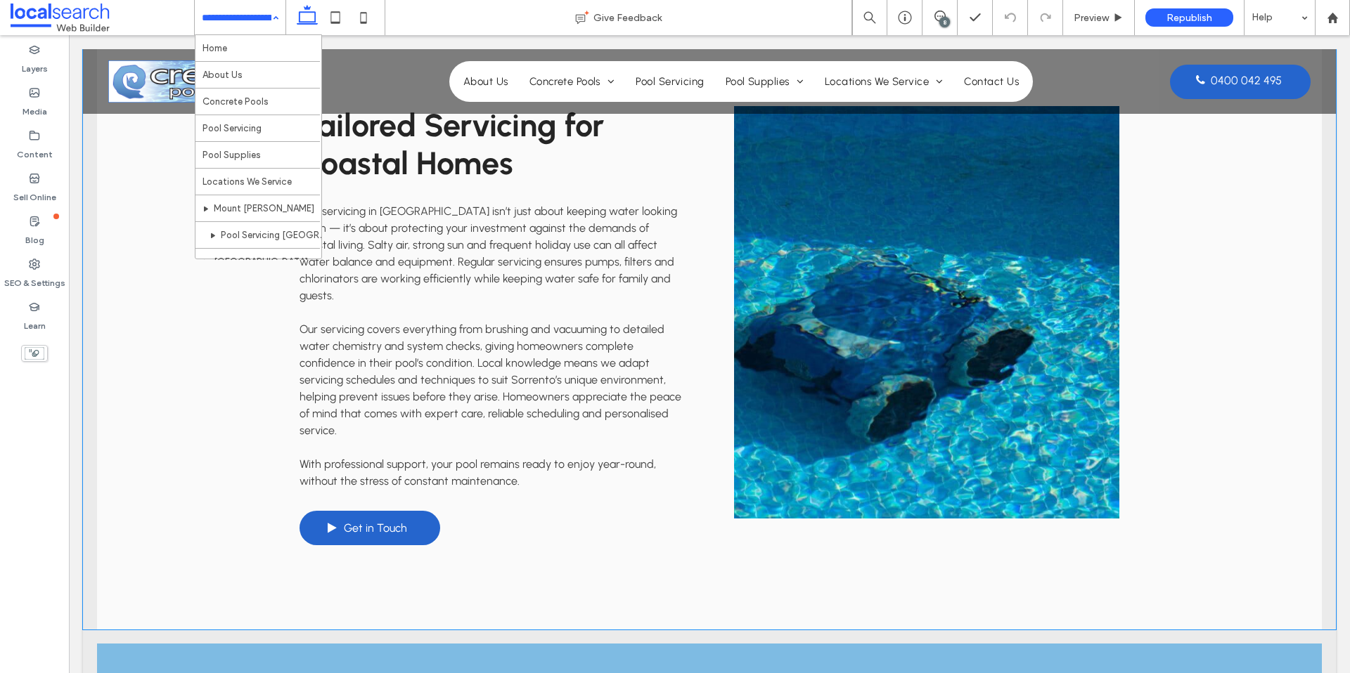
click at [685, 276] on div "Tailored Servicing for Coastal Homes Pool servicing in Sorrento isn’t just abou…" at bounding box center [710, 326] width 844 height 608
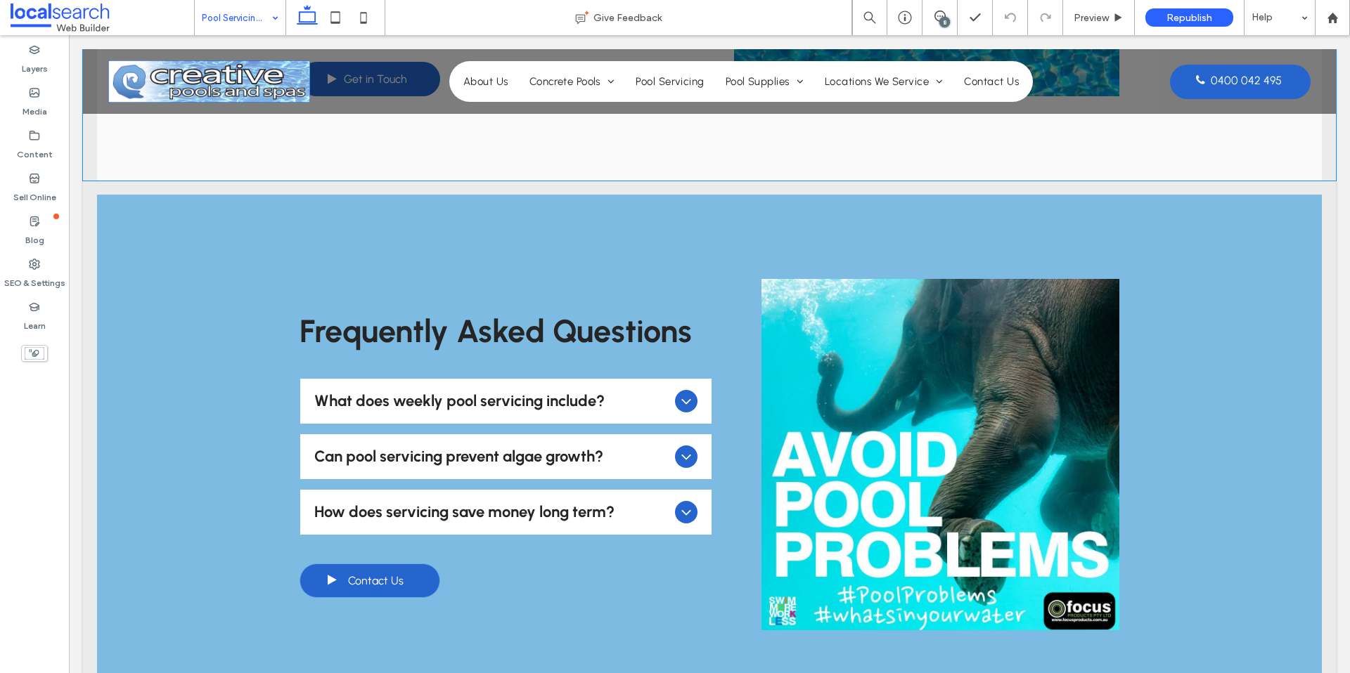
scroll to position [2143, 0]
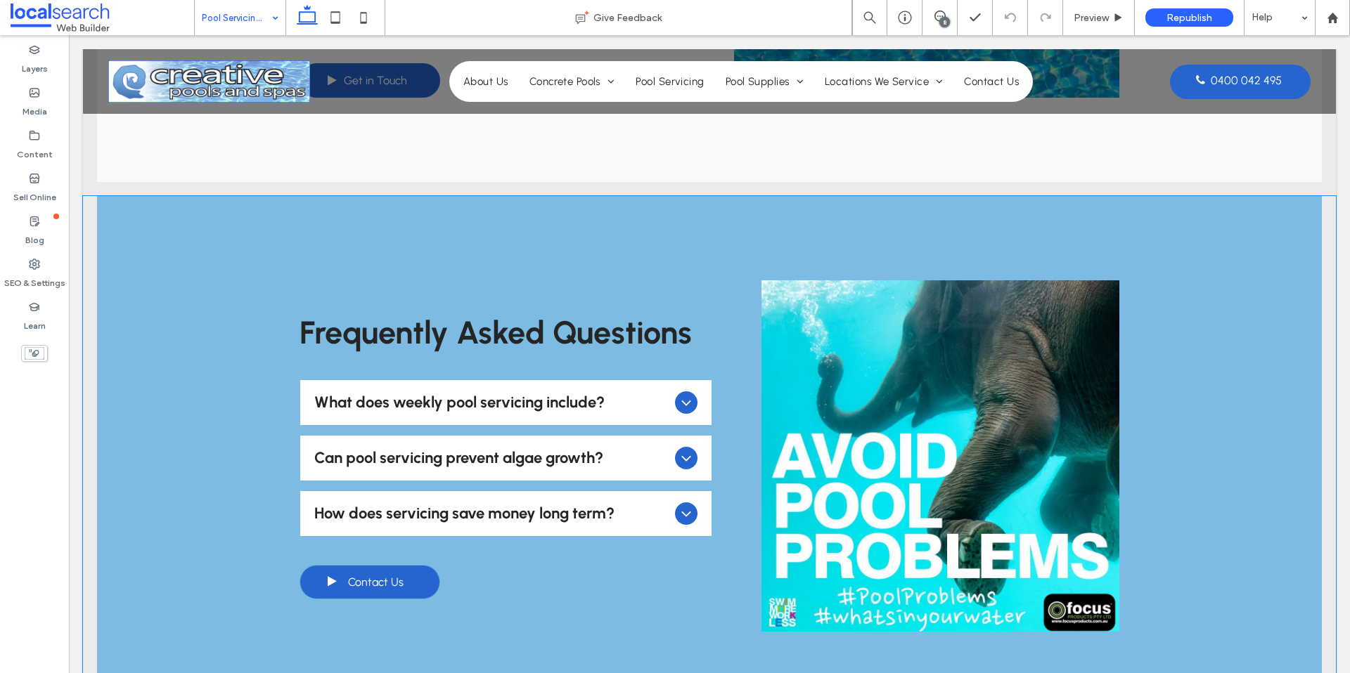
drag, startPoint x: 690, startPoint y: 364, endPoint x: 699, endPoint y: 359, distance: 9.8
click at [690, 394] on icon at bounding box center [686, 402] width 17 height 17
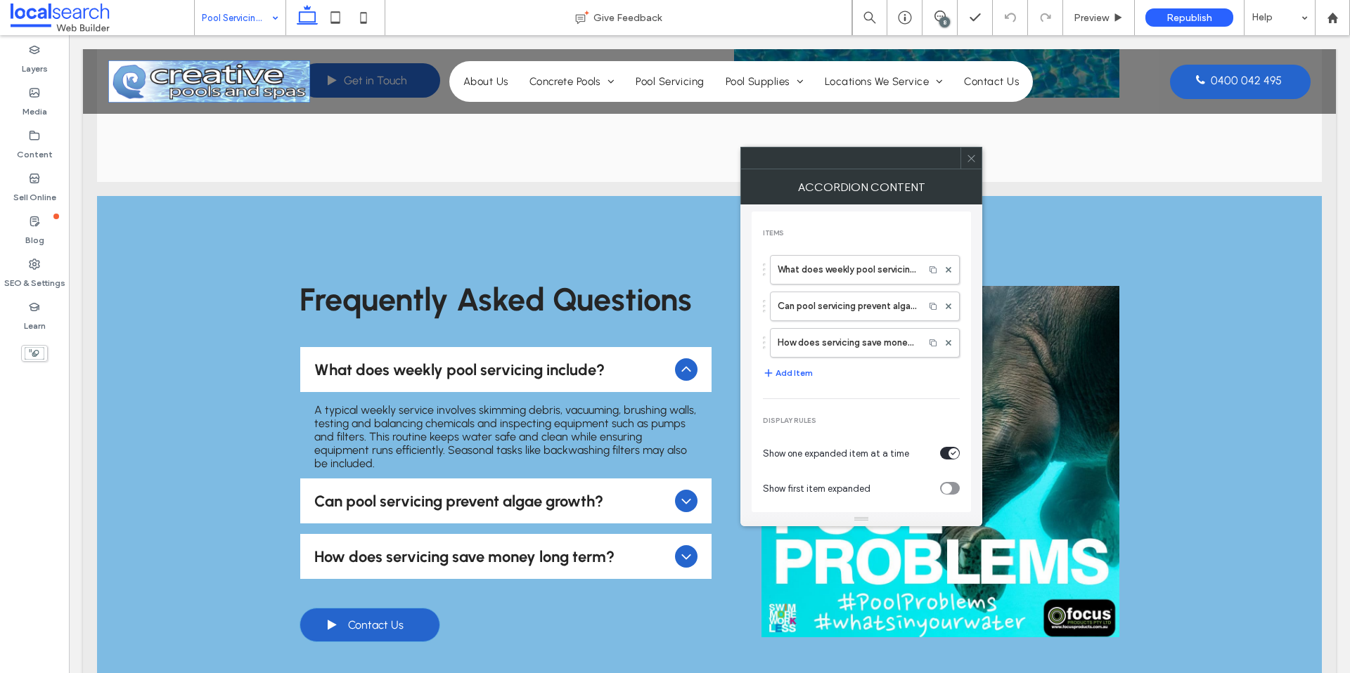
click at [967, 159] on icon at bounding box center [971, 158] width 11 height 11
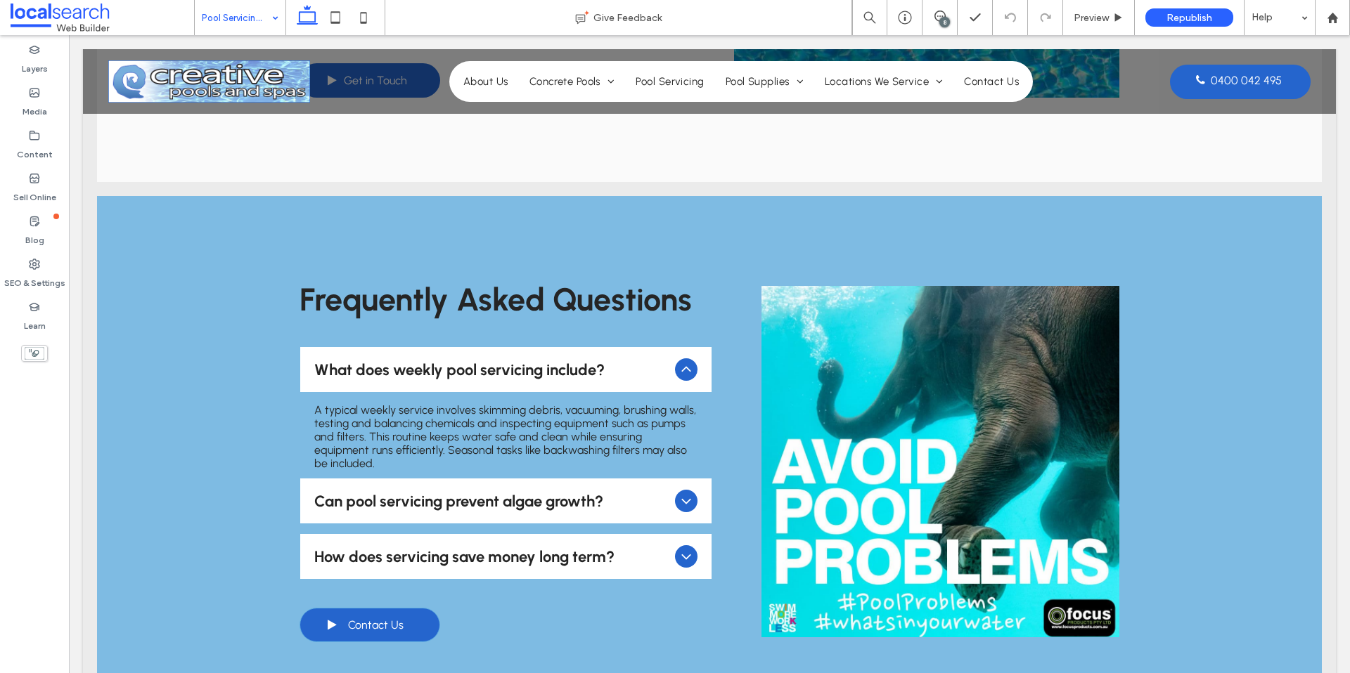
click at [685, 493] on icon at bounding box center [686, 501] width 17 height 17
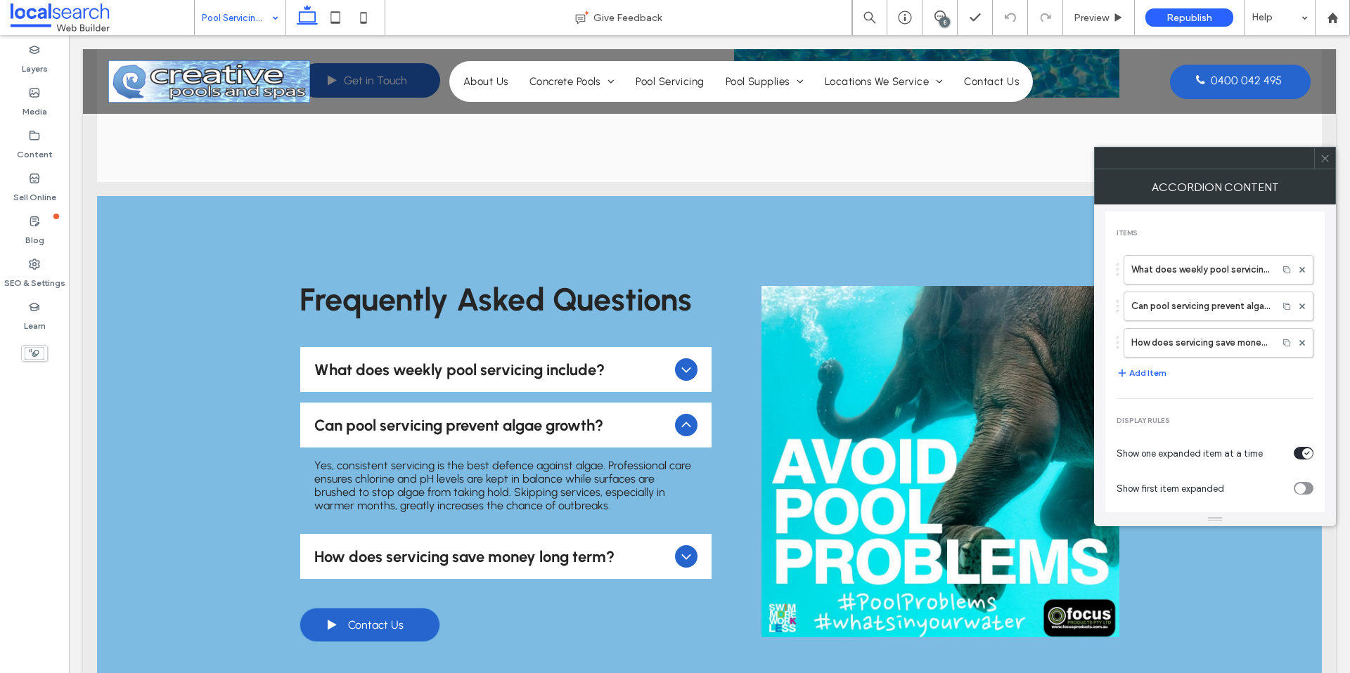
click at [1331, 160] on div at bounding box center [1324, 158] width 21 height 21
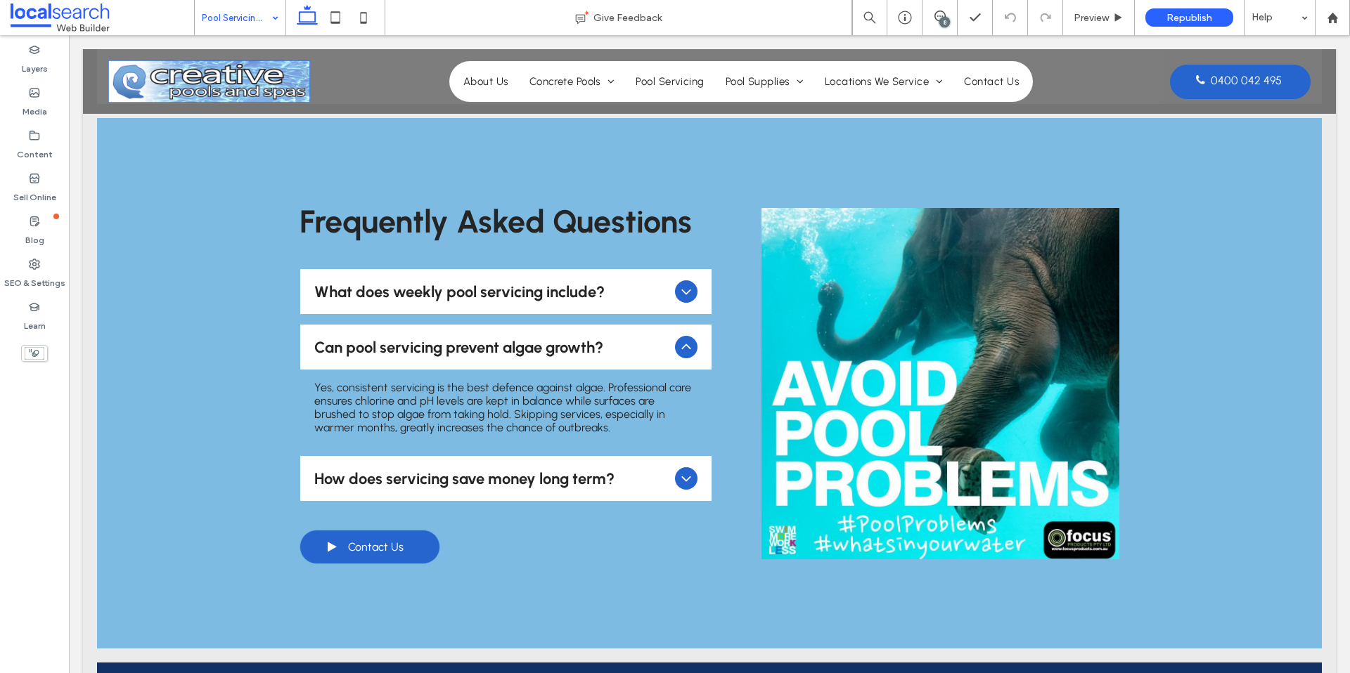
scroll to position [2224, 0]
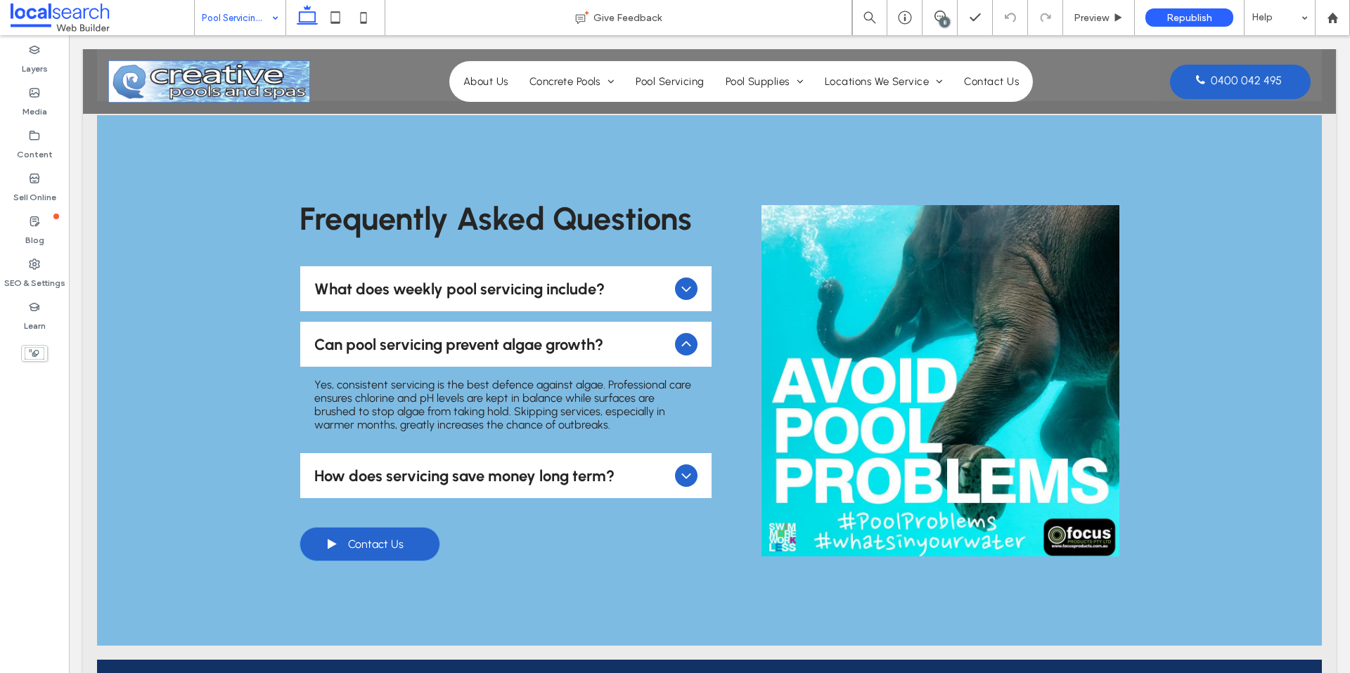
click at [686, 467] on icon at bounding box center [686, 475] width 17 height 17
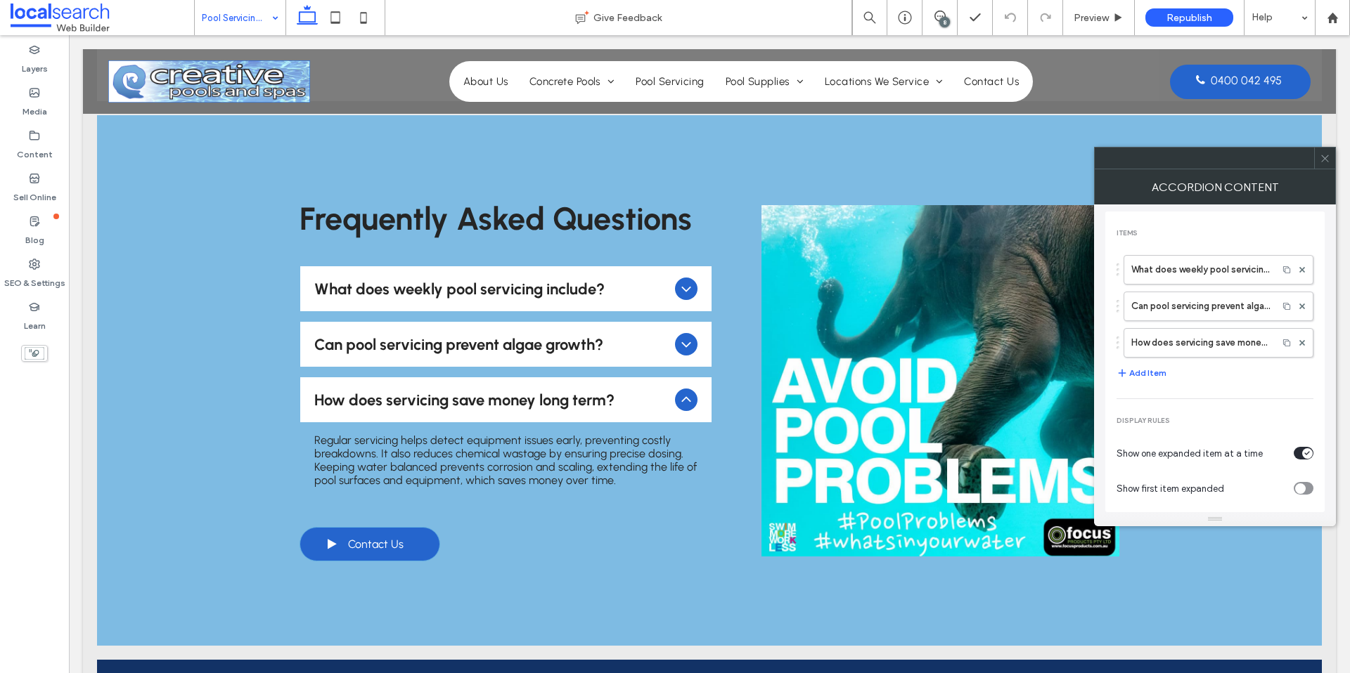
click at [1327, 158] on icon at bounding box center [1325, 158] width 11 height 11
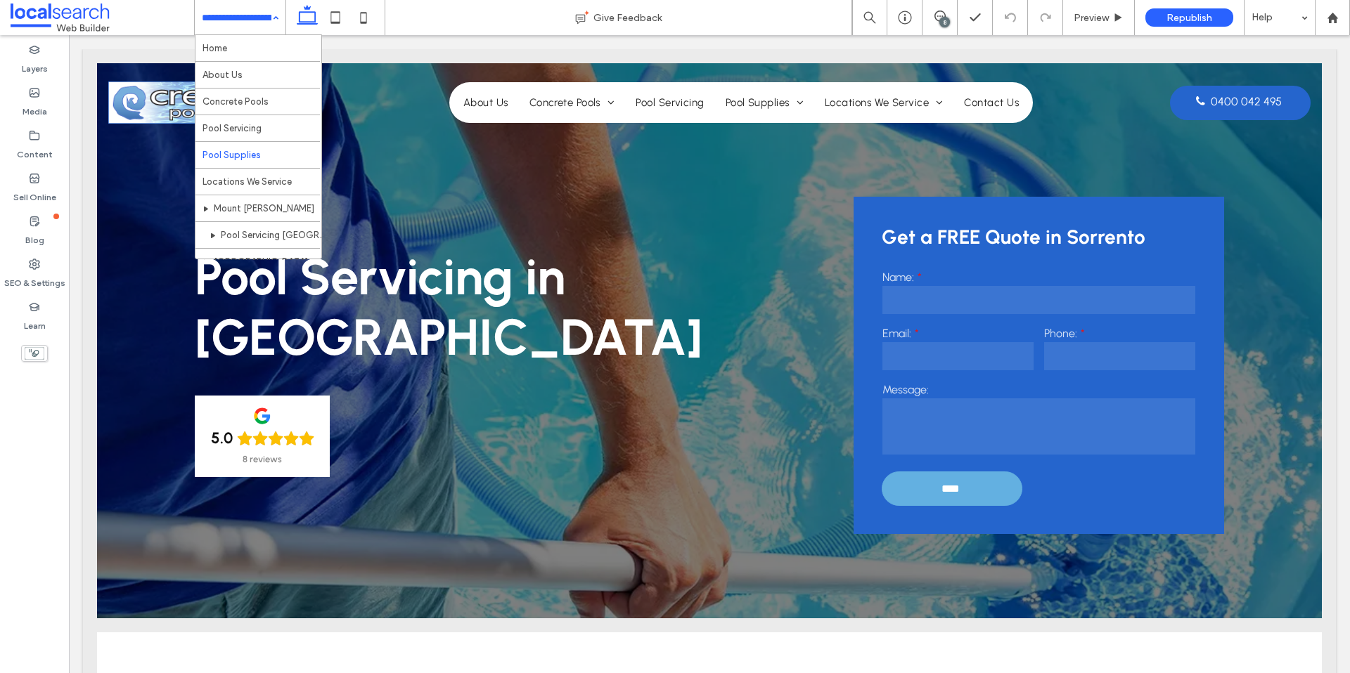
scroll to position [202, 0]
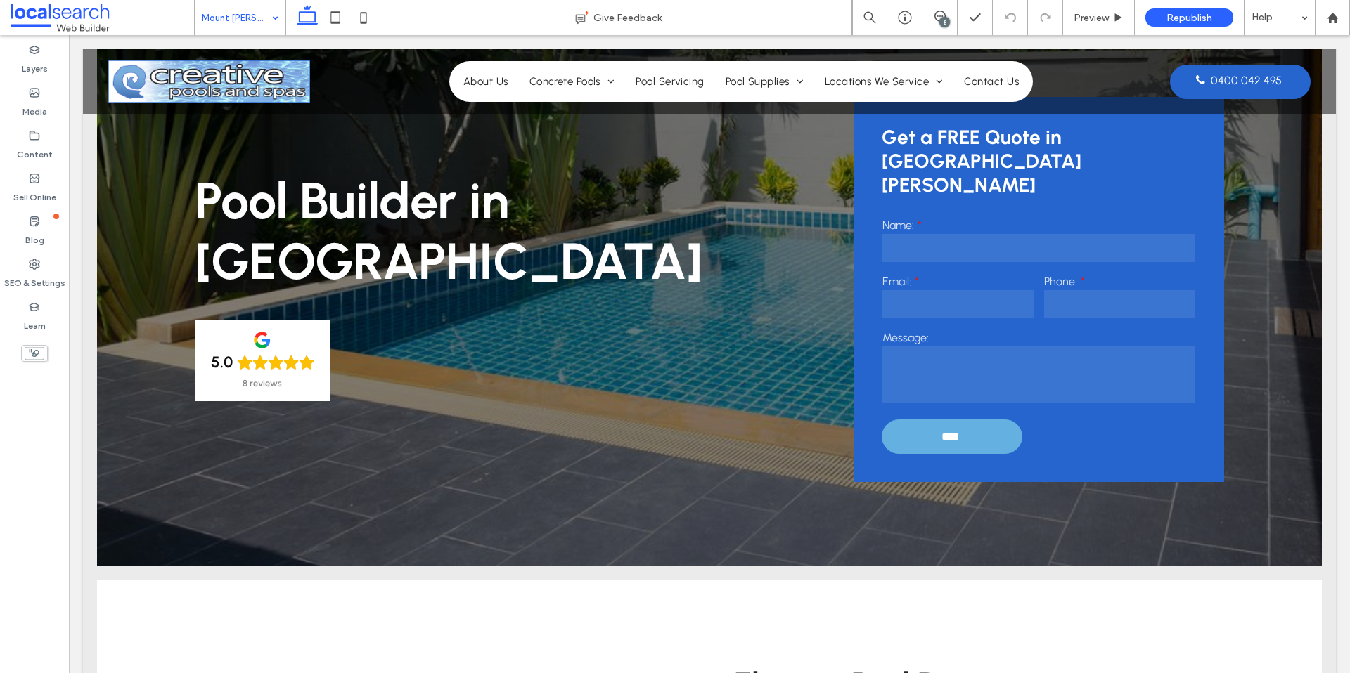
scroll to position [231, 0]
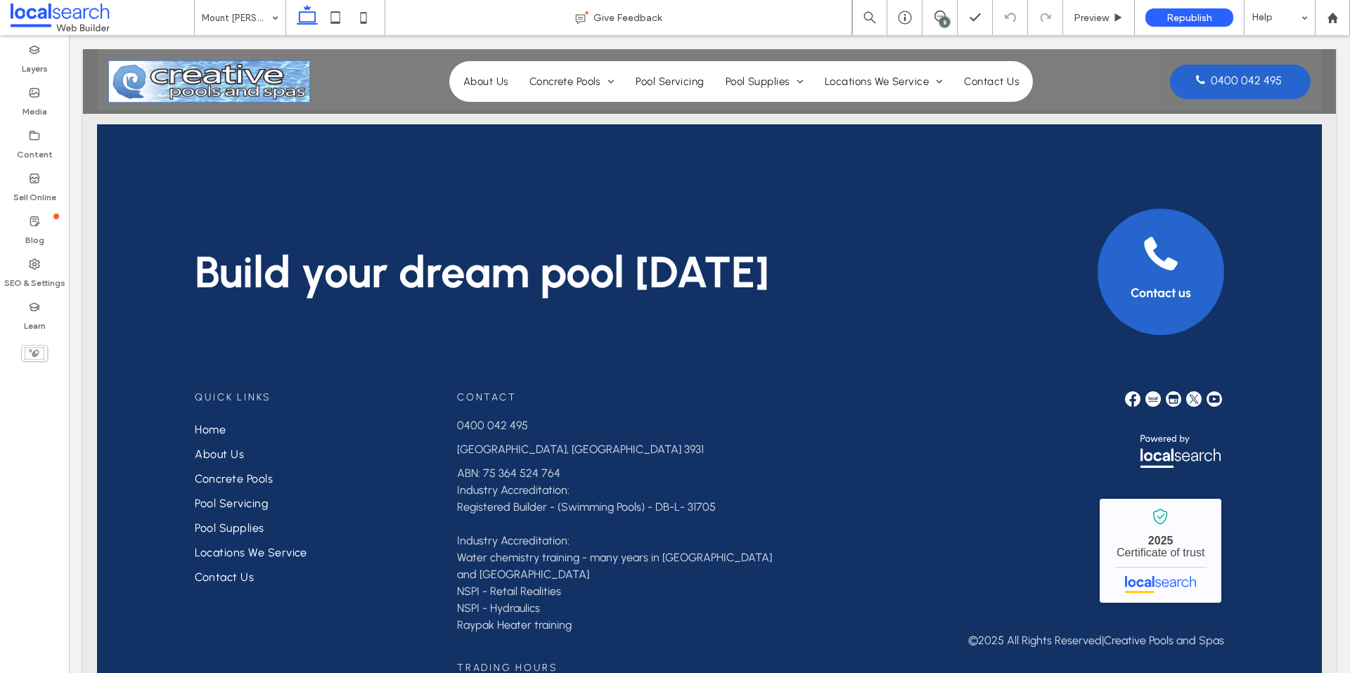
scroll to position [3269, 0]
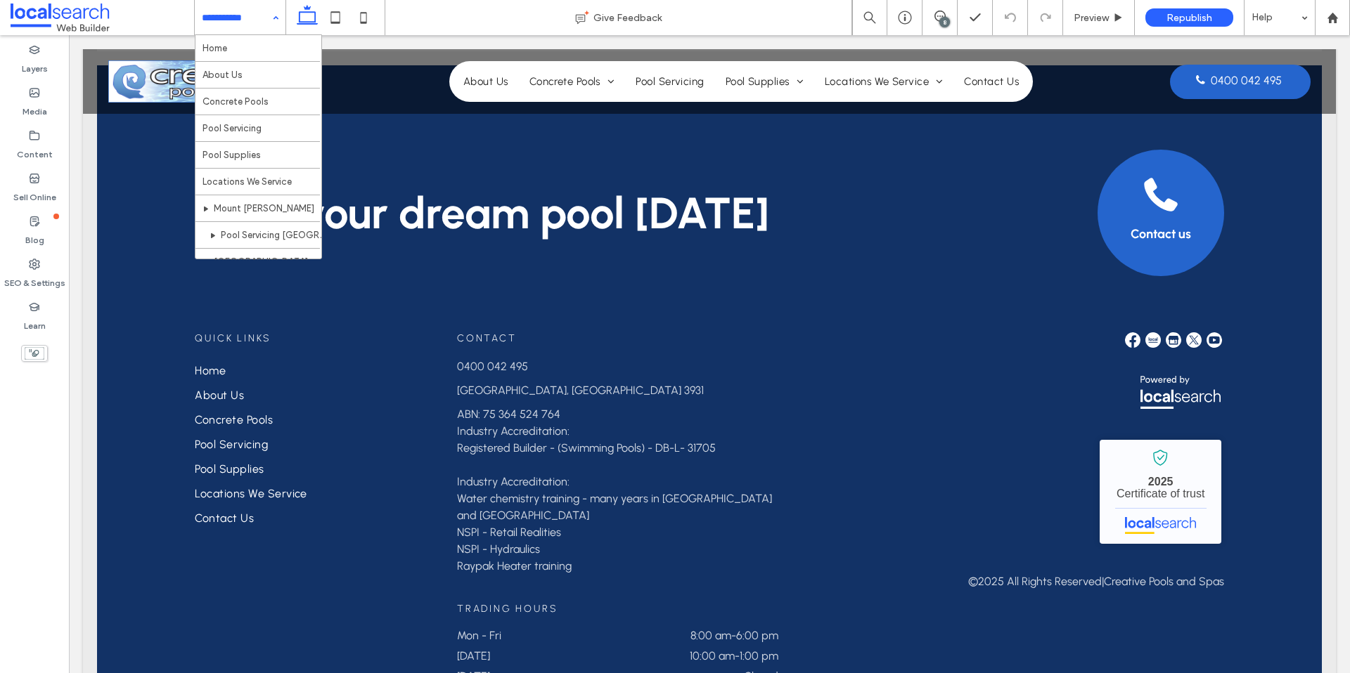
click at [252, 27] on input at bounding box center [237, 17] width 70 height 35
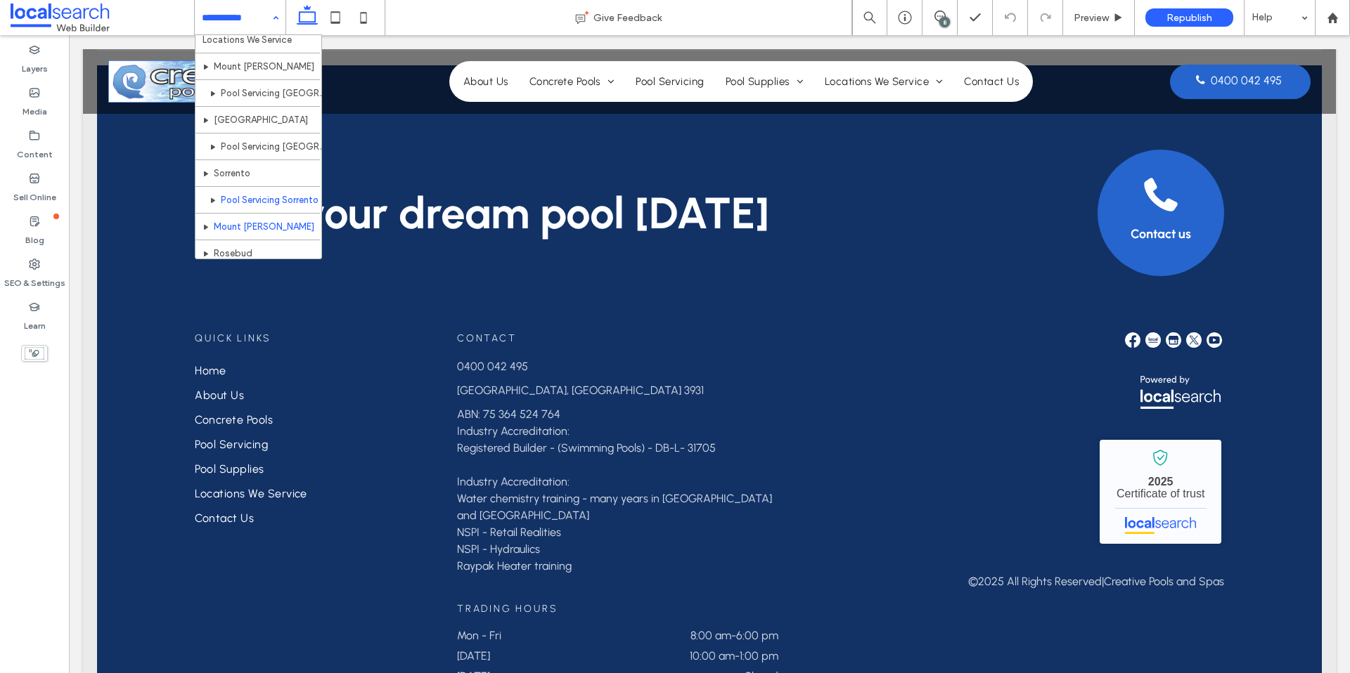
scroll to position [202, 0]
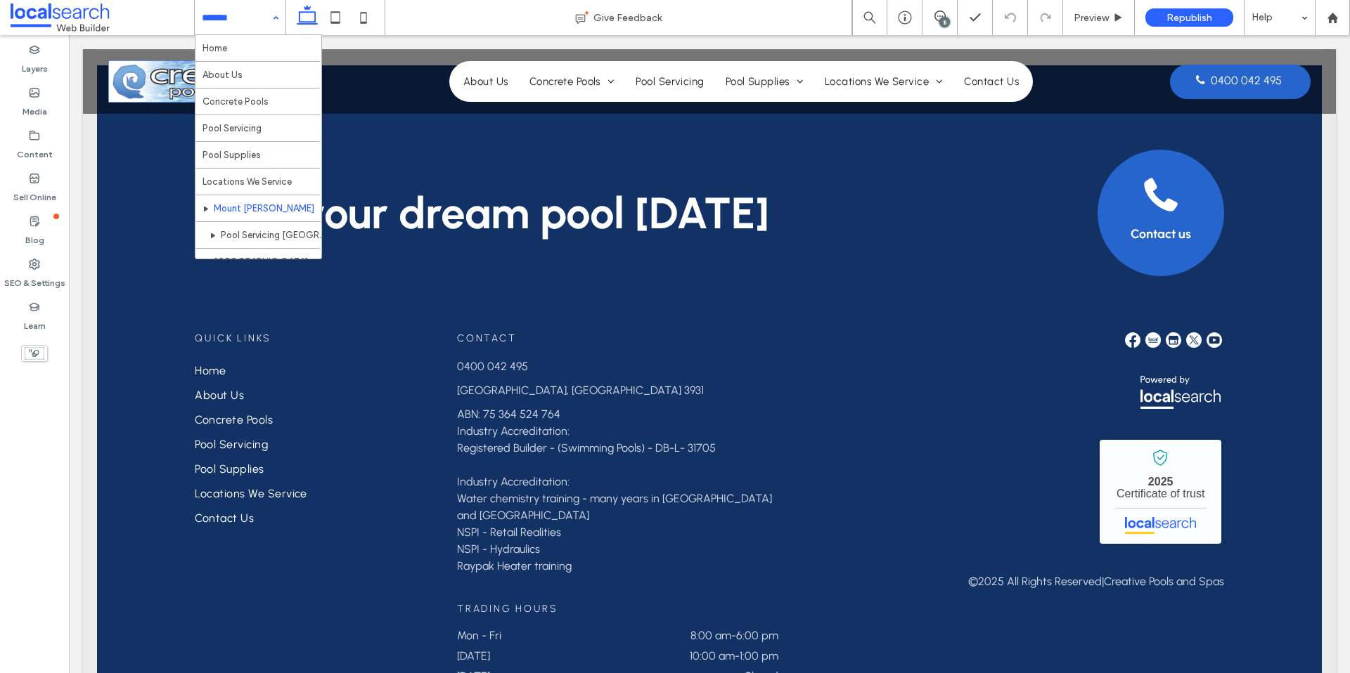
scroll to position [202, 0]
